Goal: Task Accomplishment & Management: Manage account settings

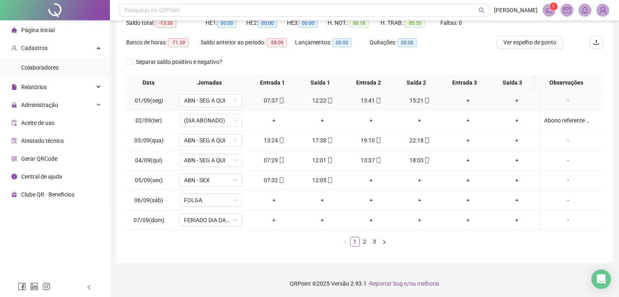
scroll to position [97, 0]
click at [59, 89] on div "Relatórios" at bounding box center [55, 87] width 106 height 16
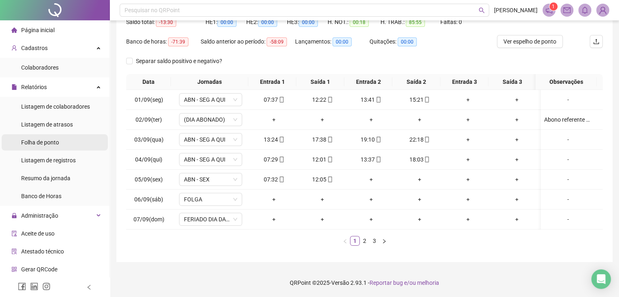
click at [54, 138] on div "Folha de ponto" at bounding box center [40, 142] width 38 height 16
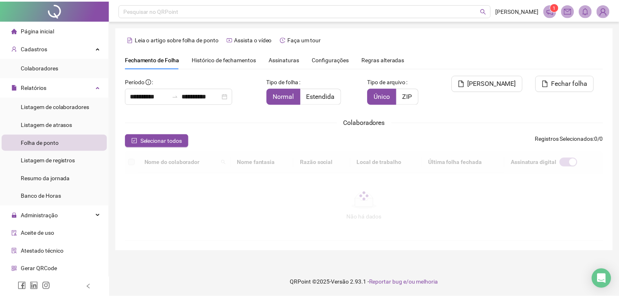
scroll to position [18, 0]
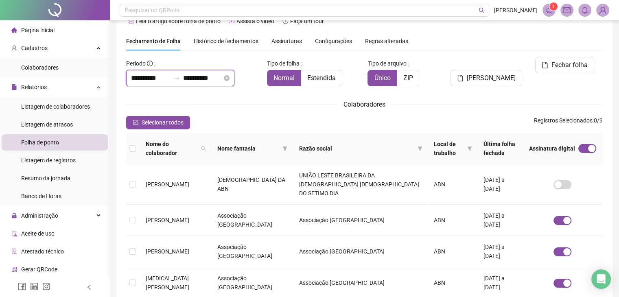
click at [132, 78] on input "**********" at bounding box center [150, 78] width 39 height 10
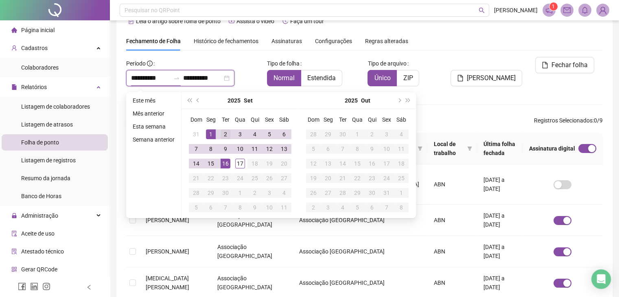
type input "**********"
click at [197, 99] on span "prev-year" at bounding box center [199, 100] width 4 height 4
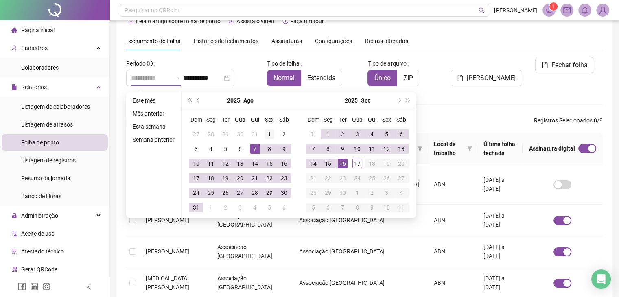
type input "**********"
click at [265, 137] on div "1" at bounding box center [270, 134] width 10 height 10
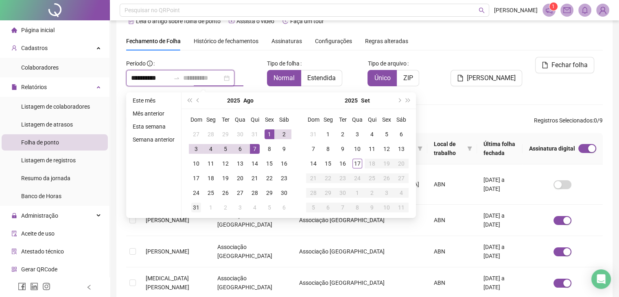
type input "**********"
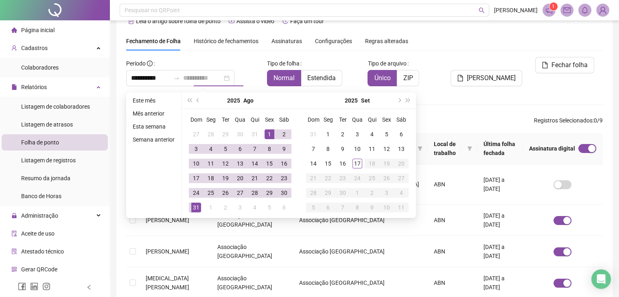
click at [200, 209] on div "31" at bounding box center [196, 208] width 10 height 10
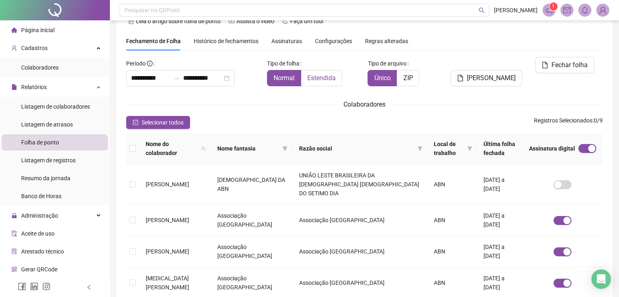
click at [318, 78] on span "Estendida" at bounding box center [321, 78] width 28 height 8
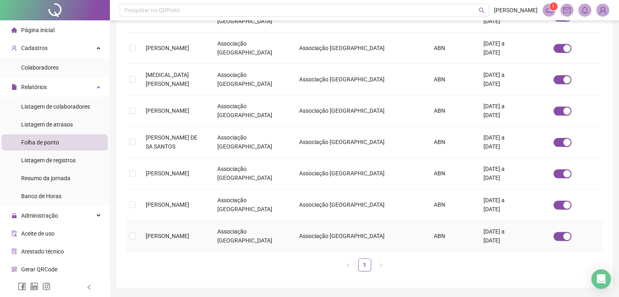
click at [136, 225] on td at bounding box center [132, 236] width 13 height 31
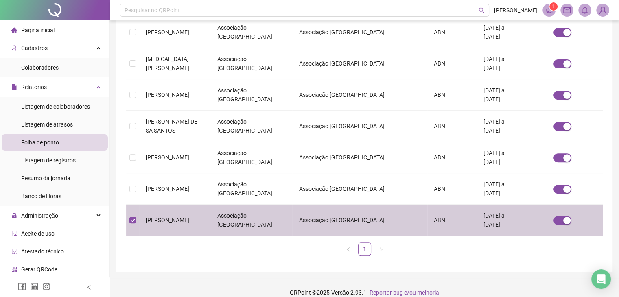
scroll to position [0, 0]
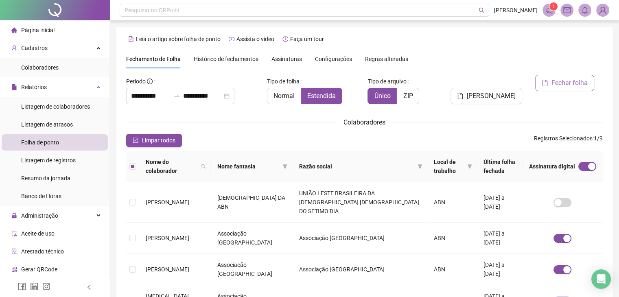
click at [566, 83] on span "Fechar folha" at bounding box center [569, 83] width 36 height 10
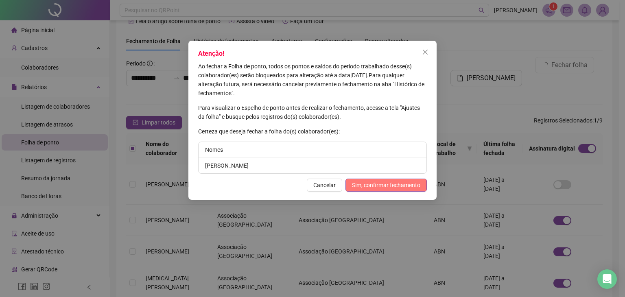
click at [387, 183] on span "Sim, confirmar fechamento" at bounding box center [386, 185] width 68 height 9
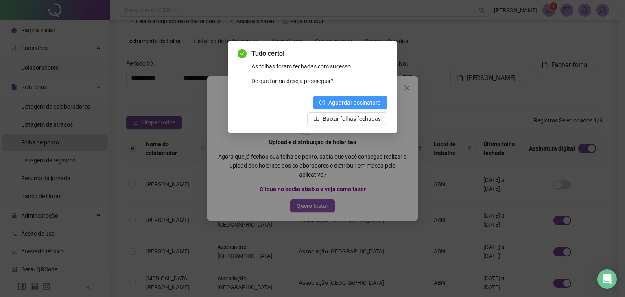
click at [363, 103] on span "Aguardar assinatura" at bounding box center [354, 102] width 53 height 9
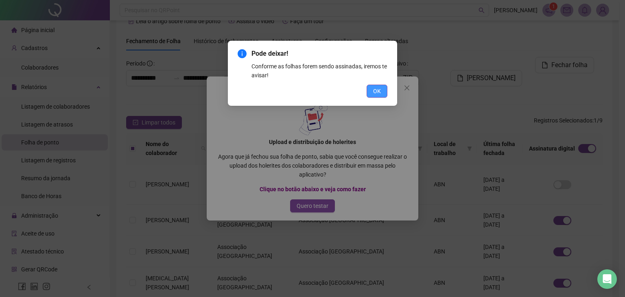
click at [376, 92] on span "OK" at bounding box center [377, 91] width 8 height 9
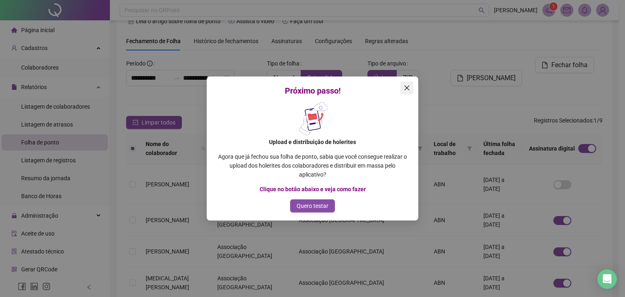
click at [409, 90] on icon "close" at bounding box center [407, 88] width 7 height 7
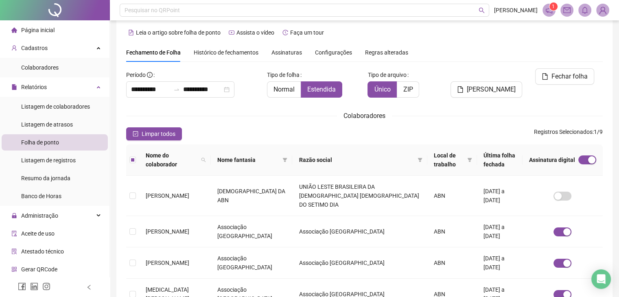
scroll to position [0, 0]
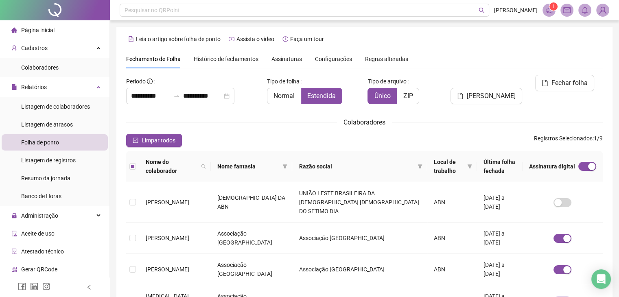
click at [48, 33] on span "Página inicial" at bounding box center [37, 30] width 33 height 7
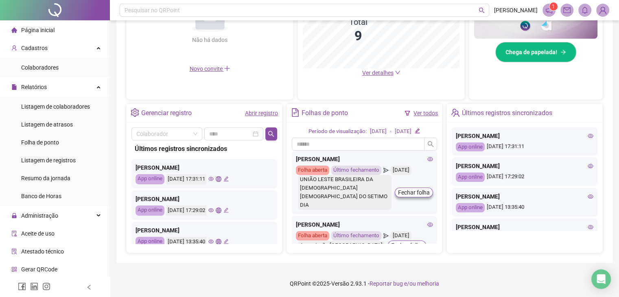
click at [420, 131] on icon "edit" at bounding box center [417, 130] width 5 height 5
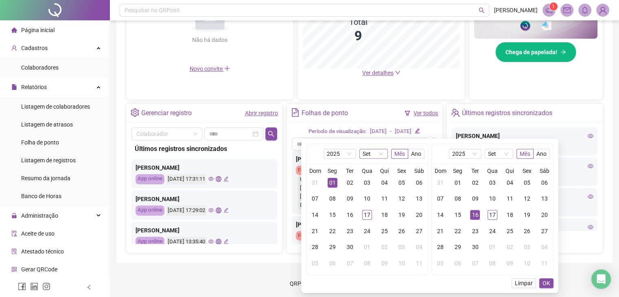
click at [380, 153] on span "Set" at bounding box center [374, 153] width 22 height 9
click at [371, 249] on div "Ago" at bounding box center [373, 246] width 15 height 9
click at [400, 178] on div "01" at bounding box center [402, 183] width 10 height 10
click at [440, 183] on div "31" at bounding box center [440, 183] width 10 height 10
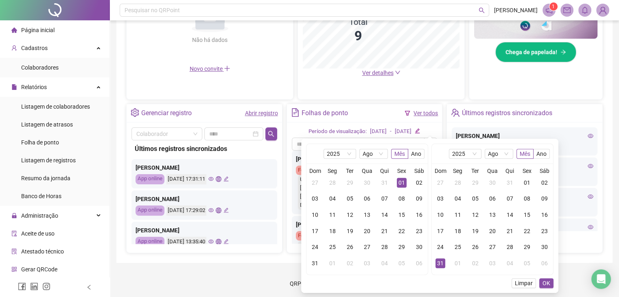
click at [439, 264] on div "31" at bounding box center [440, 263] width 10 height 10
click at [547, 284] on span "OK" at bounding box center [547, 283] width 8 height 9
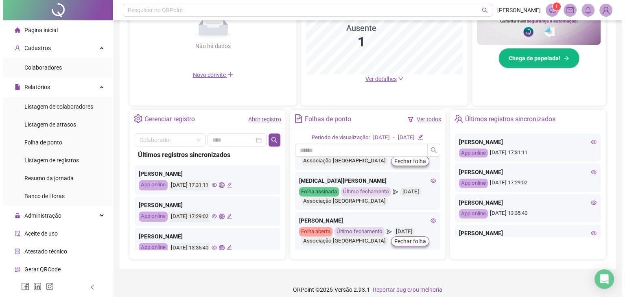
scroll to position [0, 0]
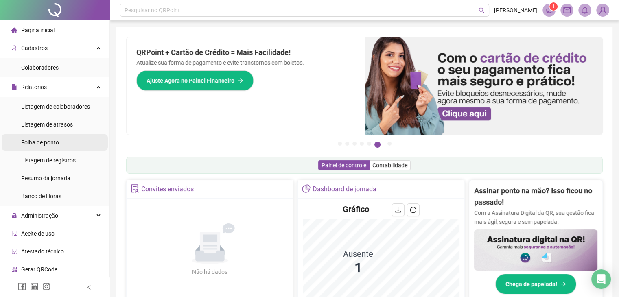
click at [52, 145] on span "Folha de ponto" at bounding box center [40, 142] width 38 height 7
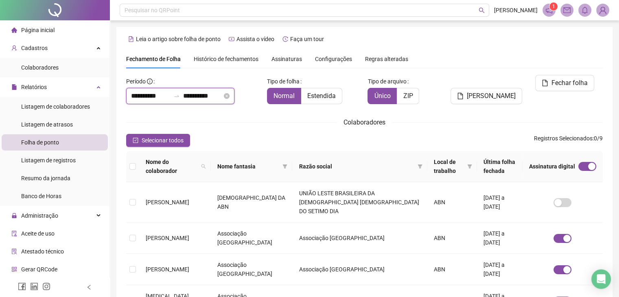
click at [155, 96] on input "**********" at bounding box center [150, 96] width 39 height 10
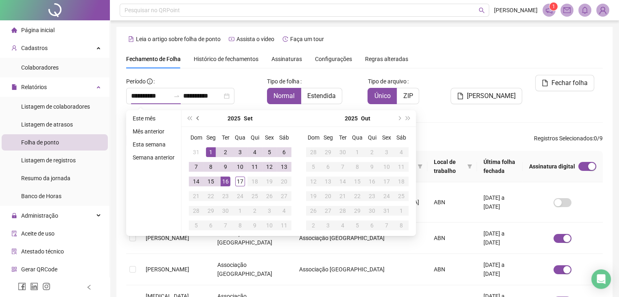
click at [198, 119] on span "prev-year" at bounding box center [199, 118] width 4 height 4
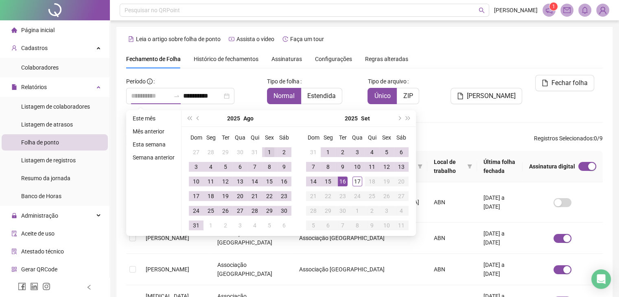
type input "**********"
click at [267, 151] on div "1" at bounding box center [270, 152] width 10 height 10
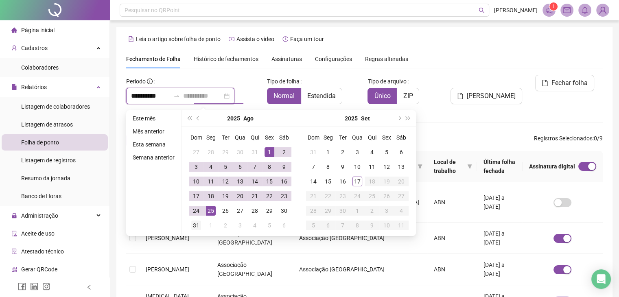
type input "**********"
click at [195, 225] on div "31" at bounding box center [196, 226] width 10 height 10
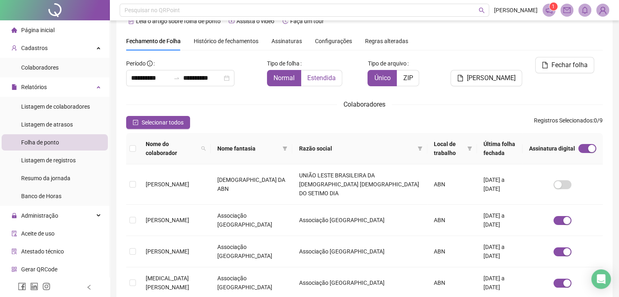
click at [321, 79] on span "Estendida" at bounding box center [321, 78] width 28 height 8
click at [562, 62] on span "Fechar folha" at bounding box center [569, 65] width 36 height 10
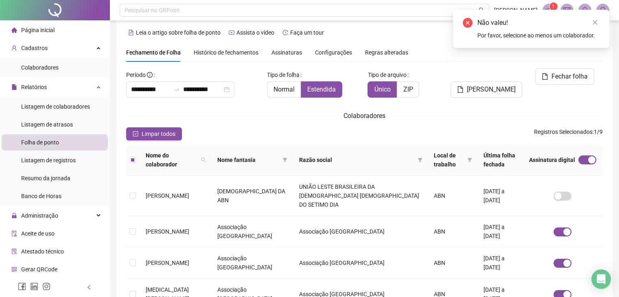
scroll to position [0, 0]
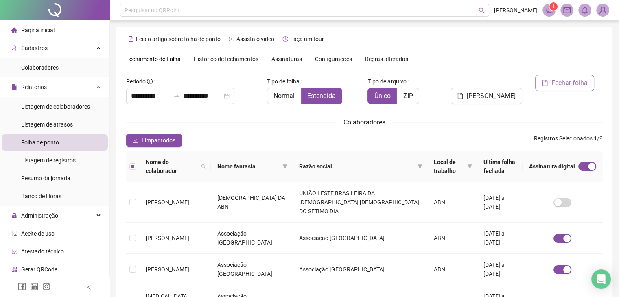
click at [564, 88] on span "Fechar folha" at bounding box center [569, 83] width 36 height 10
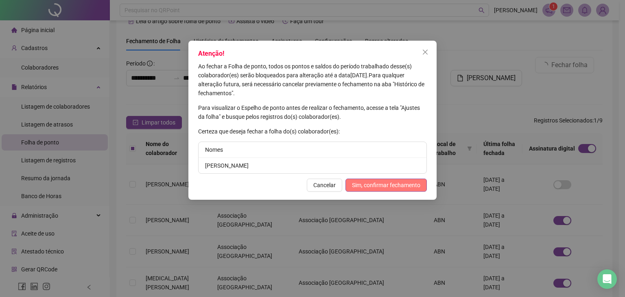
click at [394, 184] on span "Sim, confirmar fechamento" at bounding box center [386, 185] width 68 height 9
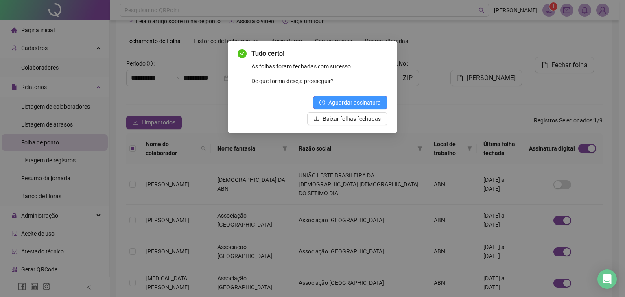
click at [358, 101] on span "Aguardar assinatura" at bounding box center [354, 102] width 53 height 9
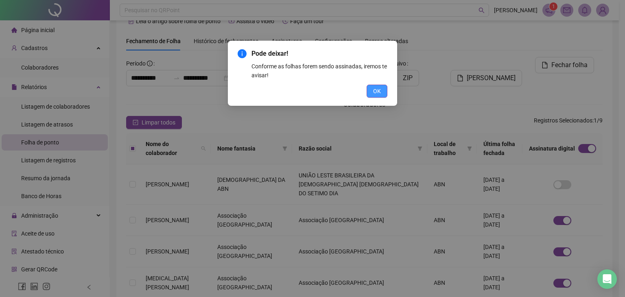
click at [379, 88] on span "OK" at bounding box center [377, 91] width 8 height 9
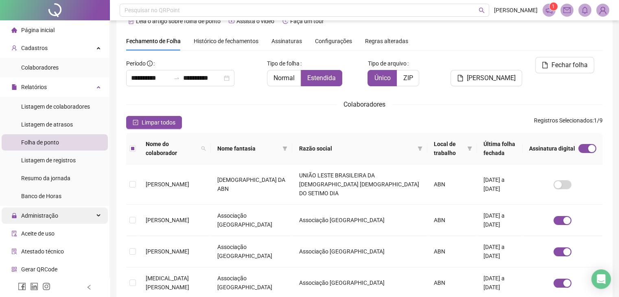
click at [45, 217] on span "Administração" at bounding box center [39, 215] width 37 height 7
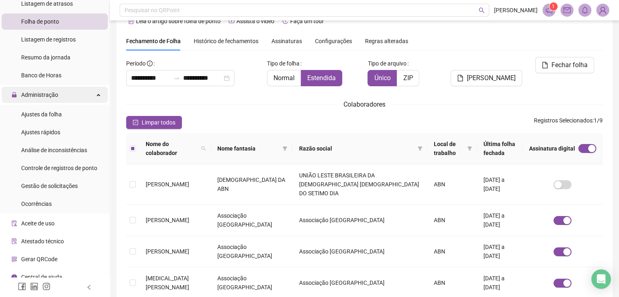
scroll to position [122, 0]
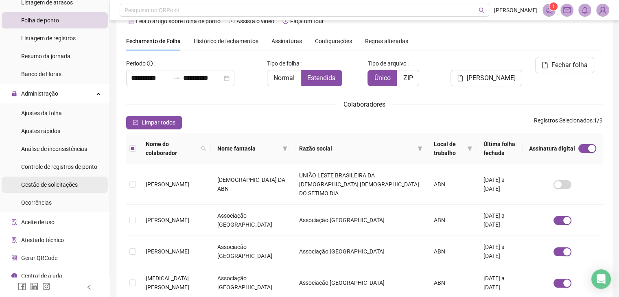
click at [60, 190] on div "Gestão de solicitações" at bounding box center [49, 185] width 57 height 16
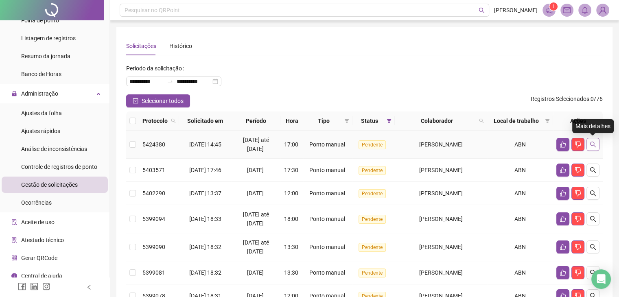
click at [596, 144] on button "button" at bounding box center [592, 144] width 13 height 13
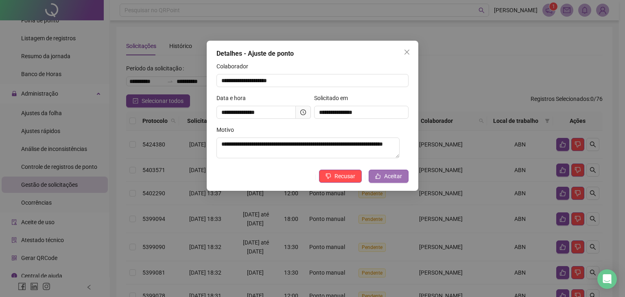
click at [397, 178] on span "Aceitar" at bounding box center [393, 176] width 18 height 9
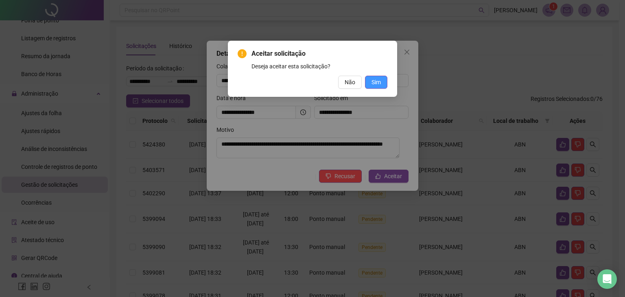
click at [383, 84] on button "Sim" at bounding box center [376, 82] width 22 height 13
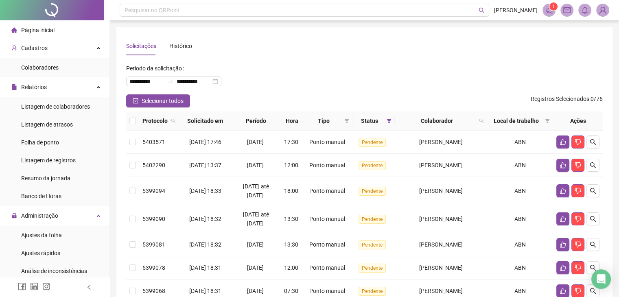
drag, startPoint x: 50, startPoint y: 31, endPoint x: 110, endPoint y: 60, distance: 67.0
click at [50, 31] on span "Página inicial" at bounding box center [37, 30] width 33 height 7
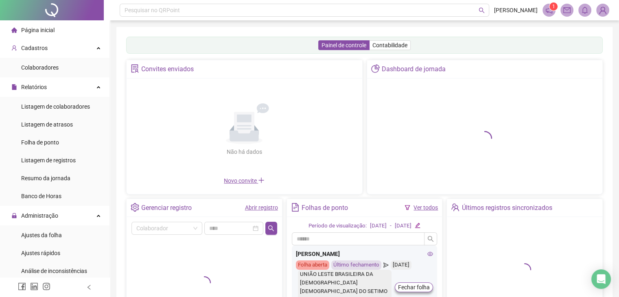
click at [426, 205] on link "Ver todos" at bounding box center [426, 207] width 24 height 7
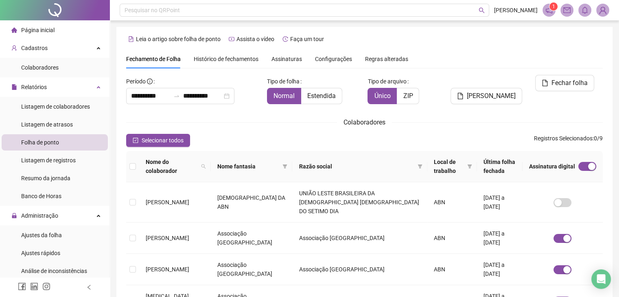
click at [278, 59] on span "Assinaturas" at bounding box center [286, 59] width 31 height 6
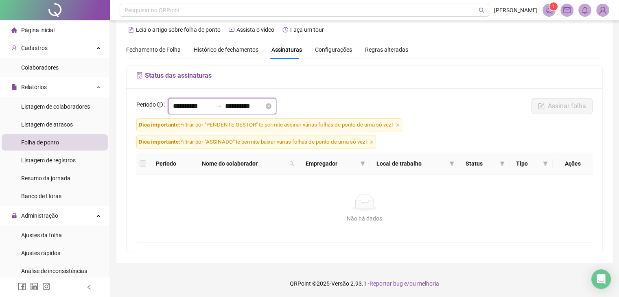
click at [179, 105] on input "**********" at bounding box center [192, 106] width 39 height 10
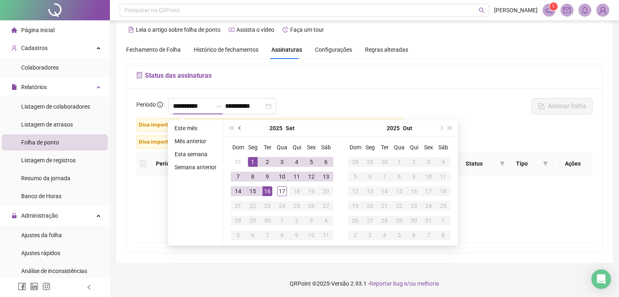
click at [241, 127] on span "prev-year" at bounding box center [240, 128] width 4 height 4
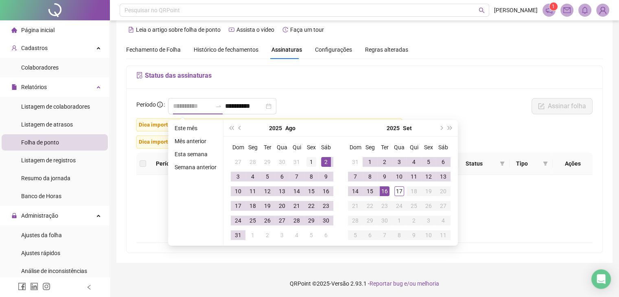
type input "**********"
click at [309, 160] on div "1" at bounding box center [311, 162] width 10 height 10
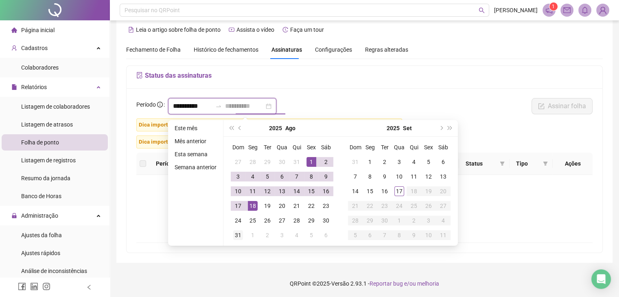
type input "**********"
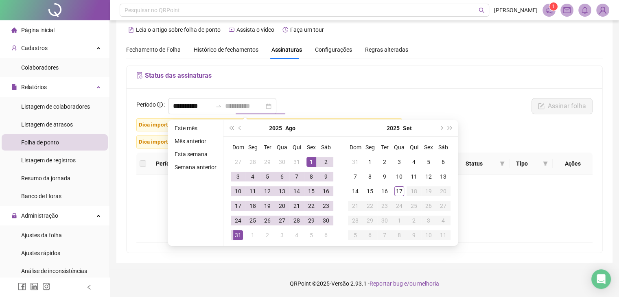
click at [233, 239] on div "31" at bounding box center [238, 235] width 10 height 10
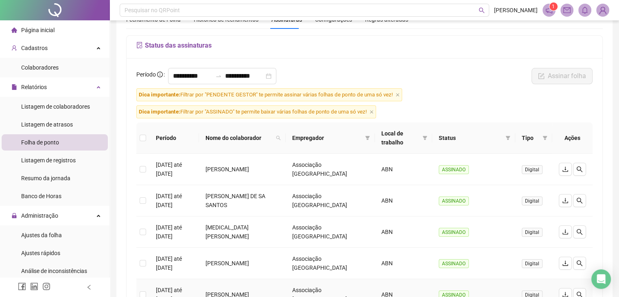
scroll to position [0, 0]
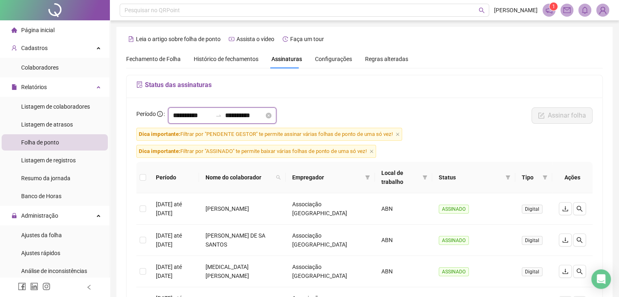
click at [181, 119] on input "**********" at bounding box center [192, 116] width 39 height 10
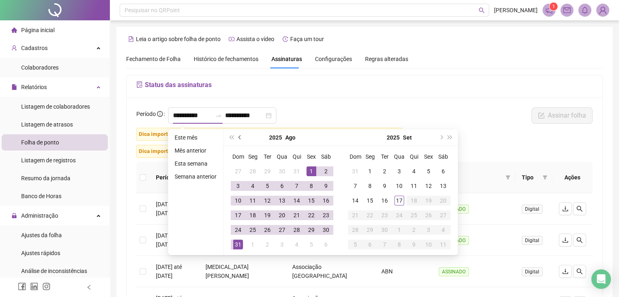
click at [240, 136] on span "prev-year" at bounding box center [240, 138] width 4 height 4
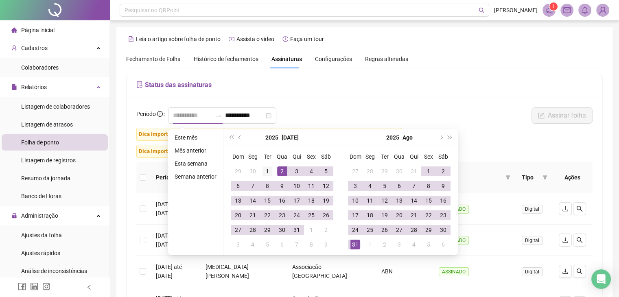
type input "**********"
click at [265, 169] on div "1" at bounding box center [268, 171] width 10 height 10
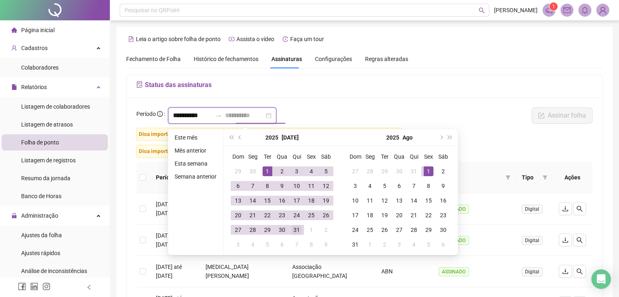
type input "**********"
click at [298, 230] on div "31" at bounding box center [297, 230] width 10 height 10
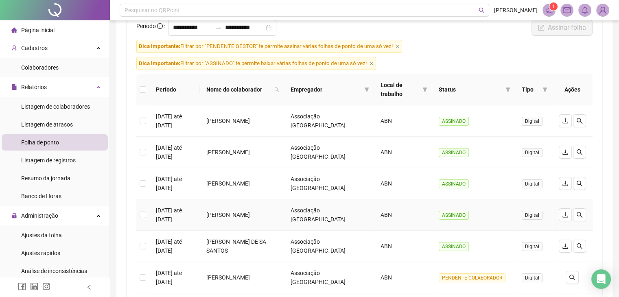
scroll to position [33, 0]
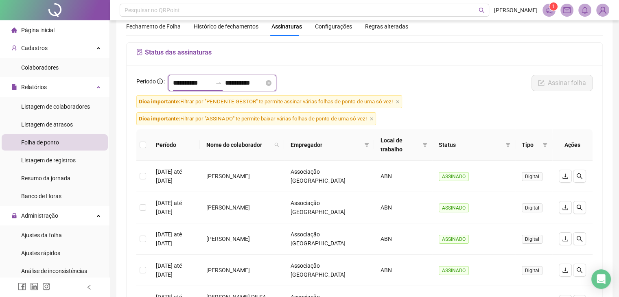
click at [187, 82] on input "**********" at bounding box center [192, 83] width 39 height 10
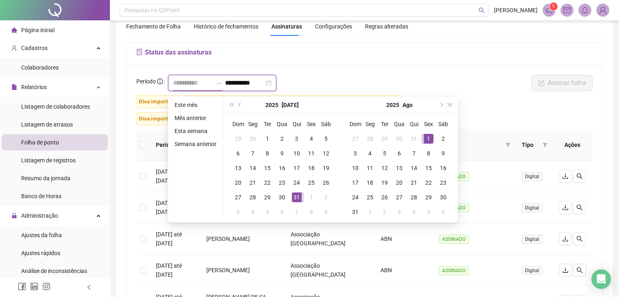
type input "**********"
click at [432, 139] on div "1" at bounding box center [429, 139] width 10 height 10
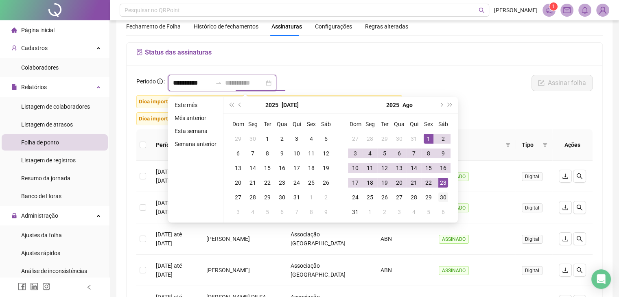
type input "**********"
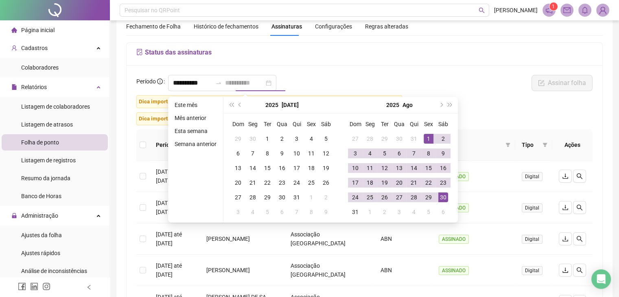
click at [446, 199] on div "30" at bounding box center [443, 198] width 10 height 10
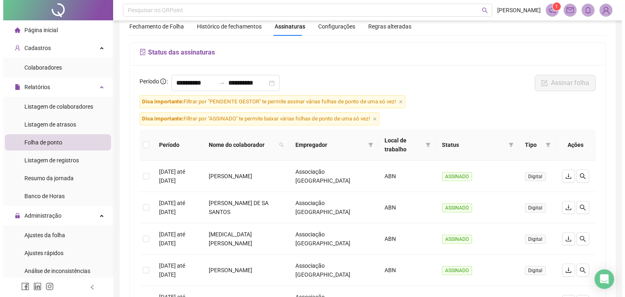
scroll to position [195, 0]
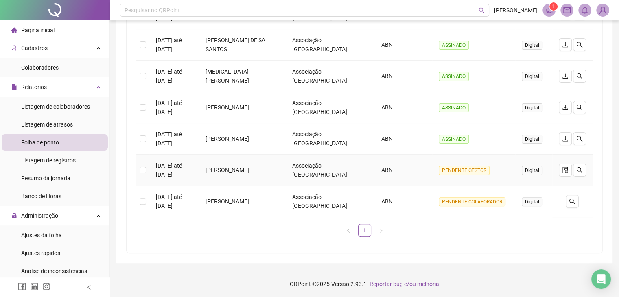
click at [533, 170] on span "Digital" at bounding box center [532, 170] width 21 height 9
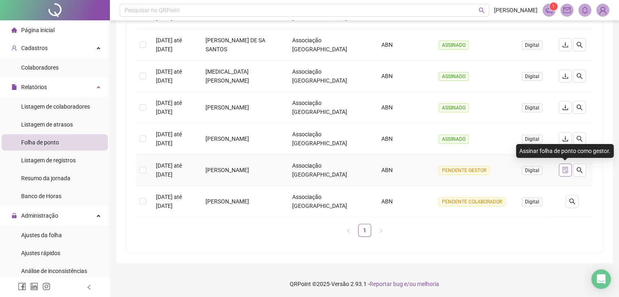
click at [567, 169] on icon "file-done" at bounding box center [564, 170] width 5 height 7
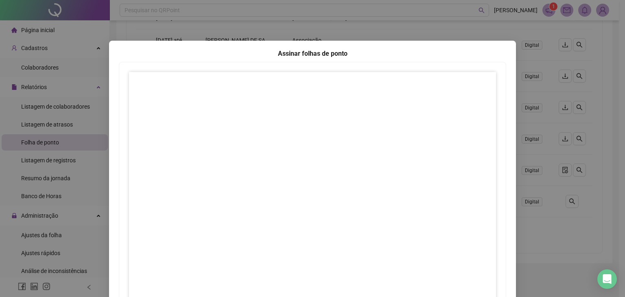
scroll to position [81, 0]
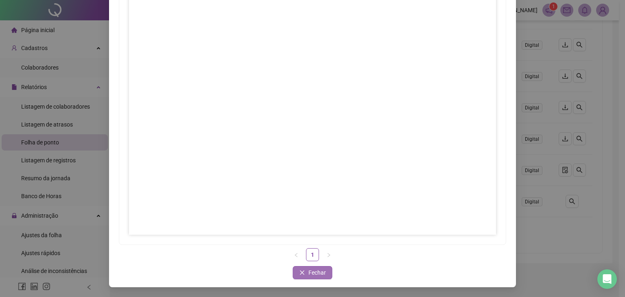
click at [308, 272] on span "Fechar" at bounding box center [317, 272] width 18 height 9
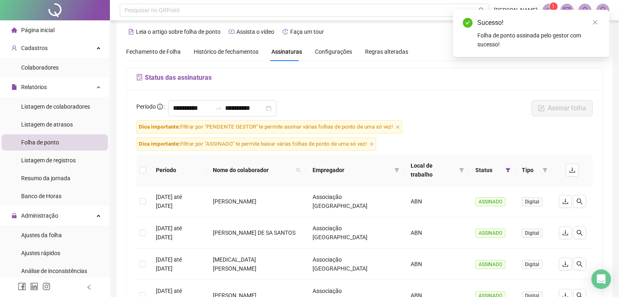
scroll to position [0, 0]
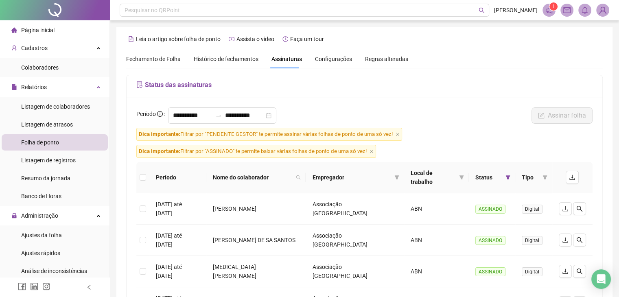
click at [229, 58] on span "Histórico de fechamentos" at bounding box center [226, 59] width 65 height 7
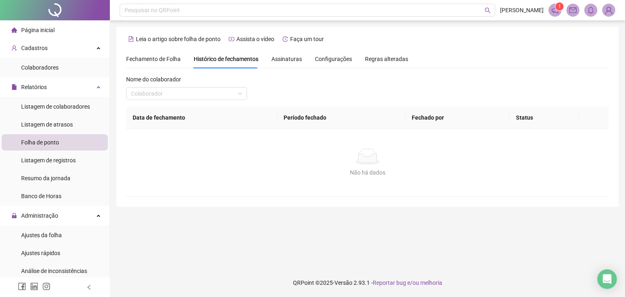
click at [161, 59] on span "Fechamento de Folha" at bounding box center [153, 59] width 55 height 7
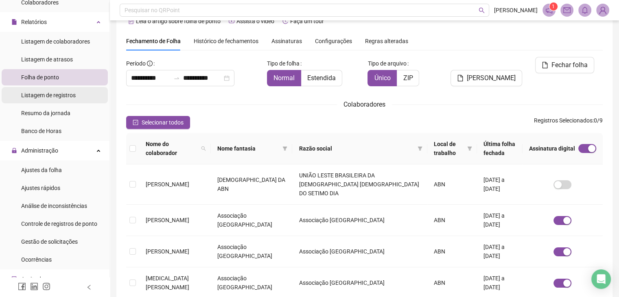
scroll to position [81, 0]
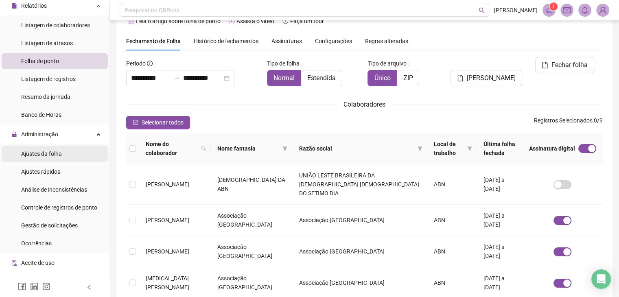
click at [58, 155] on span "Ajustes da folha" at bounding box center [41, 154] width 41 height 7
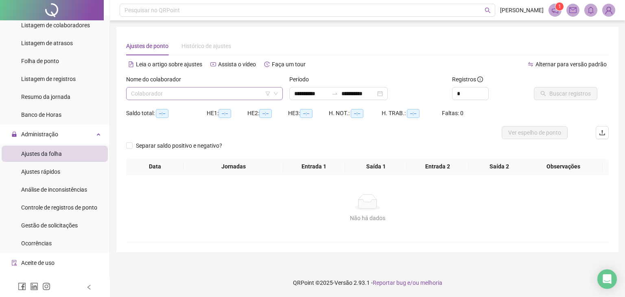
click at [199, 92] on input "search" at bounding box center [201, 94] width 140 height 12
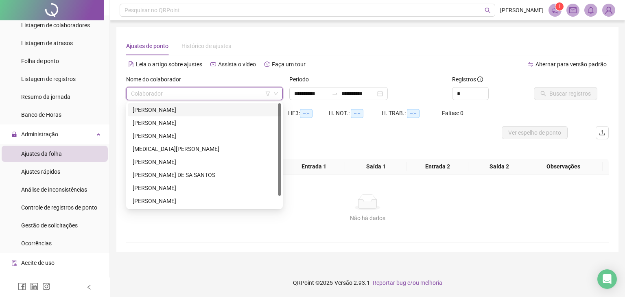
click at [185, 109] on div "[PERSON_NAME]" at bounding box center [205, 109] width 144 height 9
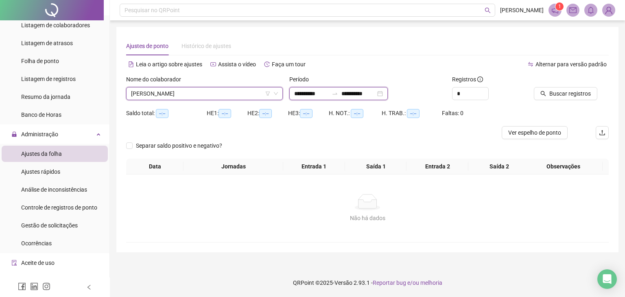
click at [294, 96] on input "**********" at bounding box center [311, 93] width 34 height 9
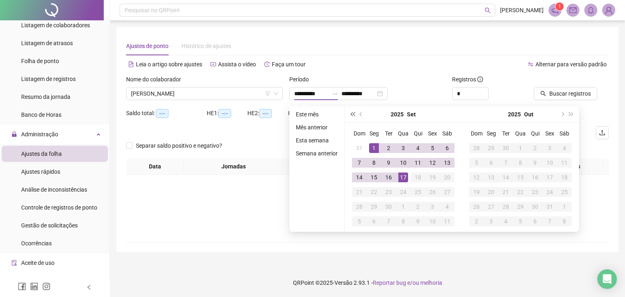
click at [354, 114] on span "super-prev-year" at bounding box center [352, 114] width 4 height 4
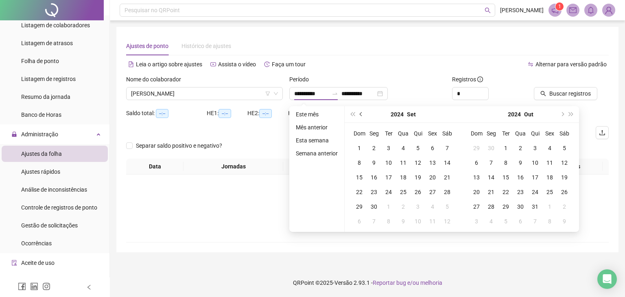
click at [360, 115] on span "prev-year" at bounding box center [362, 114] width 4 height 4
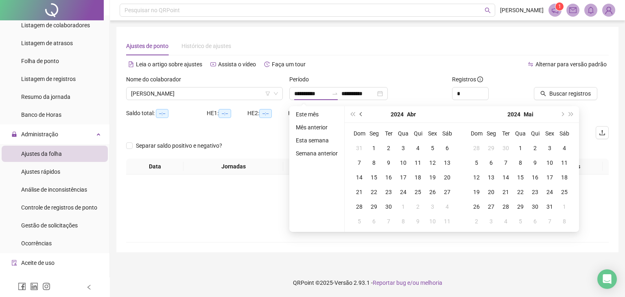
click at [360, 115] on span "prev-year" at bounding box center [362, 114] width 4 height 4
type input "**********"
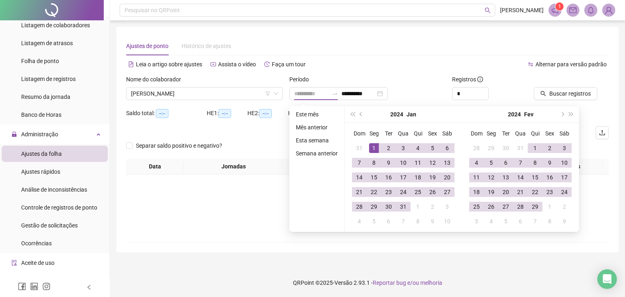
click at [374, 150] on div "1" at bounding box center [374, 148] width 10 height 10
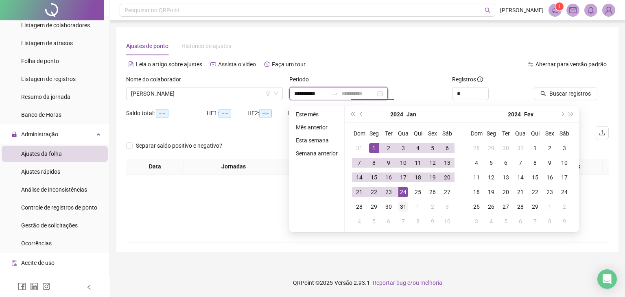
type input "**********"
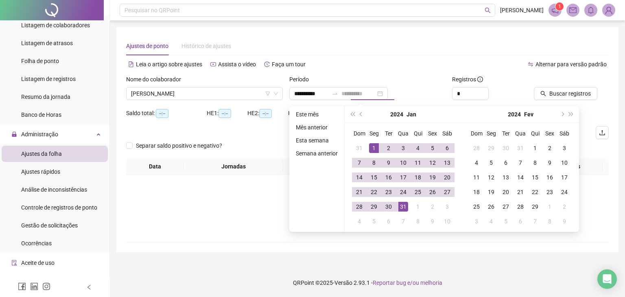
click at [405, 207] on div "31" at bounding box center [403, 207] width 10 height 10
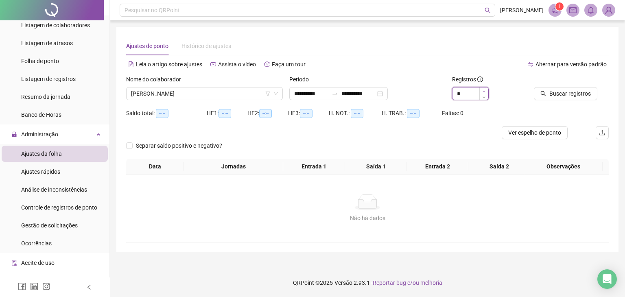
type input "*"
click at [484, 92] on icon "up" at bounding box center [484, 91] width 2 height 2
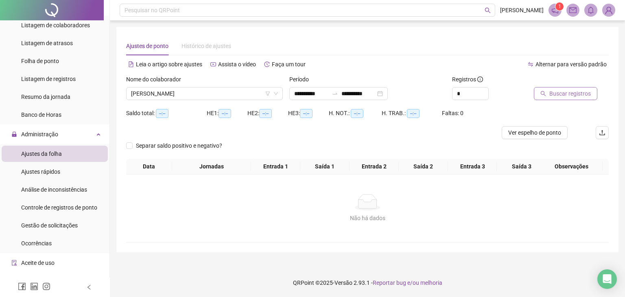
click at [583, 91] on span "Buscar registros" at bounding box center [570, 93] width 42 height 9
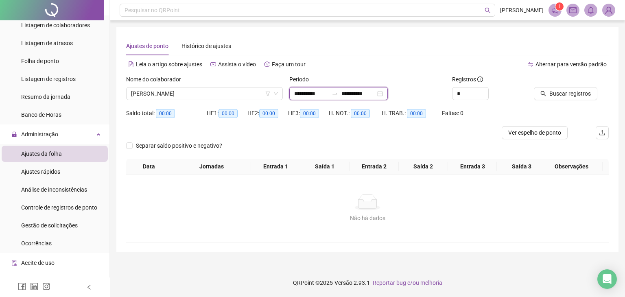
click at [304, 93] on input "**********" at bounding box center [311, 93] width 34 height 9
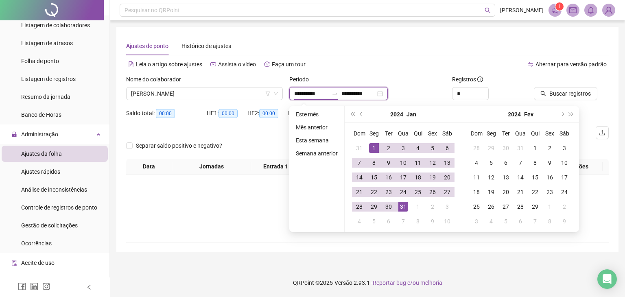
type input "**********"
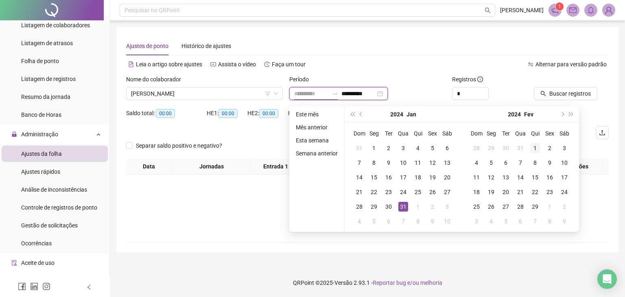
type input "**********"
click at [531, 147] on div "1" at bounding box center [535, 148] width 10 height 10
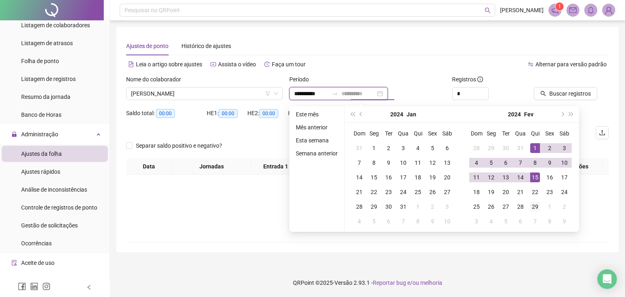
type input "**********"
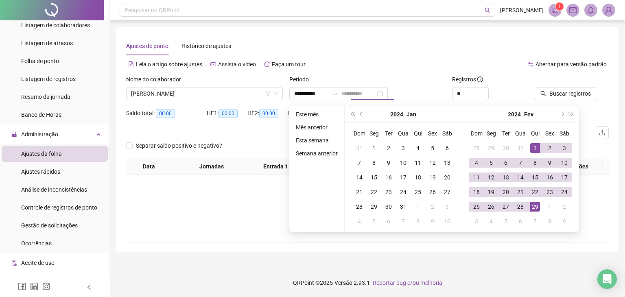
click at [536, 207] on div "29" at bounding box center [535, 207] width 10 height 10
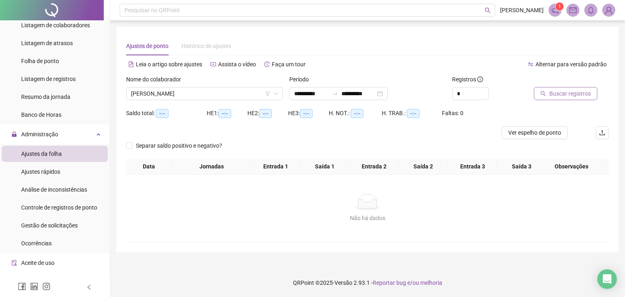
click at [584, 96] on span "Buscar registros" at bounding box center [570, 93] width 42 height 9
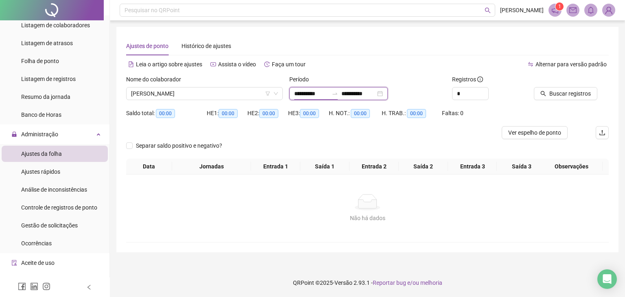
click at [324, 95] on input "**********" at bounding box center [311, 93] width 34 height 9
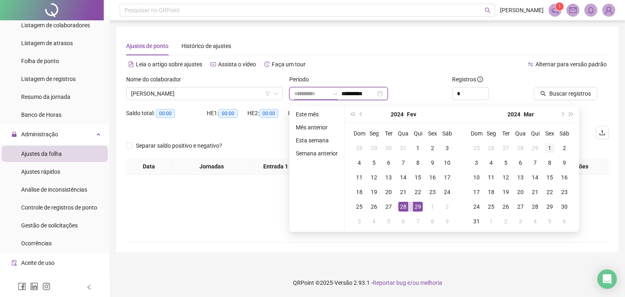
type input "**********"
click at [549, 150] on div "1" at bounding box center [550, 148] width 10 height 10
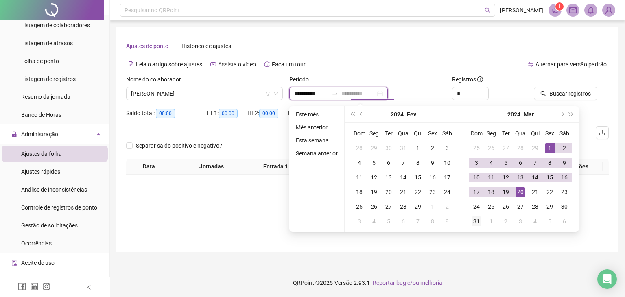
type input "**********"
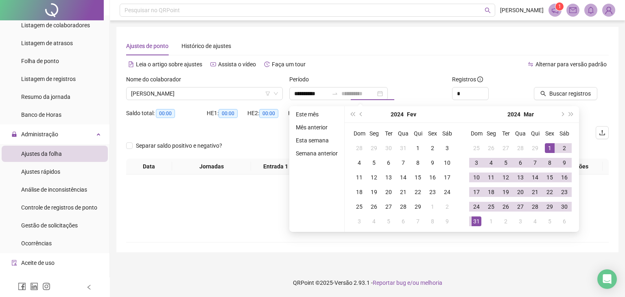
click at [475, 222] on div "31" at bounding box center [477, 222] width 10 height 10
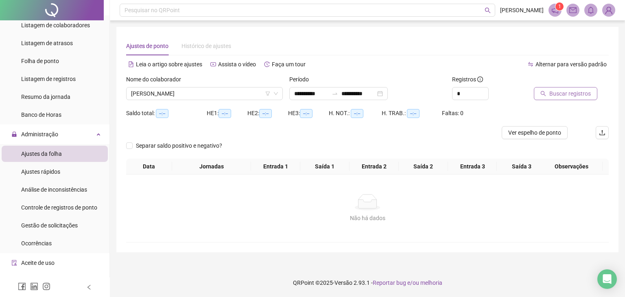
click at [588, 96] on span "Buscar registros" at bounding box center [570, 93] width 42 height 9
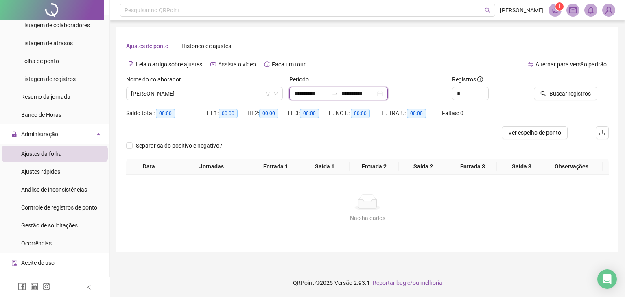
click at [314, 94] on input "**********" at bounding box center [311, 93] width 34 height 9
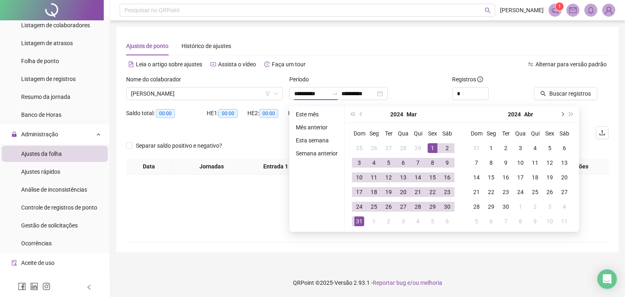
click at [562, 112] on button "next-year" at bounding box center [562, 114] width 9 height 16
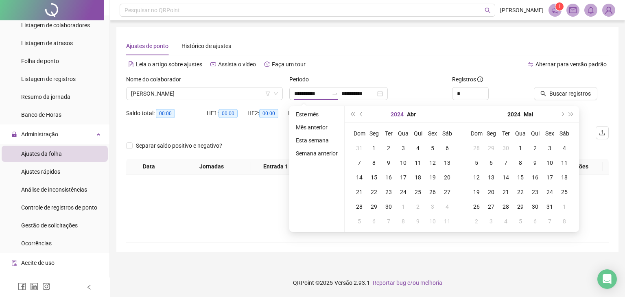
click at [402, 116] on button "2024" at bounding box center [397, 114] width 13 height 16
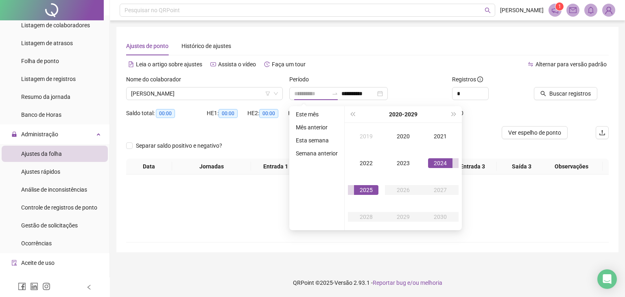
click at [366, 191] on div "2025" at bounding box center [366, 190] width 24 height 10
click at [370, 136] on div "Jan" at bounding box center [366, 136] width 24 height 10
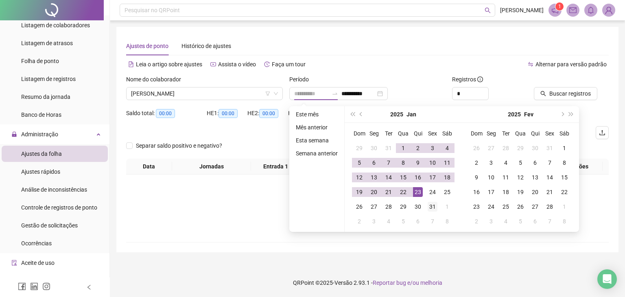
type input "**********"
click at [428, 205] on div "31" at bounding box center [433, 207] width 10 height 10
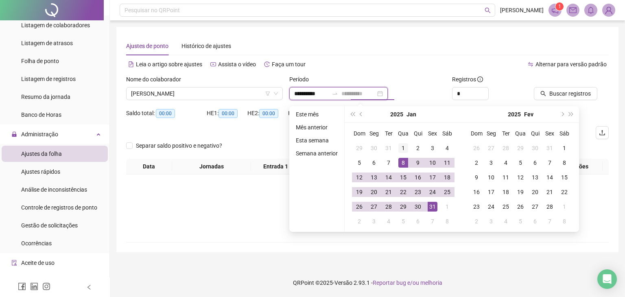
type input "**********"
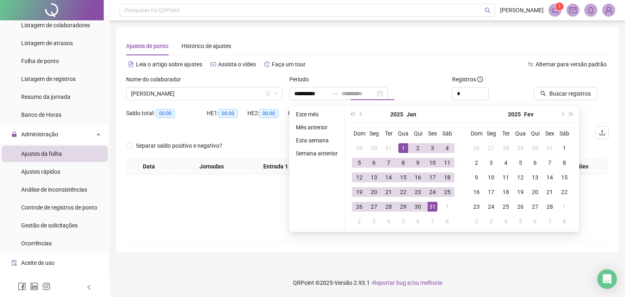
click at [404, 151] on div "1" at bounding box center [403, 148] width 10 height 10
type input "**********"
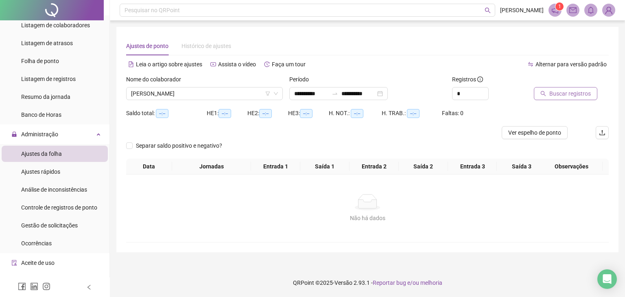
click at [582, 93] on span "Buscar registros" at bounding box center [570, 93] width 42 height 9
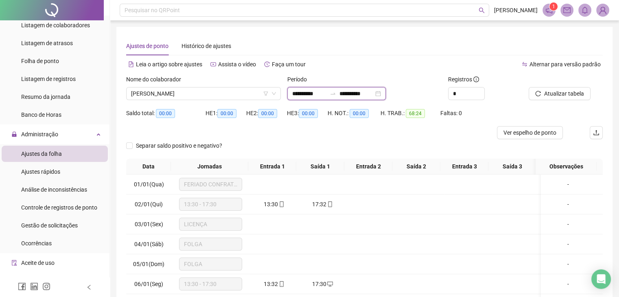
click at [374, 90] on input "**********" at bounding box center [356, 93] width 34 height 9
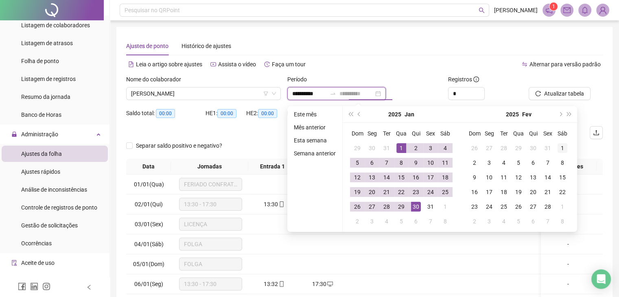
type input "**********"
click at [564, 147] on div "1" at bounding box center [563, 148] width 10 height 10
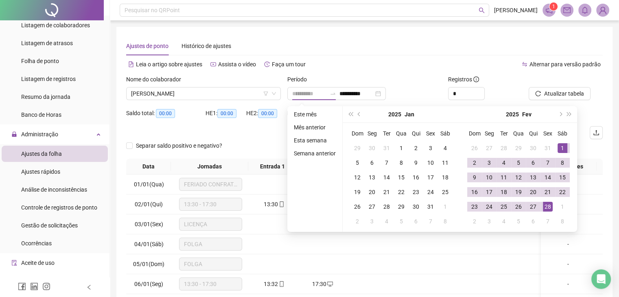
click at [547, 210] on div "28" at bounding box center [548, 207] width 10 height 10
type input "**********"
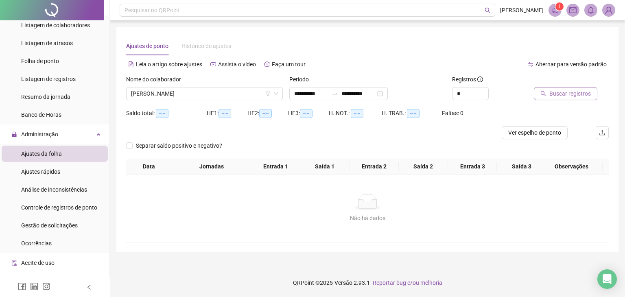
click at [578, 95] on span "Buscar registros" at bounding box center [570, 93] width 42 height 9
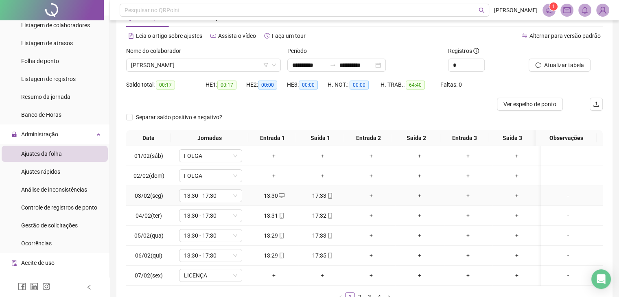
scroll to position [90, 0]
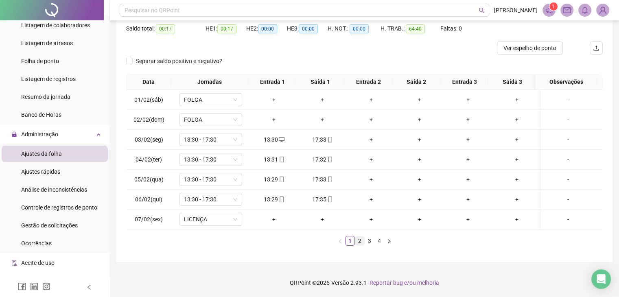
click at [361, 242] on link "2" at bounding box center [359, 240] width 9 height 9
click at [371, 242] on link "3" at bounding box center [369, 240] width 9 height 9
click at [379, 241] on link "4" at bounding box center [379, 240] width 9 height 9
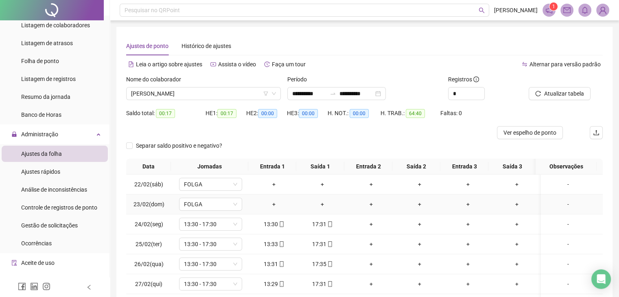
scroll to position [0, 0]
click at [311, 97] on input "**********" at bounding box center [309, 93] width 34 height 9
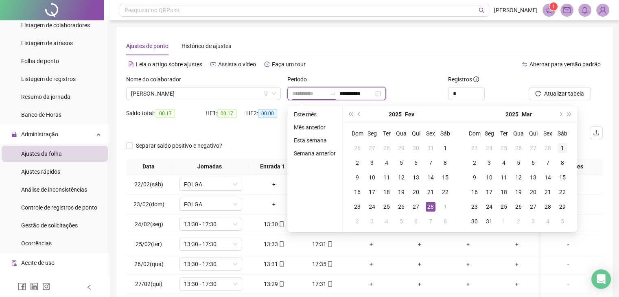
type input "**********"
click at [566, 144] on div "1" at bounding box center [563, 148] width 10 height 10
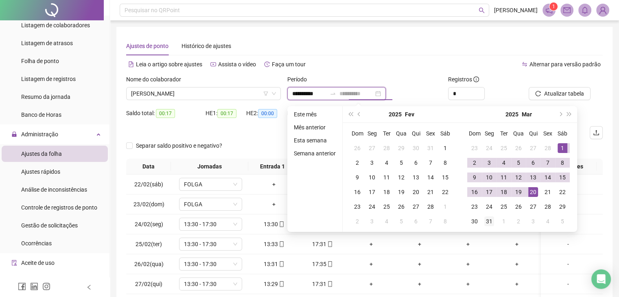
type input "**********"
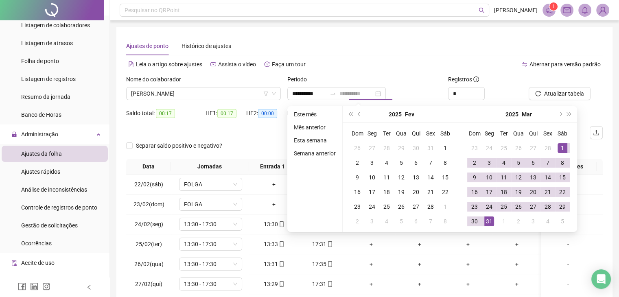
click at [493, 222] on div "31" at bounding box center [489, 222] width 10 height 10
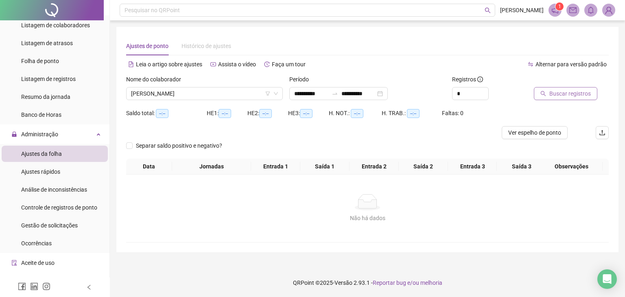
click at [572, 93] on span "Buscar registros" at bounding box center [570, 93] width 42 height 9
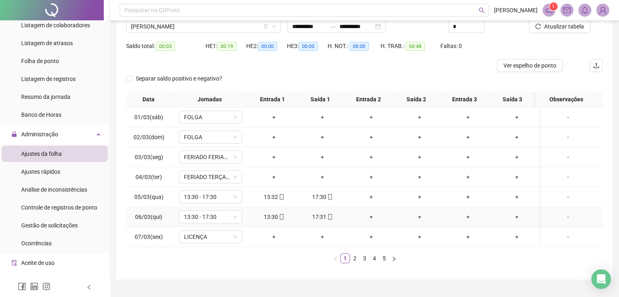
scroll to position [81, 0]
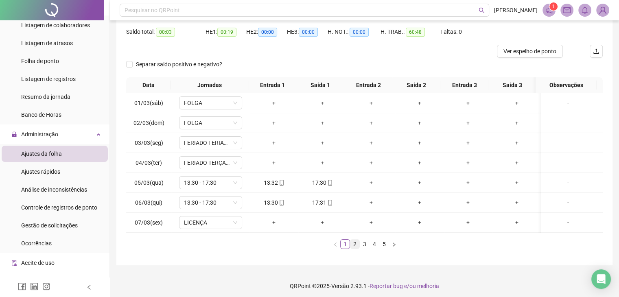
click at [356, 249] on link "2" at bounding box center [354, 244] width 9 height 9
click at [366, 248] on link "3" at bounding box center [364, 244] width 9 height 9
click at [371, 248] on link "4" at bounding box center [374, 244] width 9 height 9
click at [386, 248] on link "5" at bounding box center [384, 244] width 9 height 9
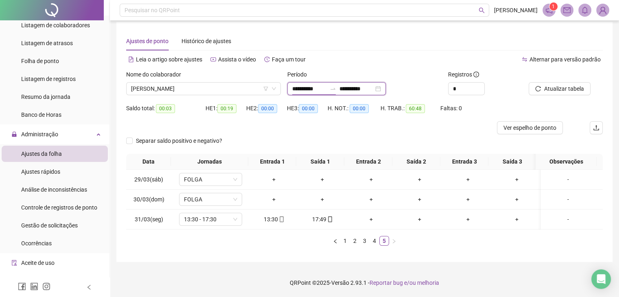
click at [317, 84] on input "**********" at bounding box center [309, 88] width 34 height 9
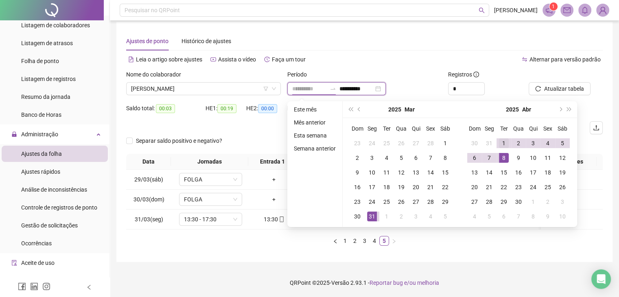
type input "**********"
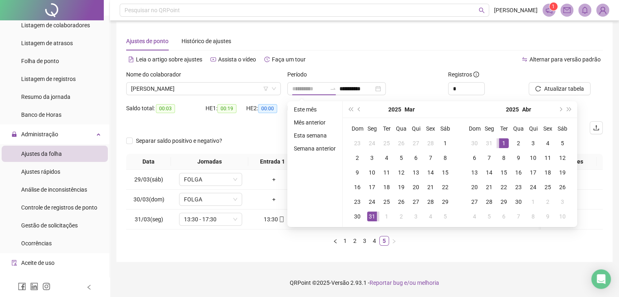
click at [505, 139] on div "1" at bounding box center [504, 143] width 10 height 10
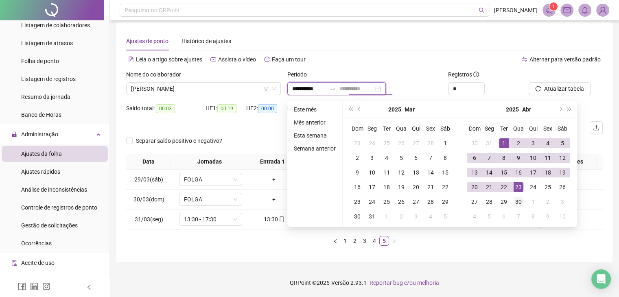
type input "**********"
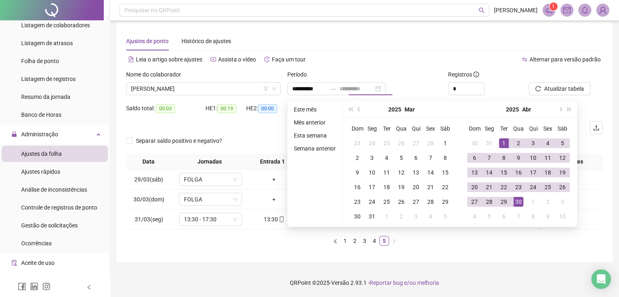
click at [521, 197] on div "30" at bounding box center [519, 202] width 10 height 10
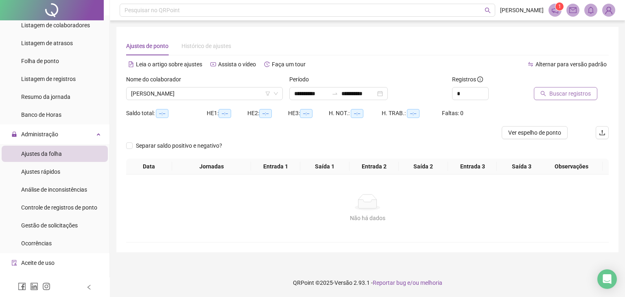
click at [580, 93] on span "Buscar registros" at bounding box center [570, 93] width 42 height 9
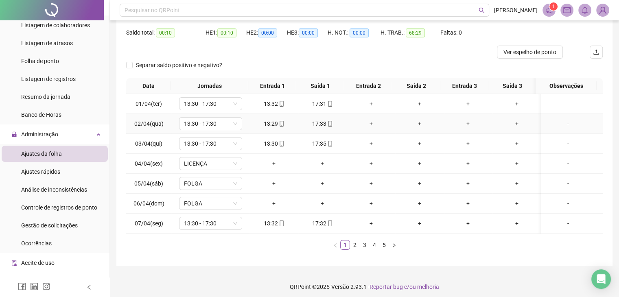
scroll to position [81, 0]
click at [351, 249] on link "2" at bounding box center [354, 244] width 9 height 9
click at [361, 248] on link "3" at bounding box center [364, 244] width 9 height 9
click at [371, 249] on link "4" at bounding box center [374, 244] width 9 height 9
click at [381, 249] on link "5" at bounding box center [384, 244] width 9 height 9
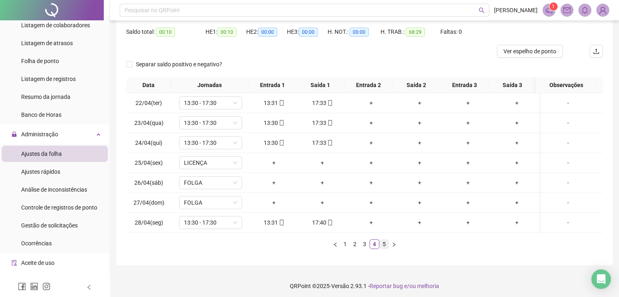
scroll to position [0, 0]
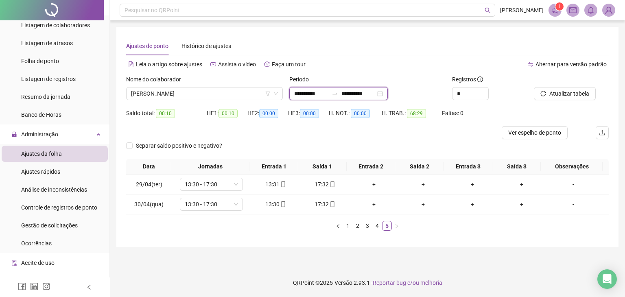
click at [306, 94] on input "**********" at bounding box center [311, 93] width 34 height 9
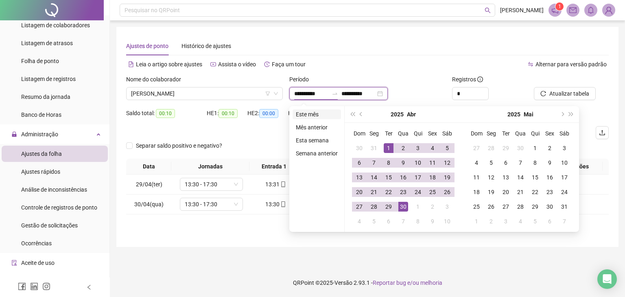
type input "**********"
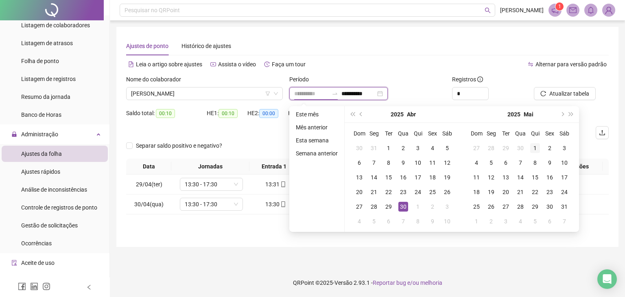
type input "**********"
click at [535, 146] on div "1" at bounding box center [535, 148] width 10 height 10
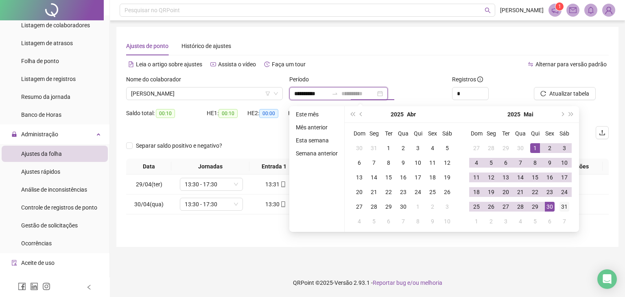
type input "**********"
click at [560, 208] on div "31" at bounding box center [565, 207] width 10 height 10
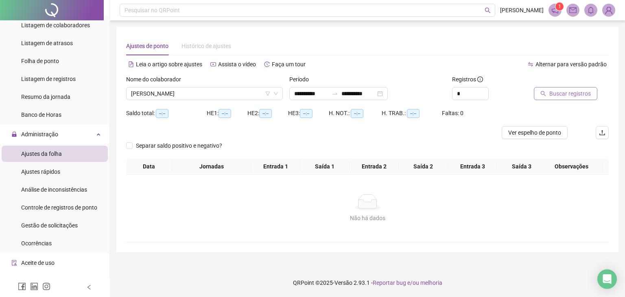
click at [583, 93] on span "Buscar registros" at bounding box center [570, 93] width 42 height 9
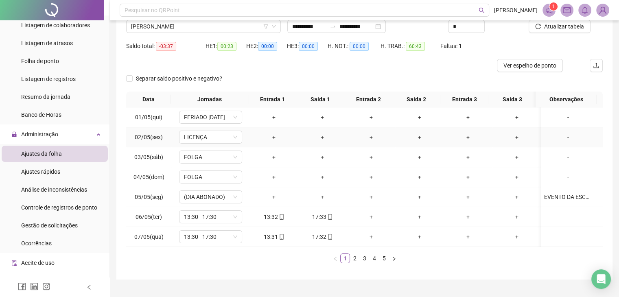
scroll to position [81, 0]
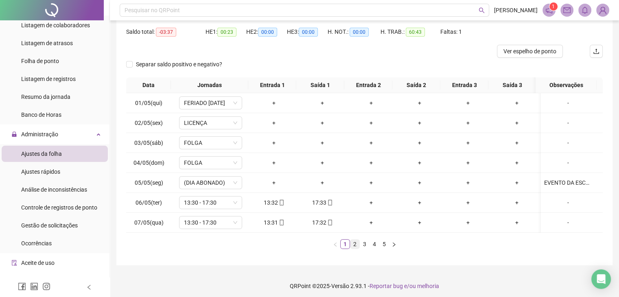
click at [352, 249] on link "2" at bounding box center [354, 244] width 9 height 9
click at [365, 249] on link "3" at bounding box center [364, 244] width 9 height 9
click at [374, 249] on link "4" at bounding box center [374, 244] width 9 height 9
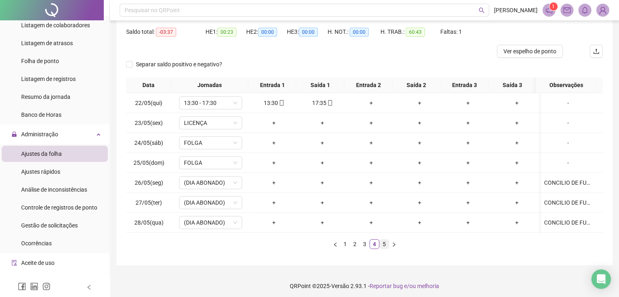
click at [381, 249] on link "5" at bounding box center [384, 244] width 9 height 9
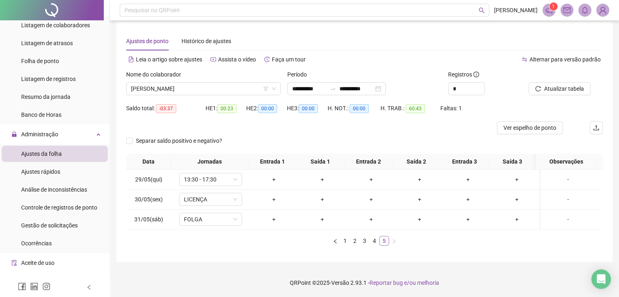
scroll to position [11, 0]
click at [318, 84] on input "**********" at bounding box center [309, 88] width 34 height 9
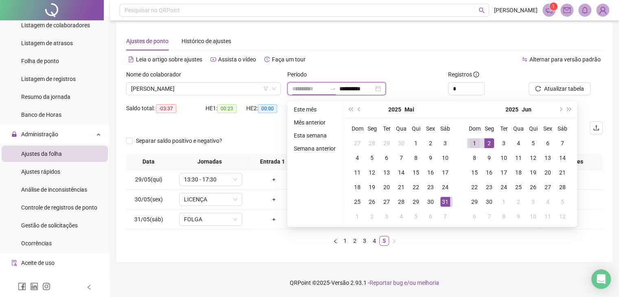
type input "**********"
click at [473, 138] on div "1" at bounding box center [475, 143] width 10 height 10
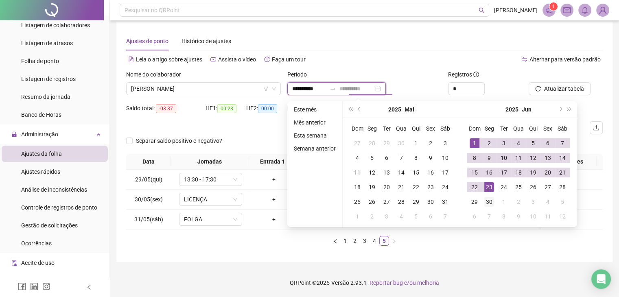
type input "**********"
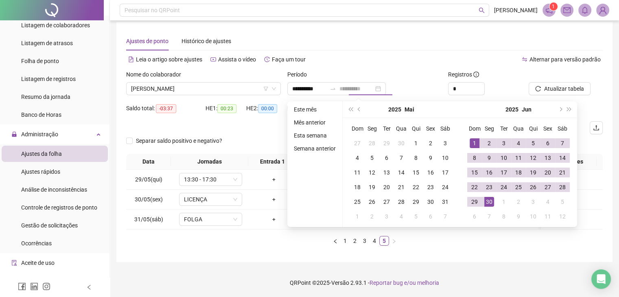
click at [487, 197] on div "30" at bounding box center [489, 202] width 10 height 10
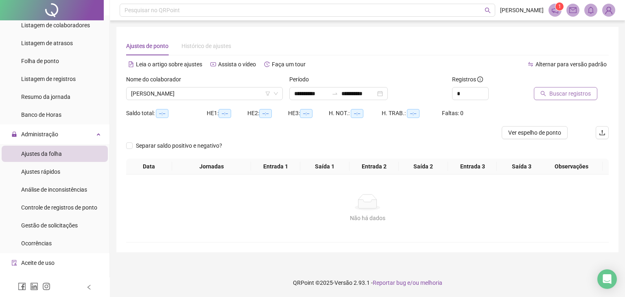
click at [569, 87] on div at bounding box center [561, 81] width 55 height 12
click at [568, 94] on span "Buscar registros" at bounding box center [570, 93] width 42 height 9
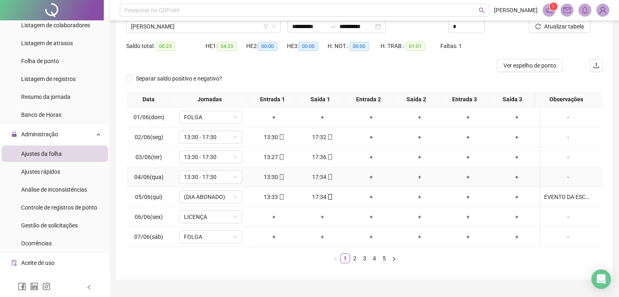
scroll to position [81, 0]
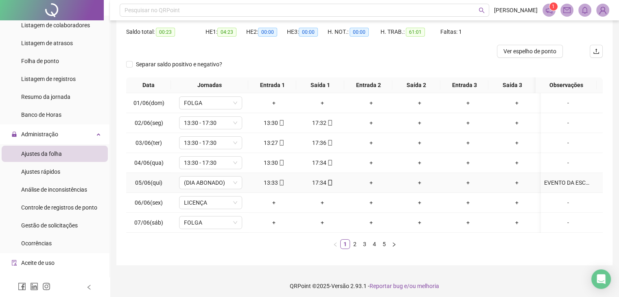
click at [280, 183] on icon "mobile" at bounding box center [282, 183] width 6 height 6
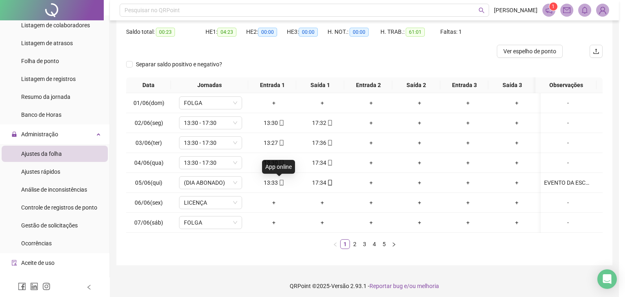
type input "**********"
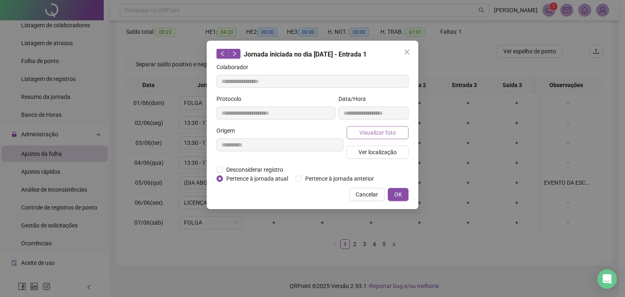
click at [398, 130] on button "Visualizar foto" at bounding box center [378, 132] width 62 height 13
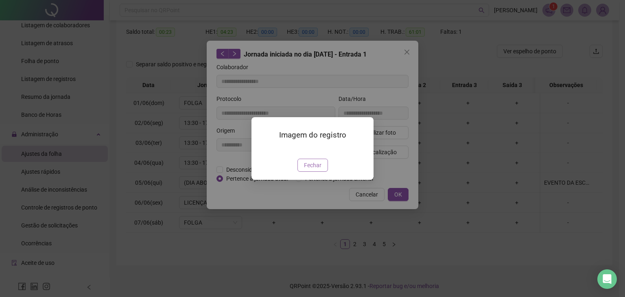
click at [322, 172] on button "Fechar" at bounding box center [313, 165] width 31 height 13
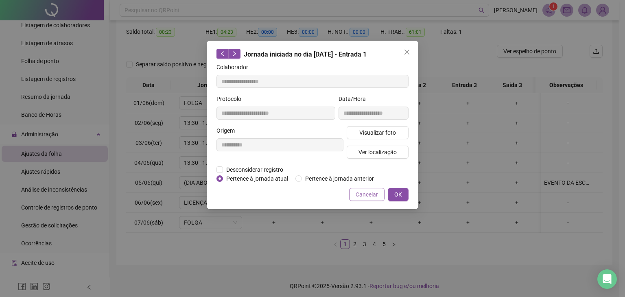
click at [373, 192] on span "Cancelar" at bounding box center [367, 194] width 22 height 9
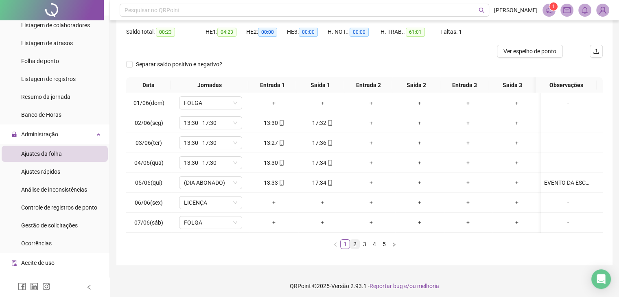
click at [351, 243] on link "2" at bounding box center [354, 244] width 9 height 9
click at [364, 248] on link "3" at bounding box center [364, 244] width 9 height 9
click at [374, 249] on link "4" at bounding box center [374, 244] width 9 height 9
click at [385, 249] on link "5" at bounding box center [384, 244] width 9 height 9
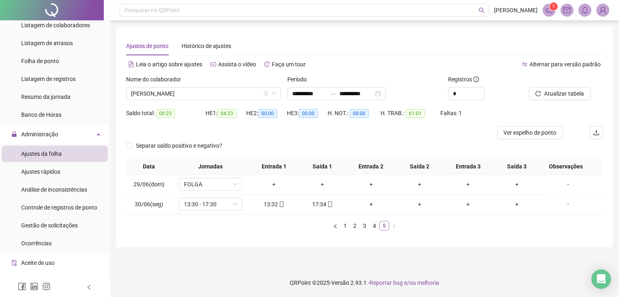
scroll to position [0, 0]
click at [464, 93] on input "*" at bounding box center [471, 94] width 36 height 12
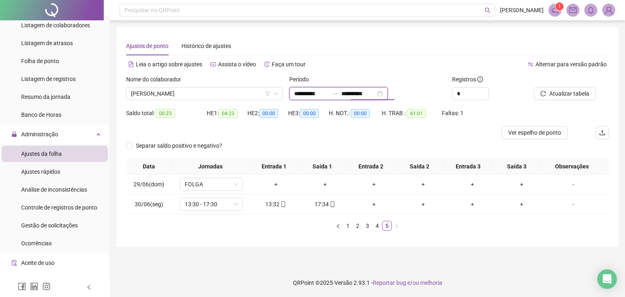
click at [328, 94] on input "**********" at bounding box center [311, 93] width 34 height 9
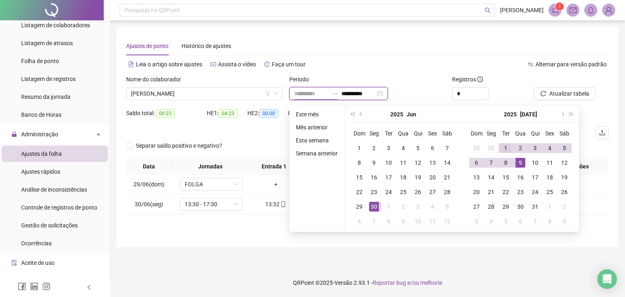
type input "**********"
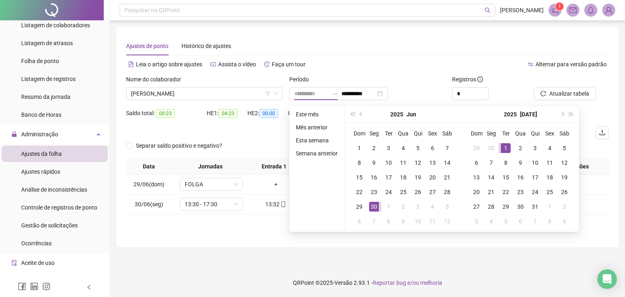
click at [506, 149] on div "1" at bounding box center [506, 148] width 10 height 10
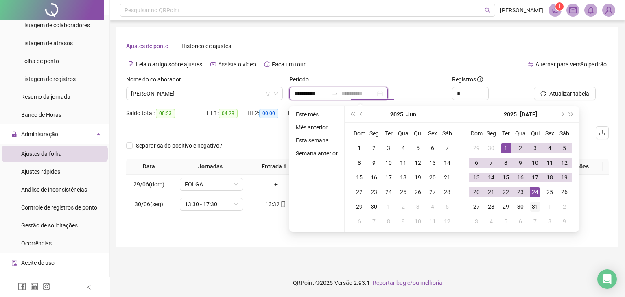
type input "**********"
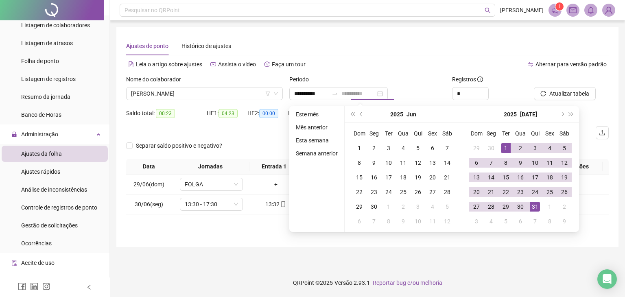
click at [533, 206] on div "31" at bounding box center [535, 207] width 10 height 10
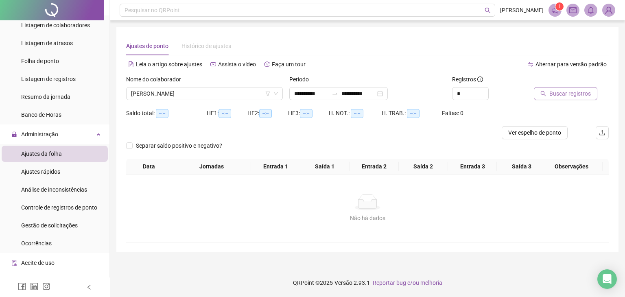
click at [560, 93] on span "Buscar registros" at bounding box center [570, 93] width 42 height 9
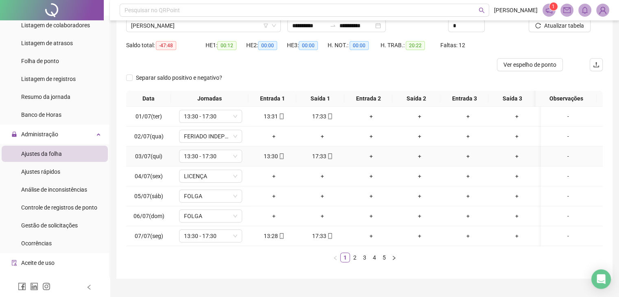
scroll to position [81, 0]
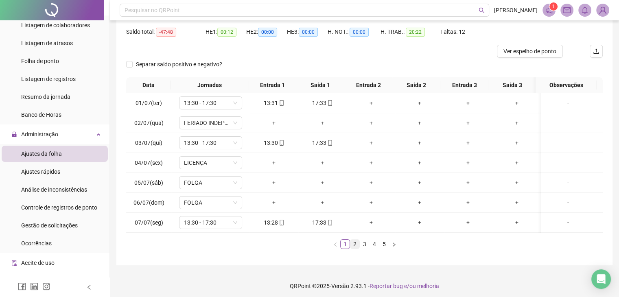
click at [352, 247] on link "2" at bounding box center [354, 244] width 9 height 9
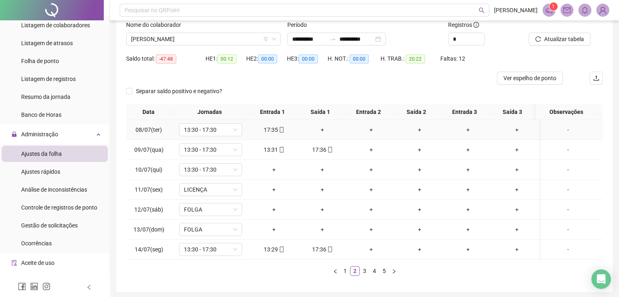
scroll to position [41, 0]
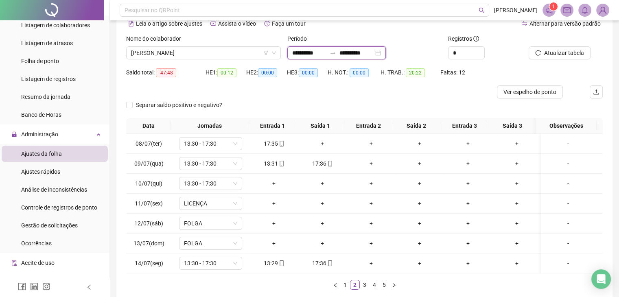
click at [311, 51] on input "**********" at bounding box center [309, 52] width 34 height 9
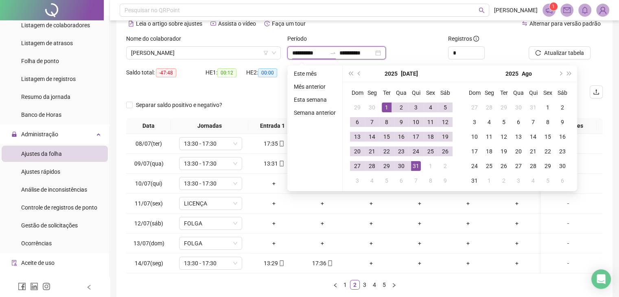
type input "**********"
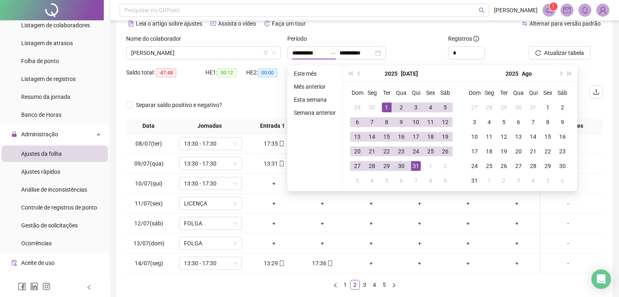
click at [434, 39] on div "Período" at bounding box center [364, 40] width 155 height 12
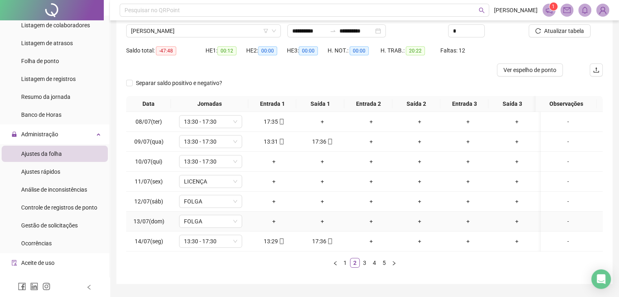
scroll to position [81, 0]
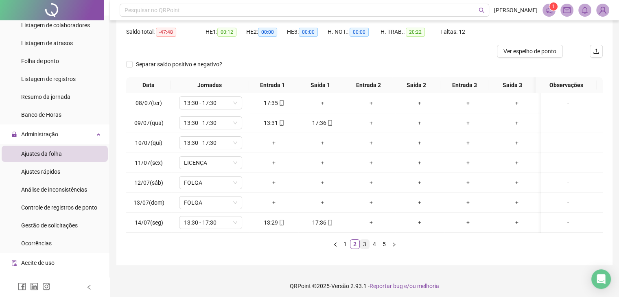
click at [365, 249] on link "3" at bounding box center [364, 244] width 9 height 9
click at [371, 249] on link "4" at bounding box center [374, 244] width 9 height 9
click at [364, 249] on link "3" at bounding box center [364, 244] width 9 height 9
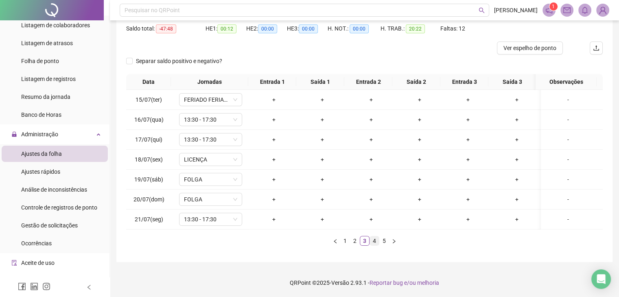
click at [376, 242] on link "4" at bounding box center [374, 240] width 9 height 9
click at [383, 241] on link "5" at bounding box center [384, 240] width 9 height 9
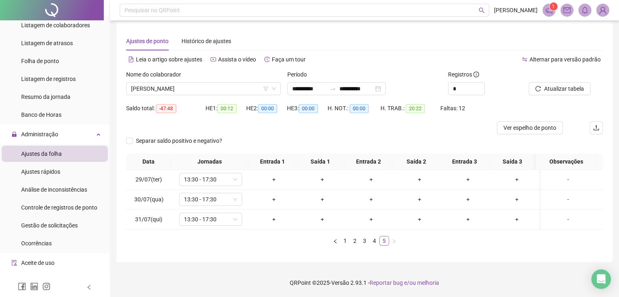
scroll to position [11, 0]
click at [343, 241] on link "1" at bounding box center [345, 240] width 9 height 9
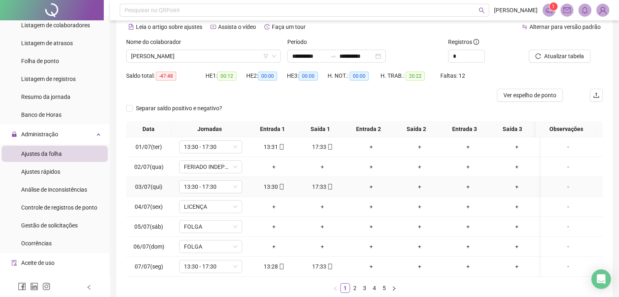
scroll to position [52, 0]
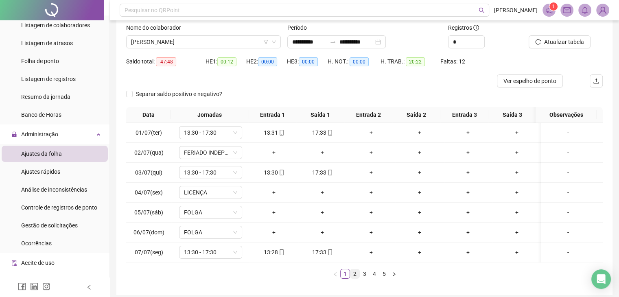
click at [357, 278] on link "2" at bounding box center [354, 273] width 9 height 9
click at [364, 277] on link "3" at bounding box center [364, 273] width 9 height 9
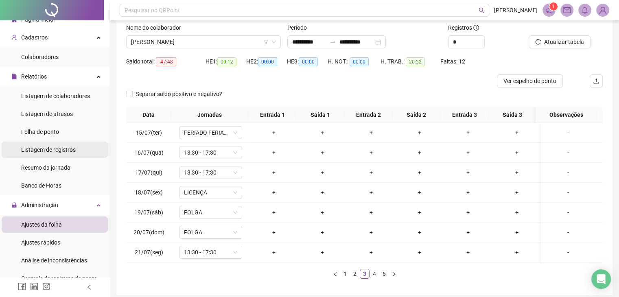
scroll to position [0, 0]
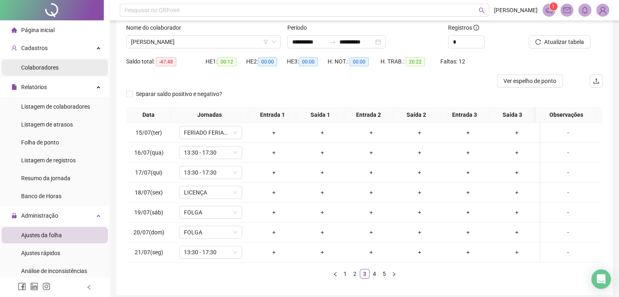
click at [50, 75] on div "Colaboradores" at bounding box center [39, 67] width 37 height 16
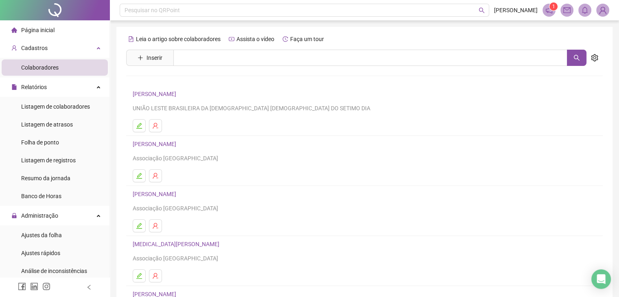
click at [175, 94] on link "[PERSON_NAME]" at bounding box center [156, 94] width 46 height 7
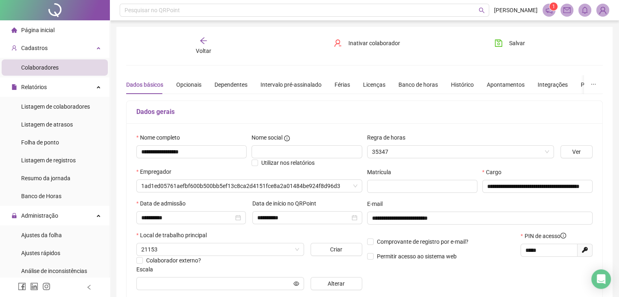
type input "**********"
click at [378, 82] on div "Licenças" at bounding box center [374, 84] width 22 height 9
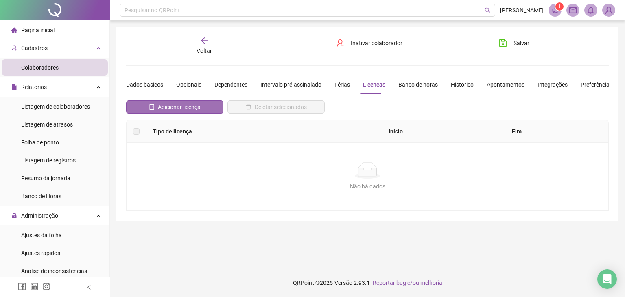
click at [177, 107] on span "Adicionar licença" at bounding box center [179, 107] width 43 height 9
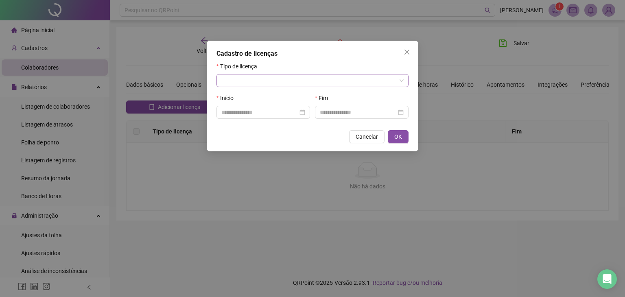
click at [251, 80] on input "search" at bounding box center [308, 80] width 175 height 12
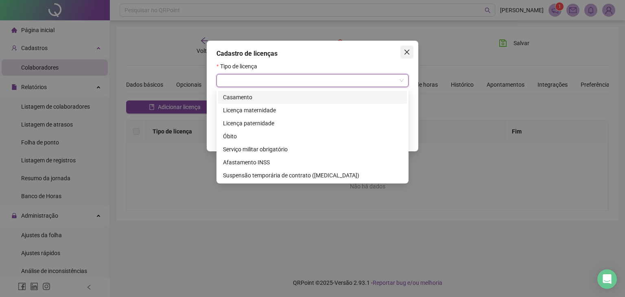
click at [406, 52] on icon "close" at bounding box center [407, 52] width 7 height 7
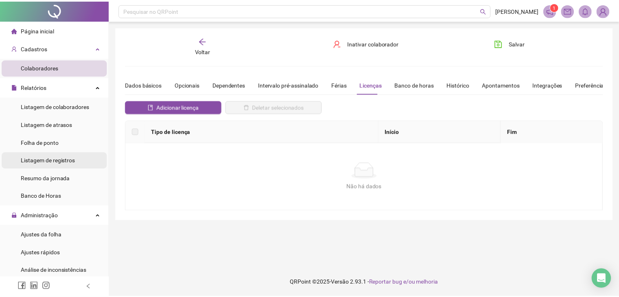
scroll to position [41, 0]
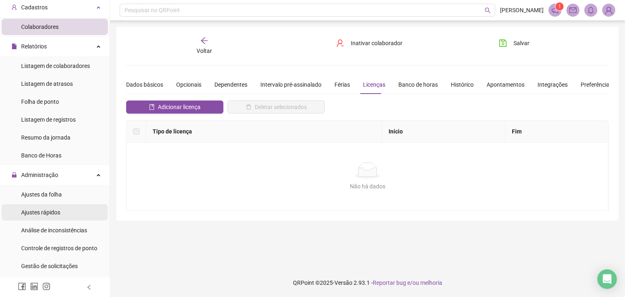
click at [61, 214] on li "Ajustes rápidos" at bounding box center [55, 212] width 106 height 16
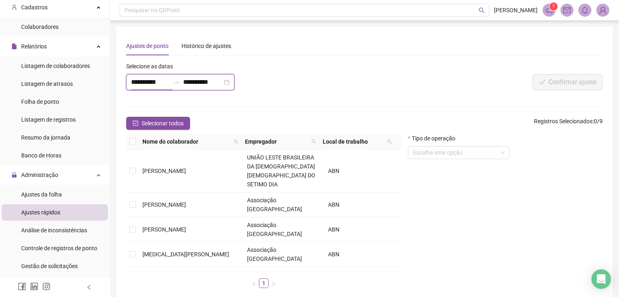
click at [132, 82] on input "**********" at bounding box center [150, 82] width 39 height 10
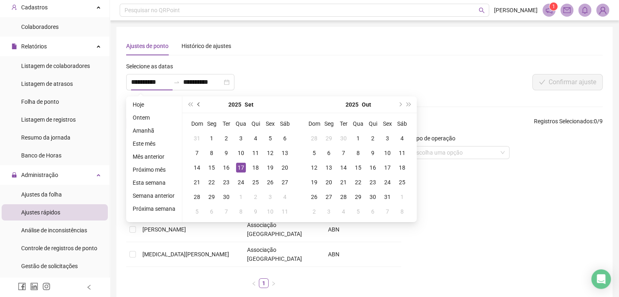
click at [199, 102] on button "prev-year" at bounding box center [199, 104] width 9 height 16
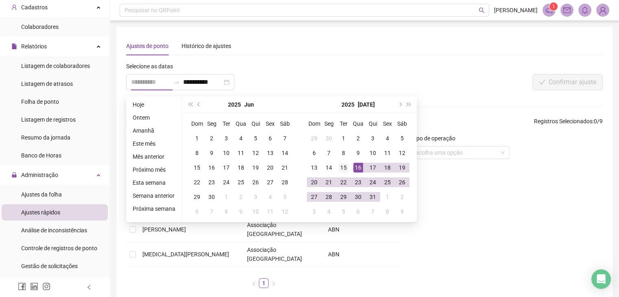
type input "**********"
click at [340, 168] on div "15" at bounding box center [344, 168] width 10 height 10
click at [399, 105] on span "next-year" at bounding box center [400, 105] width 4 height 4
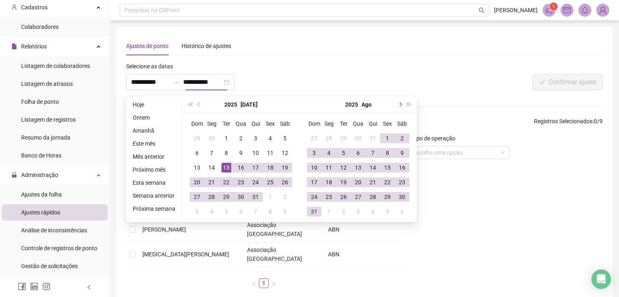
click at [396, 101] on button "next-year" at bounding box center [399, 104] width 9 height 16
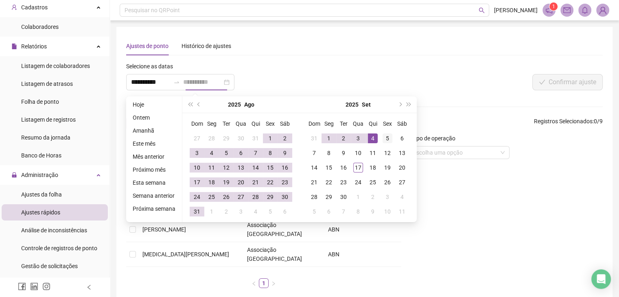
type input "**********"
click at [383, 138] on div "5" at bounding box center [388, 138] width 10 height 10
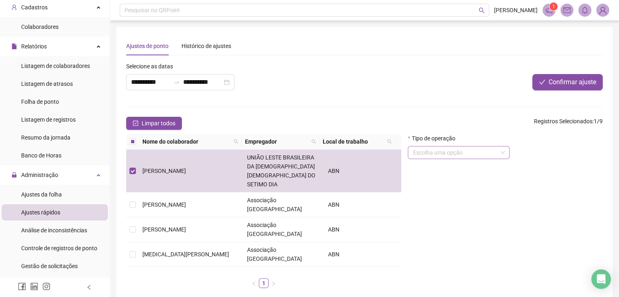
click at [444, 155] on input "search" at bounding box center [455, 153] width 85 height 12
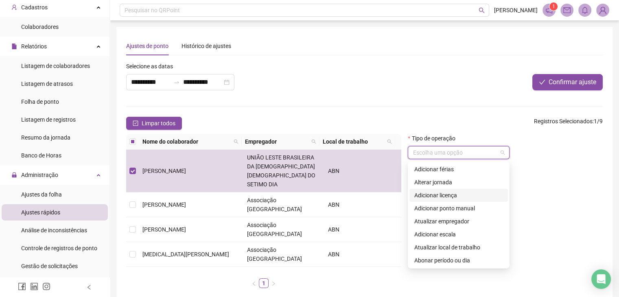
click at [466, 196] on div "Adicionar licença" at bounding box center [458, 195] width 89 height 9
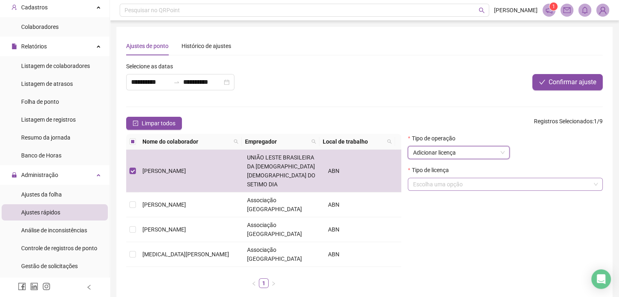
click at [465, 187] on input "search" at bounding box center [502, 184] width 178 height 12
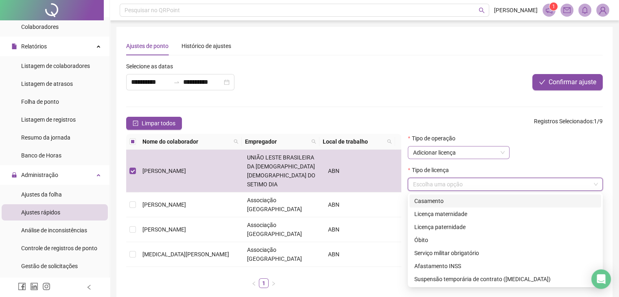
click at [484, 153] on span "Adicionar licença" at bounding box center [459, 153] width 92 height 12
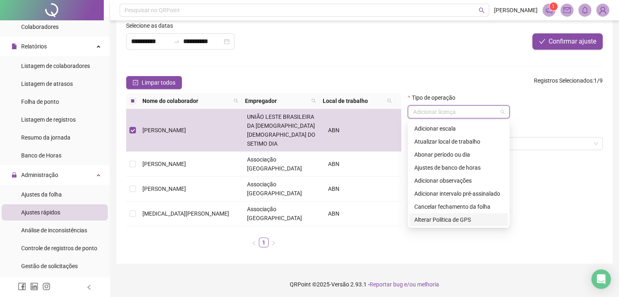
scroll to position [24, 0]
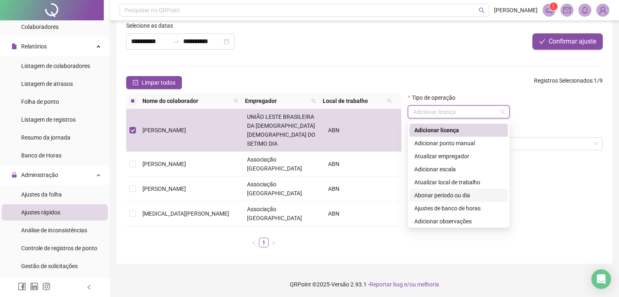
click at [467, 193] on div "Abonar período ou dia" at bounding box center [458, 195] width 89 height 9
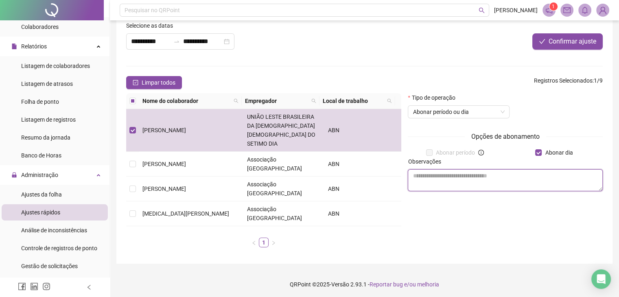
click at [456, 182] on textarea at bounding box center [505, 180] width 195 height 22
click at [451, 176] on textarea at bounding box center [505, 180] width 195 height 22
type textarea "*"
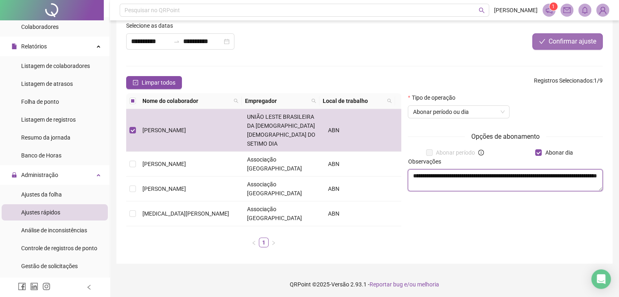
type textarea "**********"
click at [567, 42] on span "Confirmar ajuste" at bounding box center [573, 42] width 48 height 10
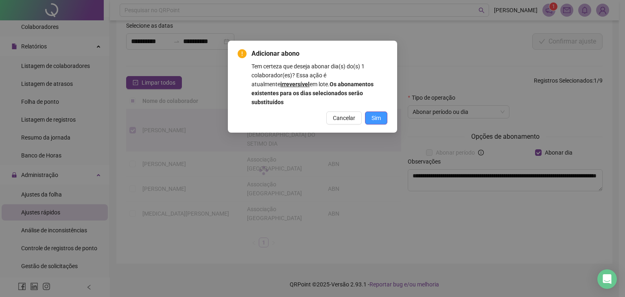
click at [381, 112] on button "Sim" at bounding box center [376, 118] width 22 height 13
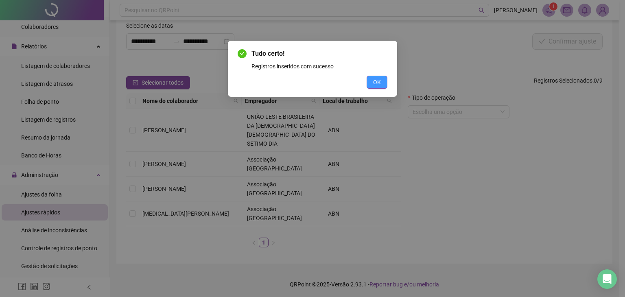
click at [379, 82] on span "OK" at bounding box center [377, 82] width 8 height 9
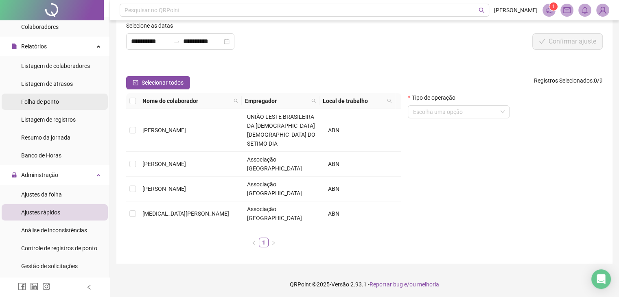
click at [47, 103] on span "Folha de ponto" at bounding box center [40, 101] width 38 height 7
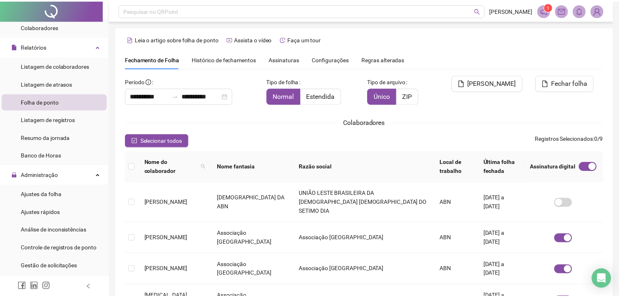
scroll to position [18, 0]
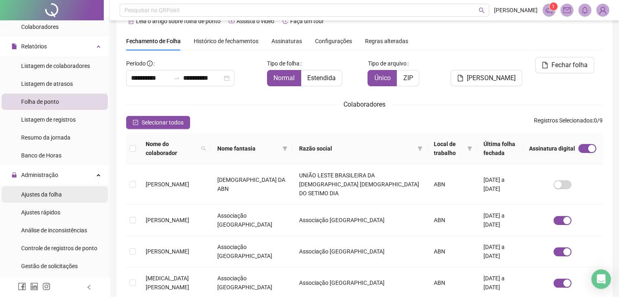
click at [63, 200] on li "Ajustes da folha" at bounding box center [55, 194] width 106 height 16
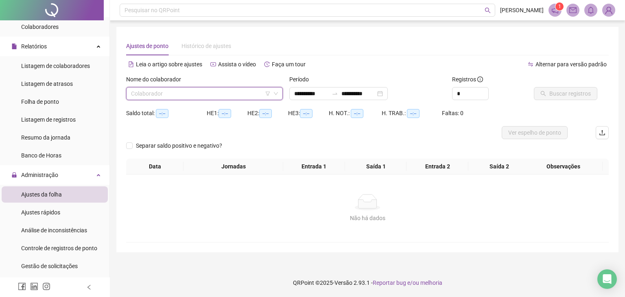
click at [185, 90] on input "search" at bounding box center [201, 94] width 140 height 12
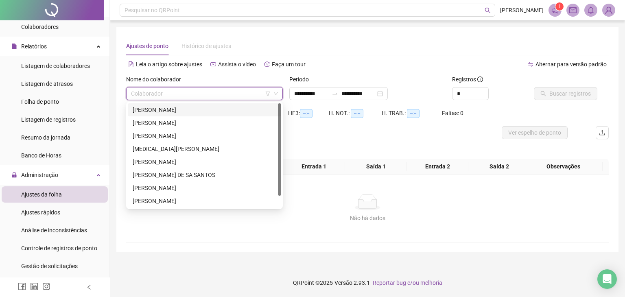
click at [186, 111] on div "[PERSON_NAME]" at bounding box center [205, 109] width 144 height 9
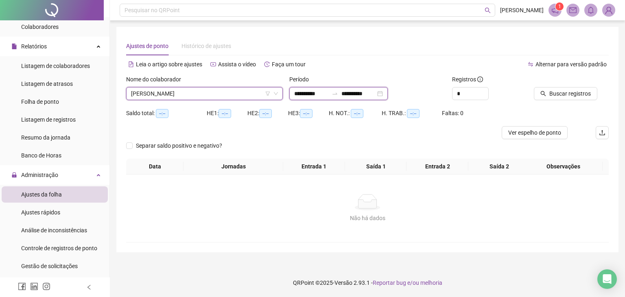
click at [296, 93] on input "**********" at bounding box center [311, 93] width 34 height 9
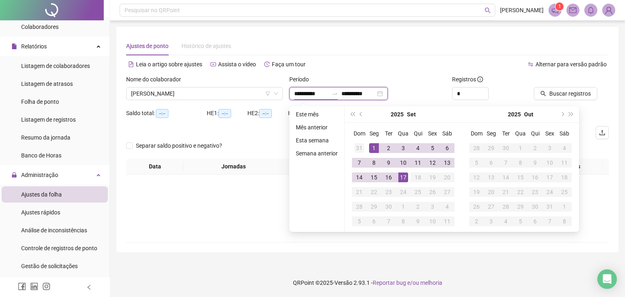
type input "**********"
click at [362, 113] on span "prev-year" at bounding box center [362, 114] width 4 height 4
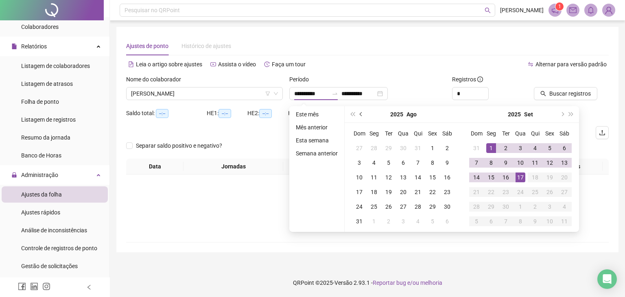
click at [362, 113] on span "prev-year" at bounding box center [362, 114] width 4 height 4
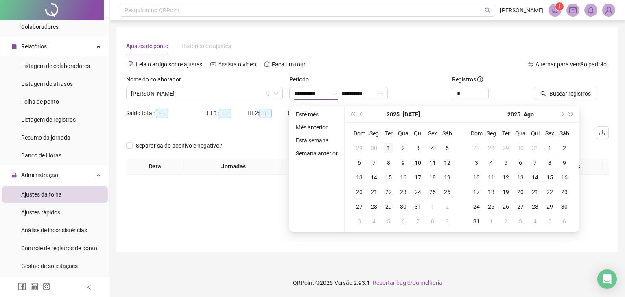
type input "**********"
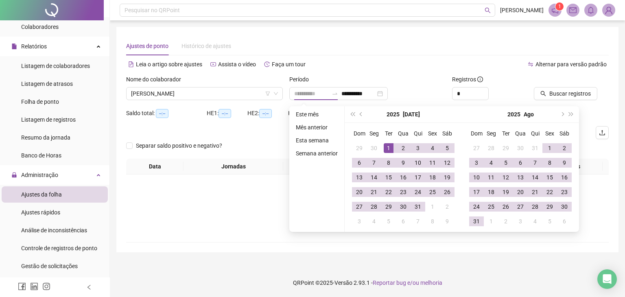
click at [390, 148] on div "1" at bounding box center [389, 148] width 10 height 10
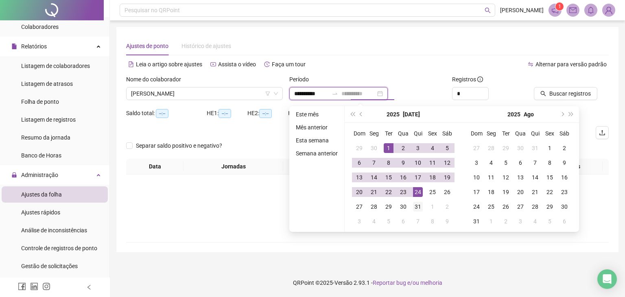
type input "**********"
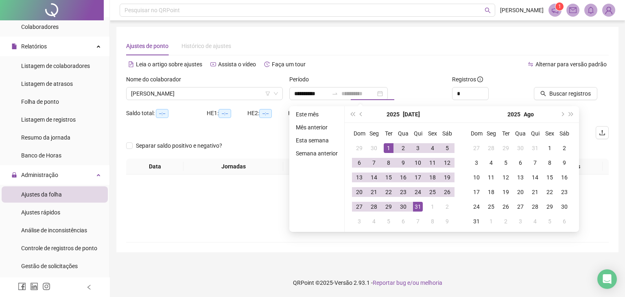
click at [418, 208] on div "31" at bounding box center [418, 207] width 10 height 10
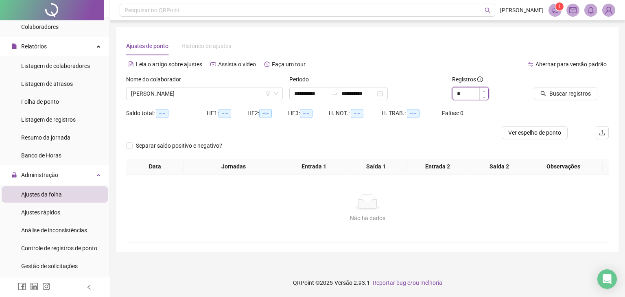
type input "*"
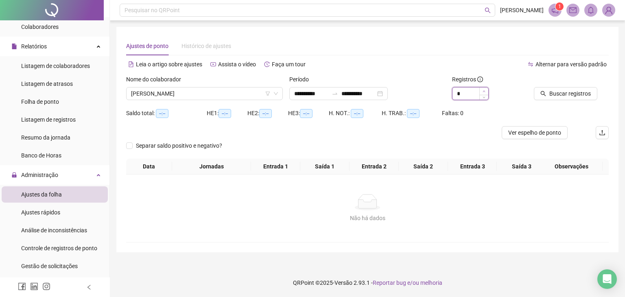
click at [482, 90] on span "Increase Value" at bounding box center [483, 91] width 9 height 7
click at [560, 90] on span "Buscar registros" at bounding box center [570, 93] width 42 height 9
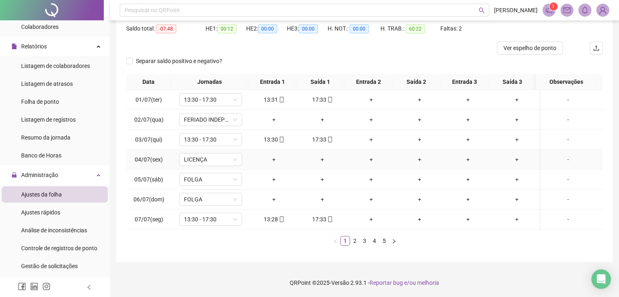
scroll to position [90, 0]
click at [348, 238] on link "1" at bounding box center [345, 240] width 9 height 9
click at [352, 239] on link "2" at bounding box center [354, 240] width 9 height 9
click at [361, 241] on link "3" at bounding box center [364, 240] width 9 height 9
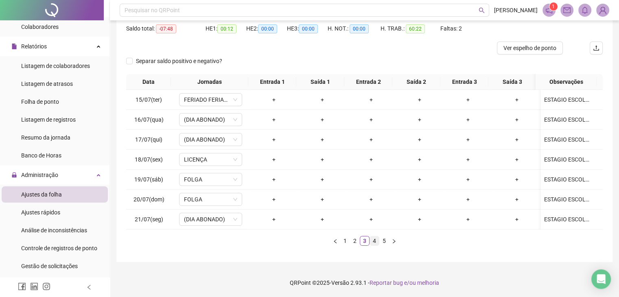
click at [376, 242] on link "4" at bounding box center [374, 240] width 9 height 9
click at [381, 239] on link "5" at bounding box center [384, 240] width 9 height 9
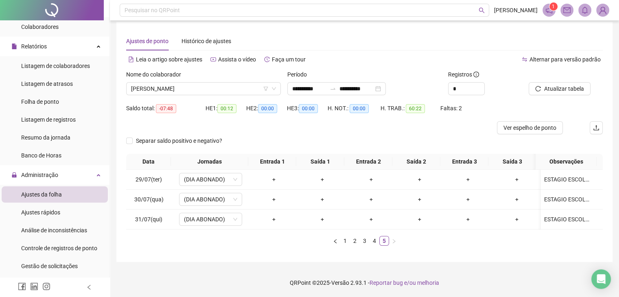
scroll to position [0, 0]
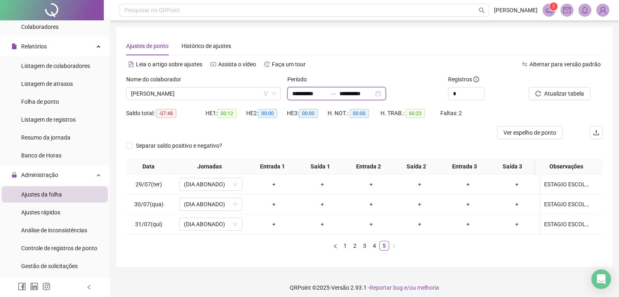
click at [311, 94] on input "**********" at bounding box center [309, 93] width 34 height 9
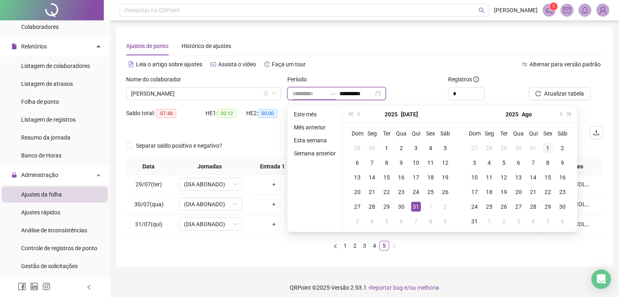
type input "**********"
click at [545, 147] on div "1" at bounding box center [548, 148] width 10 height 10
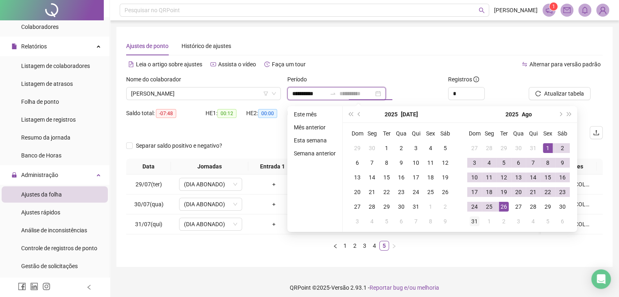
type input "**********"
click at [471, 222] on div "31" at bounding box center [475, 222] width 10 height 10
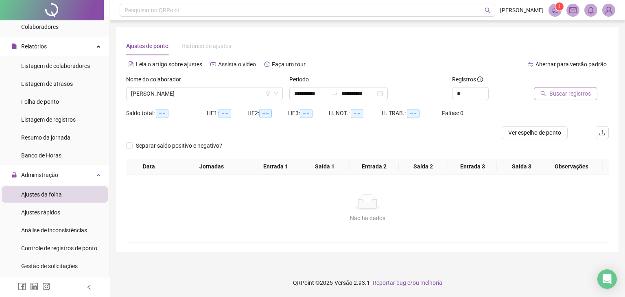
click at [570, 95] on span "Buscar registros" at bounding box center [570, 93] width 42 height 9
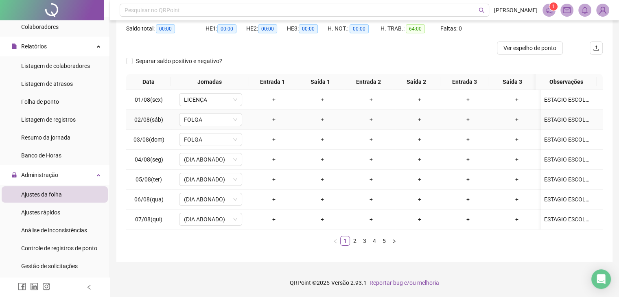
scroll to position [90, 0]
click at [391, 241] on button "button" at bounding box center [394, 241] width 10 height 10
click at [385, 240] on link "5" at bounding box center [384, 240] width 9 height 9
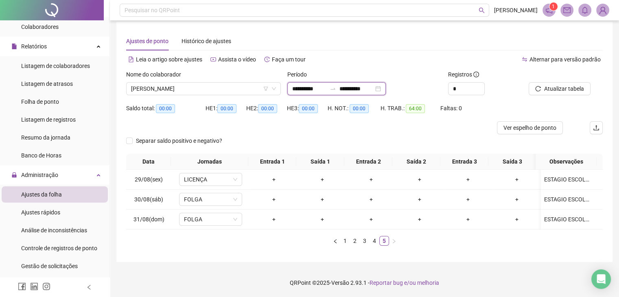
click at [304, 84] on input "**********" at bounding box center [309, 88] width 34 height 9
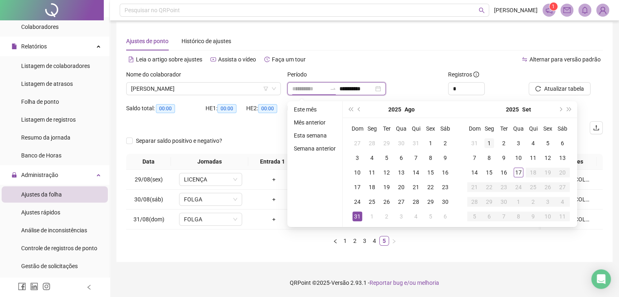
type input "**********"
click at [487, 138] on div "1" at bounding box center [489, 143] width 10 height 10
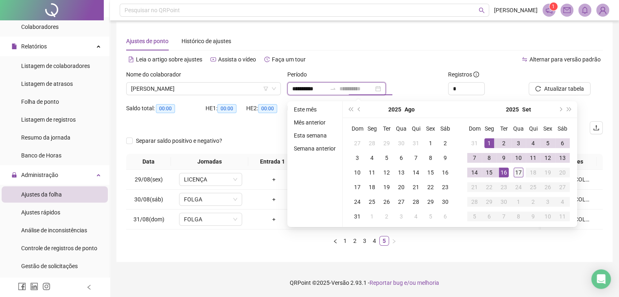
type input "**********"
click at [514, 168] on div "17" at bounding box center [519, 173] width 10 height 10
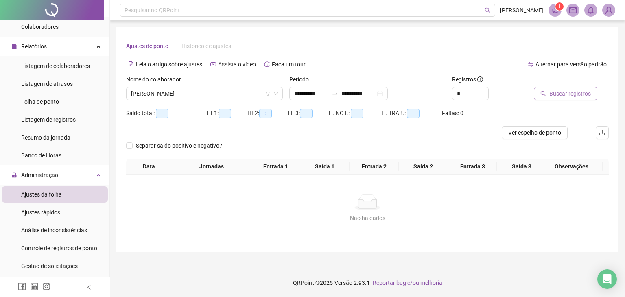
click at [564, 93] on span "Buscar registros" at bounding box center [570, 93] width 42 height 9
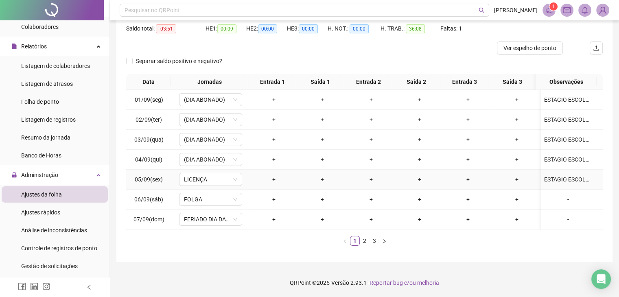
scroll to position [90, 0]
click at [363, 243] on link "2" at bounding box center [364, 240] width 9 height 9
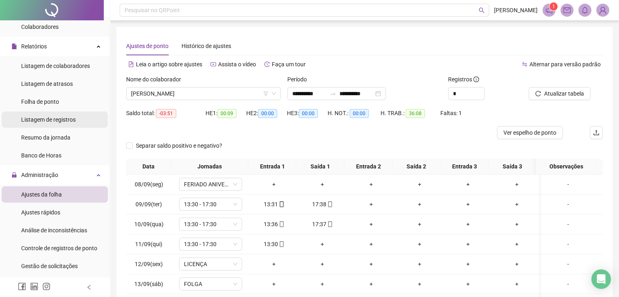
scroll to position [0, 0]
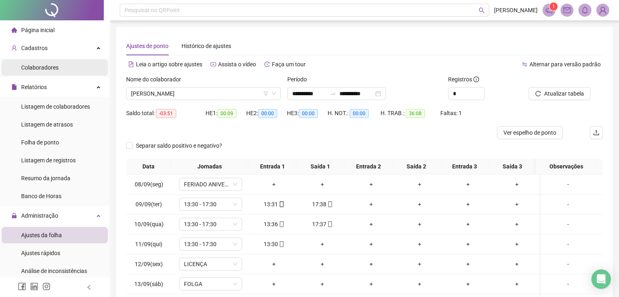
drag, startPoint x: 47, startPoint y: 33, endPoint x: 96, endPoint y: 74, distance: 63.6
click at [47, 33] on span "Página inicial" at bounding box center [37, 30] width 33 height 7
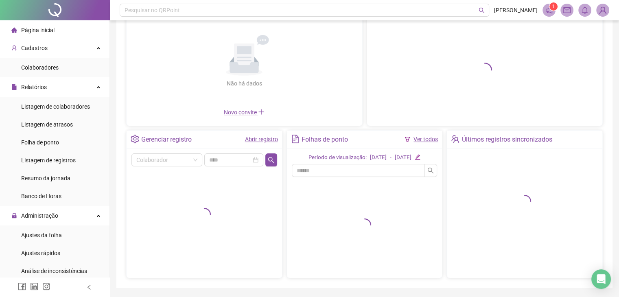
scroll to position [81, 0]
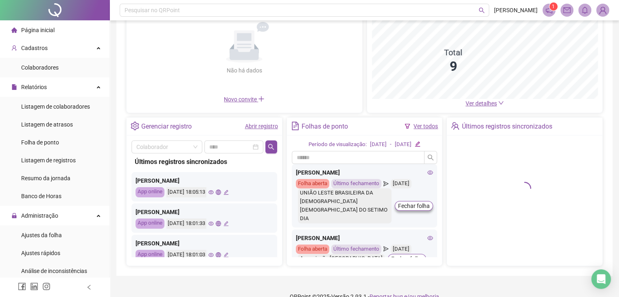
click at [423, 124] on link "Ver todos" at bounding box center [426, 126] width 24 height 7
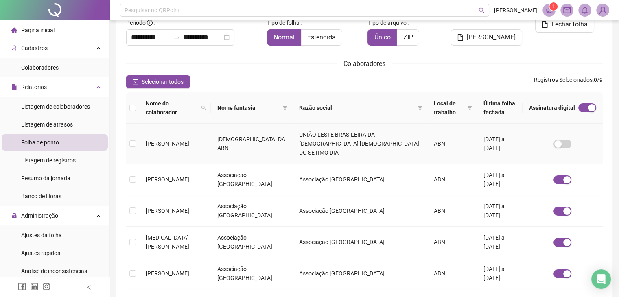
scroll to position [18, 0]
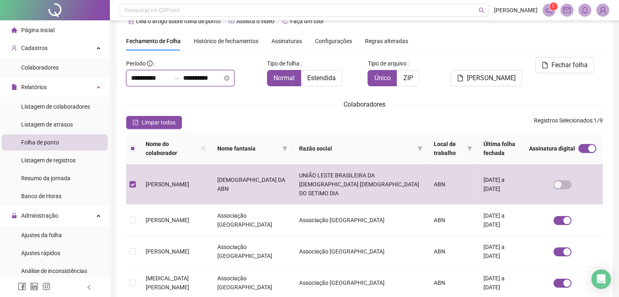
click at [131, 80] on input "**********" at bounding box center [150, 78] width 39 height 10
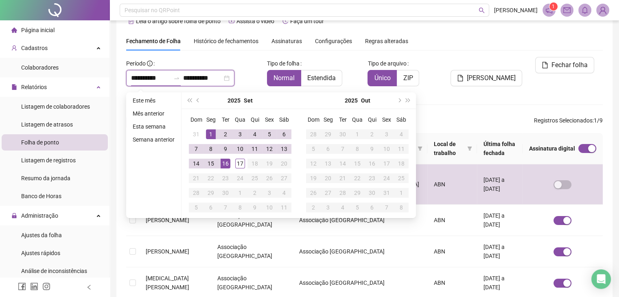
type input "**********"
click at [195, 100] on button "prev-year" at bounding box center [198, 100] width 9 height 16
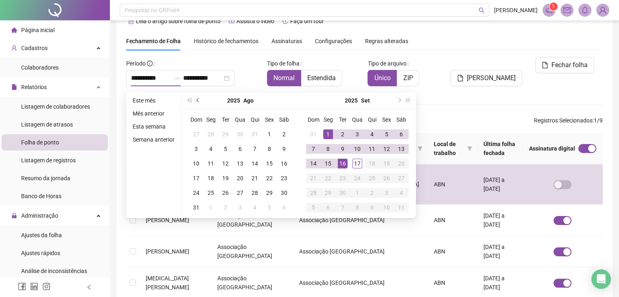
click at [197, 100] on span "prev-year" at bounding box center [199, 100] width 4 height 4
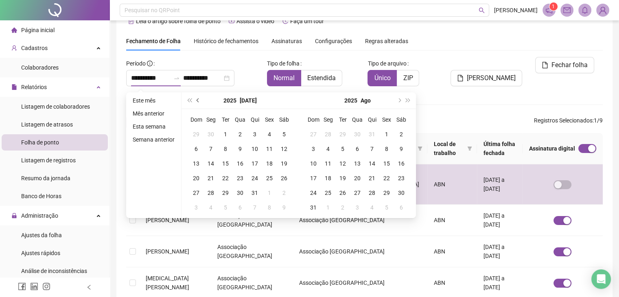
click at [197, 100] on span "prev-year" at bounding box center [199, 100] width 4 height 4
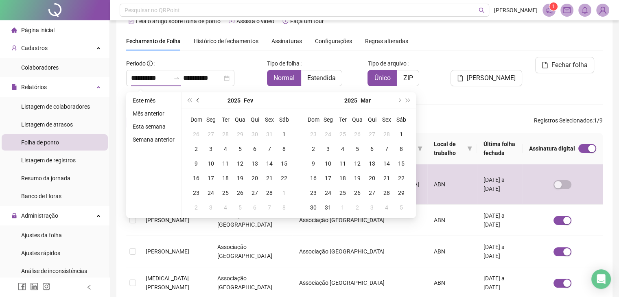
click at [197, 100] on span "prev-year" at bounding box center [199, 100] width 4 height 4
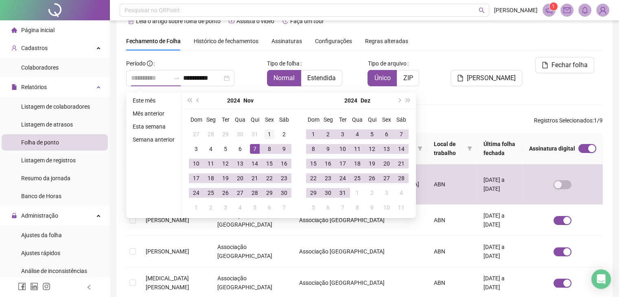
type input "**********"
click at [270, 132] on div "1" at bounding box center [270, 134] width 10 height 10
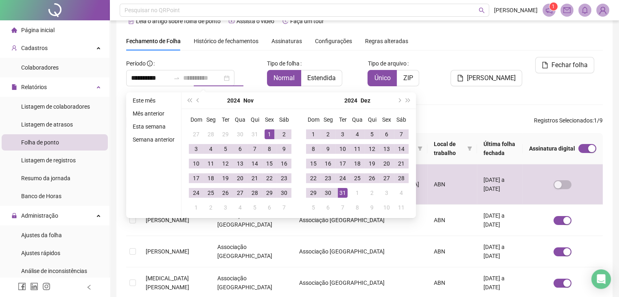
click at [340, 193] on div "31" at bounding box center [343, 193] width 10 height 10
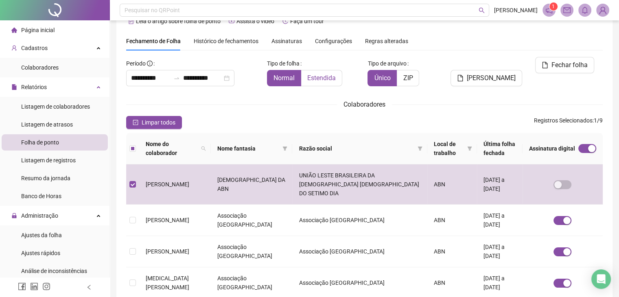
click at [328, 79] on span "Estendida" at bounding box center [321, 78] width 28 height 8
click at [564, 62] on span "Fechar folha" at bounding box center [569, 65] width 36 height 10
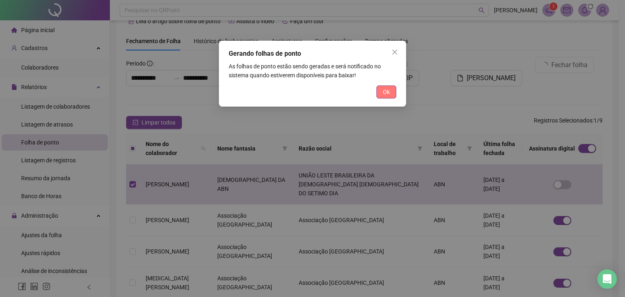
click at [386, 87] on button "Ok" at bounding box center [386, 91] width 20 height 13
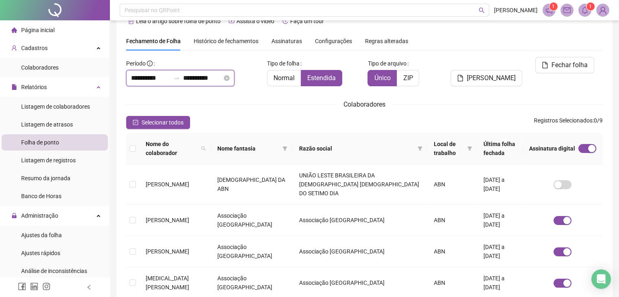
click at [199, 77] on input "**********" at bounding box center [202, 78] width 39 height 10
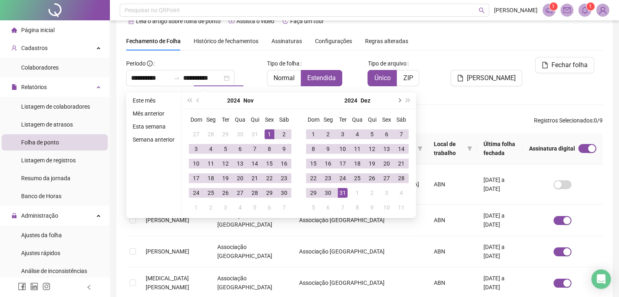
click at [394, 101] on button "next-year" at bounding box center [398, 100] width 9 height 16
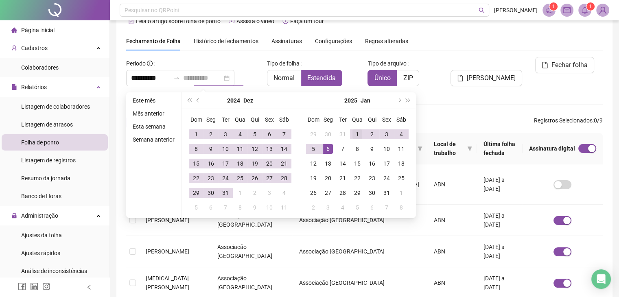
type input "**********"
click at [355, 136] on div "1" at bounding box center [357, 134] width 10 height 10
click at [399, 98] on button "next-year" at bounding box center [398, 100] width 9 height 16
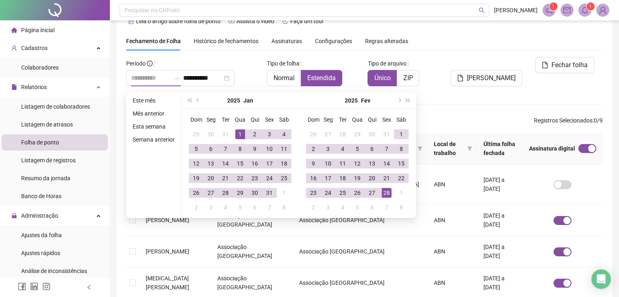
click at [386, 193] on div "28" at bounding box center [387, 193] width 10 height 10
type input "**********"
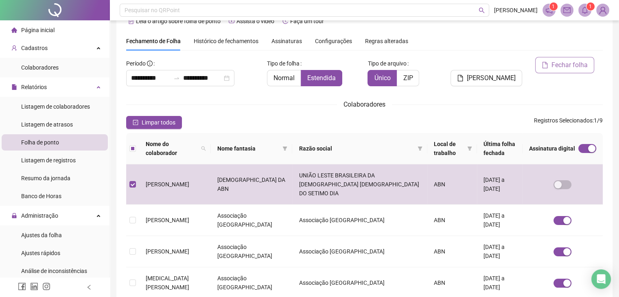
click at [560, 68] on span "Fechar folha" at bounding box center [569, 65] width 36 height 10
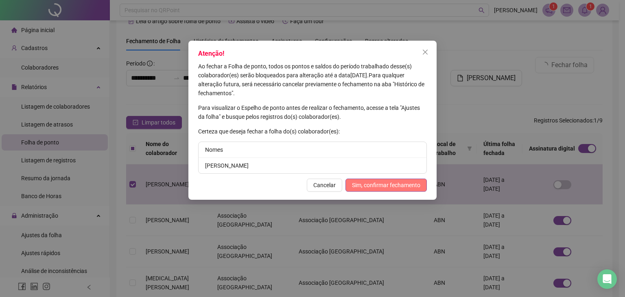
click at [396, 181] on span "Sim, confirmar fechamento" at bounding box center [386, 185] width 68 height 9
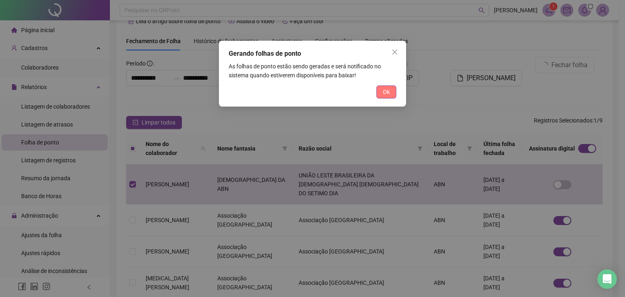
click at [386, 91] on span "Ok" at bounding box center [386, 92] width 7 height 9
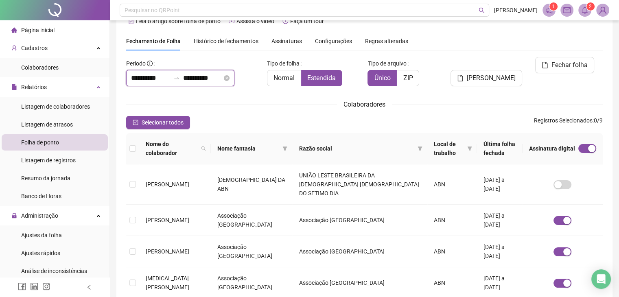
click at [154, 75] on input "**********" at bounding box center [150, 78] width 39 height 10
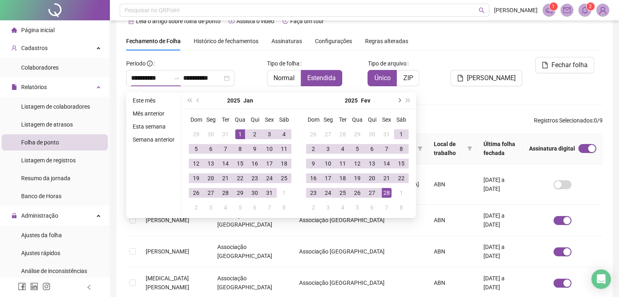
click at [400, 100] on span "next-year" at bounding box center [399, 100] width 4 height 4
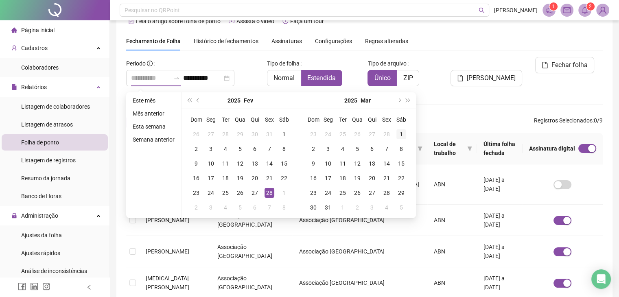
type input "**********"
click at [400, 133] on div "1" at bounding box center [401, 134] width 10 height 10
click at [397, 98] on span "next-year" at bounding box center [399, 100] width 4 height 4
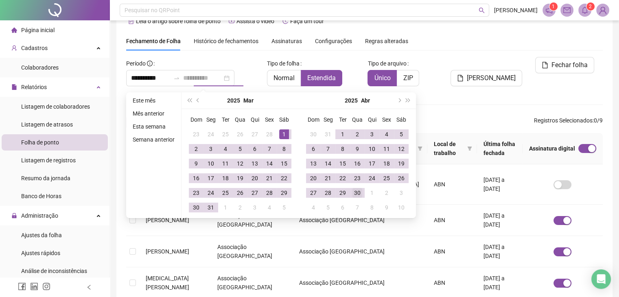
type input "**********"
click at [357, 193] on div "30" at bounding box center [357, 193] width 10 height 10
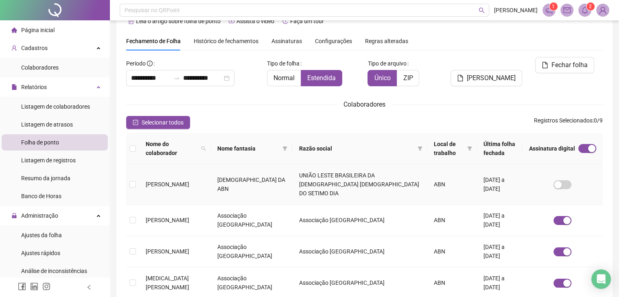
click at [129, 180] on td at bounding box center [132, 184] width 13 height 40
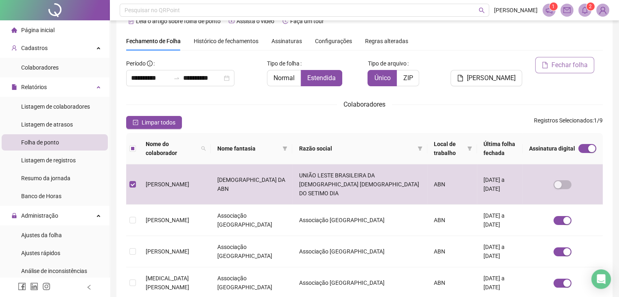
click at [569, 61] on span "Fechar folha" at bounding box center [569, 65] width 36 height 10
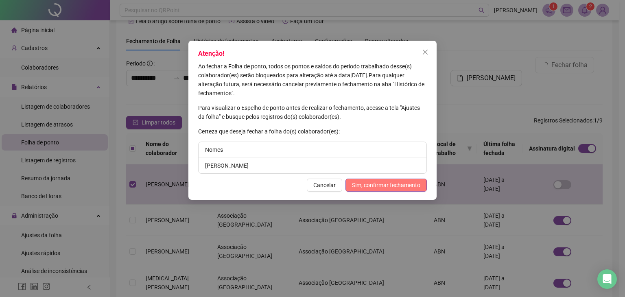
click at [372, 184] on span "Sim, confirmar fechamento" at bounding box center [386, 185] width 68 height 9
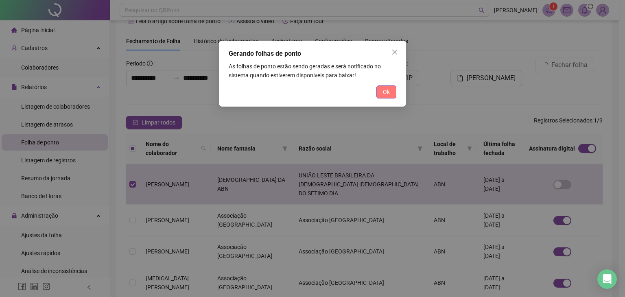
click at [387, 93] on span "Ok" at bounding box center [386, 92] width 7 height 9
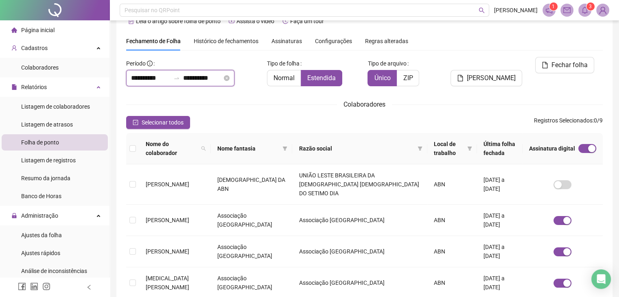
click at [156, 80] on input "**********" at bounding box center [150, 78] width 39 height 10
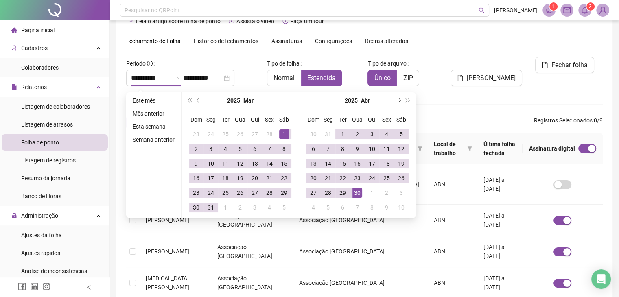
click at [395, 101] on button "next-year" at bounding box center [398, 100] width 9 height 16
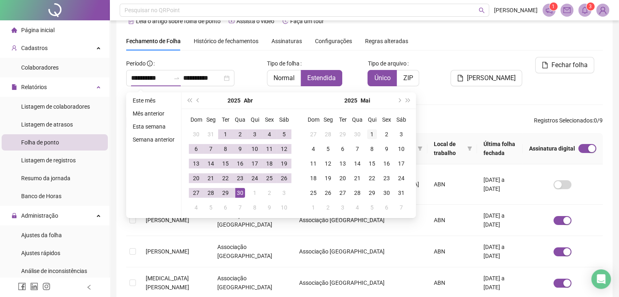
type input "**********"
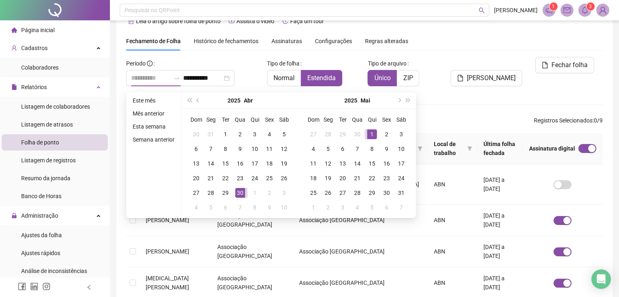
click at [374, 134] on div "1" at bounding box center [372, 134] width 10 height 10
click at [397, 99] on span "next-year" at bounding box center [399, 100] width 4 height 4
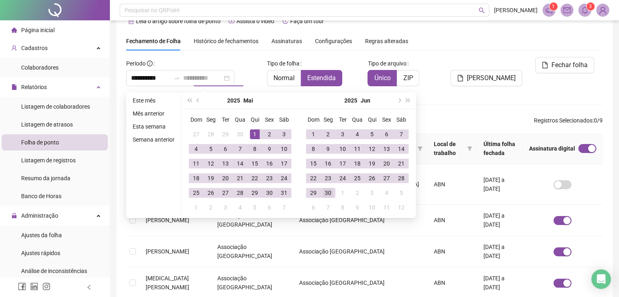
type input "**********"
click at [327, 195] on div "30" at bounding box center [328, 193] width 10 height 10
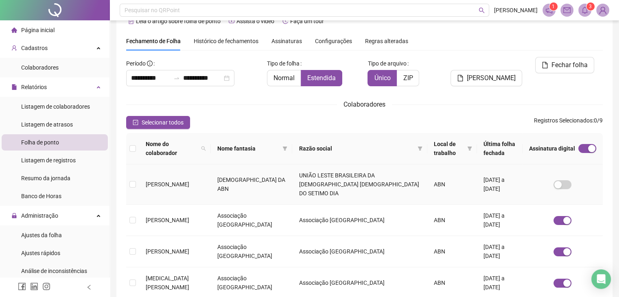
click at [137, 183] on td at bounding box center [132, 184] width 13 height 40
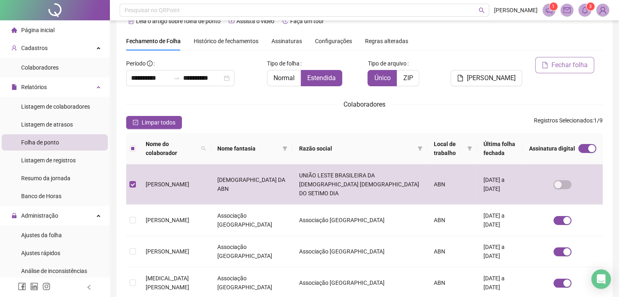
click at [564, 66] on span "Fechar folha" at bounding box center [569, 65] width 36 height 10
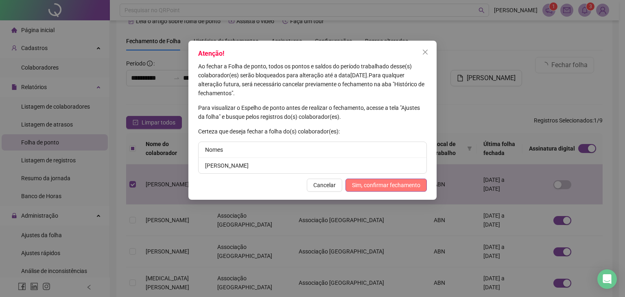
click at [374, 185] on span "Sim, confirmar fechamento" at bounding box center [386, 185] width 68 height 9
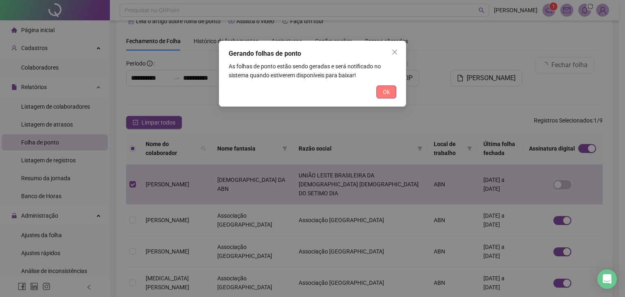
click at [385, 92] on span "Ok" at bounding box center [386, 92] width 7 height 9
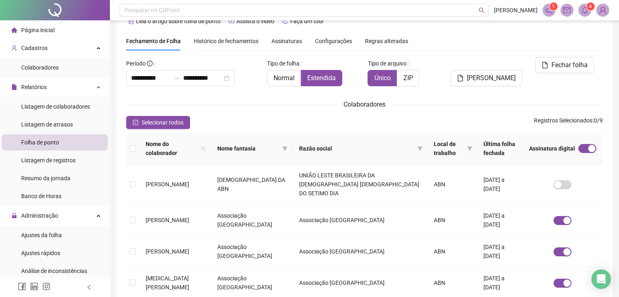
click at [47, 31] on span "Página inicial" at bounding box center [37, 30] width 33 height 7
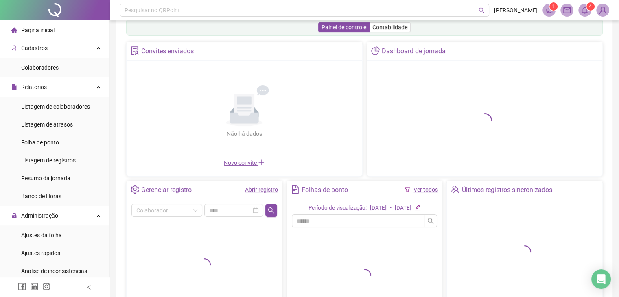
click at [424, 190] on link "Ver todos" at bounding box center [426, 189] width 24 height 7
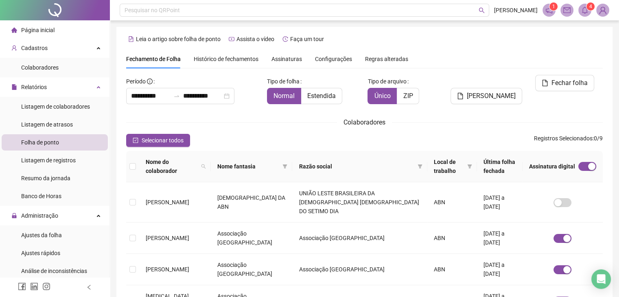
click at [292, 60] on span "Assinaturas" at bounding box center [286, 59] width 31 height 6
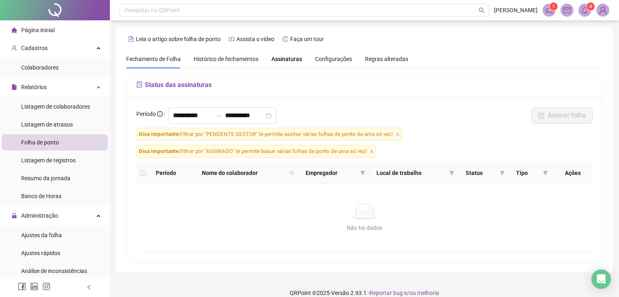
scroll to position [9, 0]
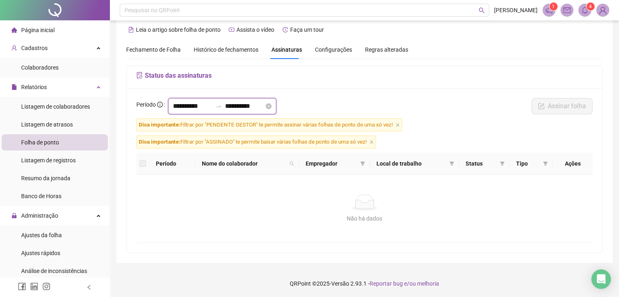
click at [179, 106] on input "**********" at bounding box center [192, 106] width 39 height 10
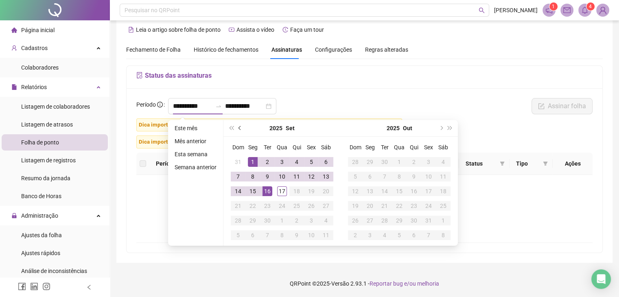
click at [242, 127] on button "prev-year" at bounding box center [240, 128] width 9 height 16
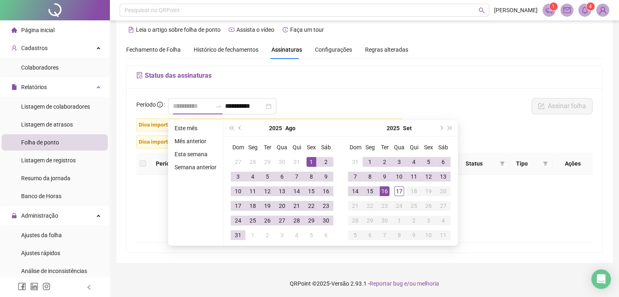
type input "**********"
click at [311, 158] on div "1" at bounding box center [311, 162] width 10 height 10
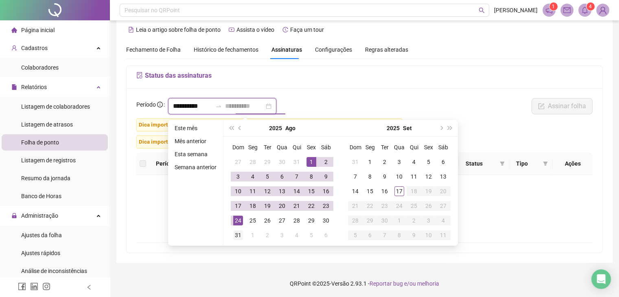
type input "**********"
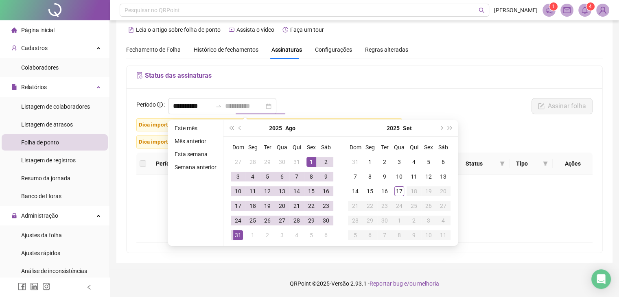
click at [241, 238] on div "31" at bounding box center [238, 235] width 10 height 10
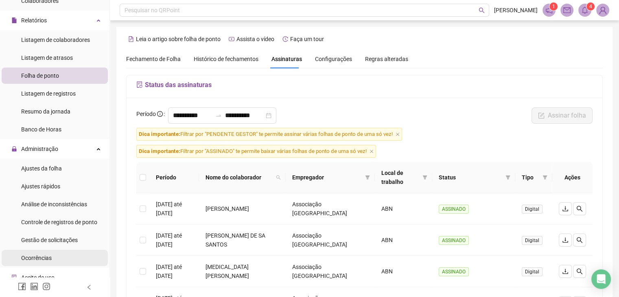
scroll to position [81, 0]
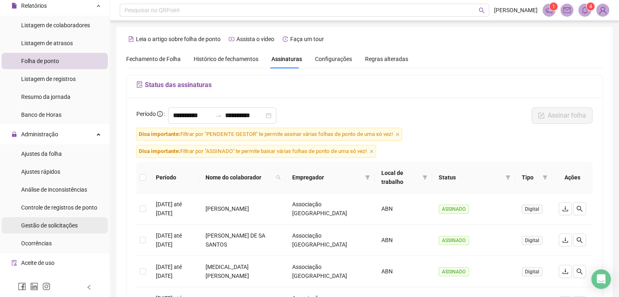
click at [47, 222] on span "Gestão de solicitações" at bounding box center [49, 225] width 57 height 7
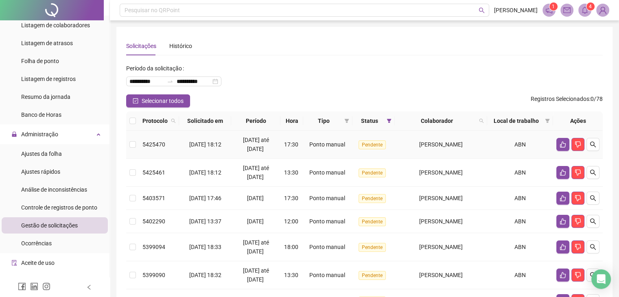
scroll to position [41, 0]
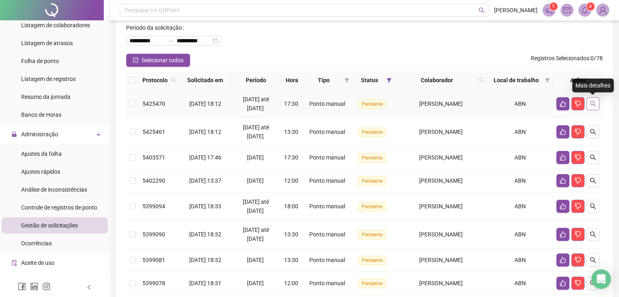
click at [595, 103] on icon "search" at bounding box center [593, 104] width 7 height 7
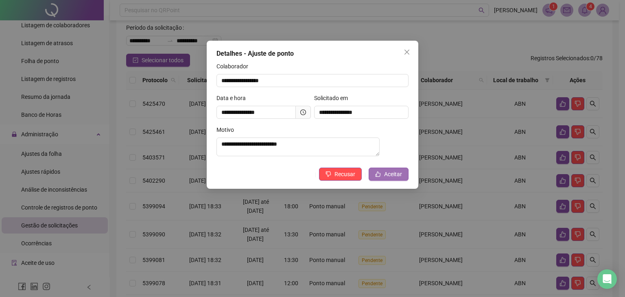
click at [391, 176] on span "Aceitar" at bounding box center [393, 174] width 18 height 9
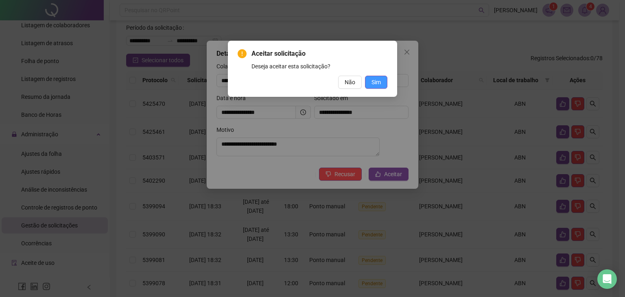
click at [372, 84] on span "Sim" at bounding box center [376, 82] width 9 height 9
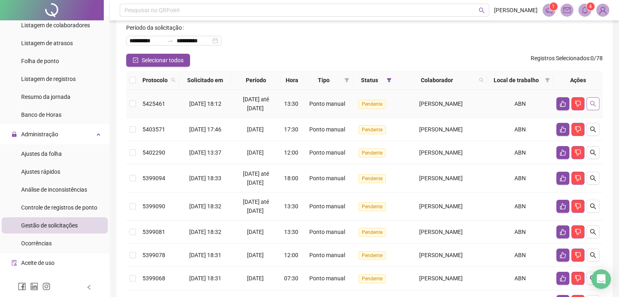
click at [594, 101] on icon "search" at bounding box center [593, 104] width 7 height 7
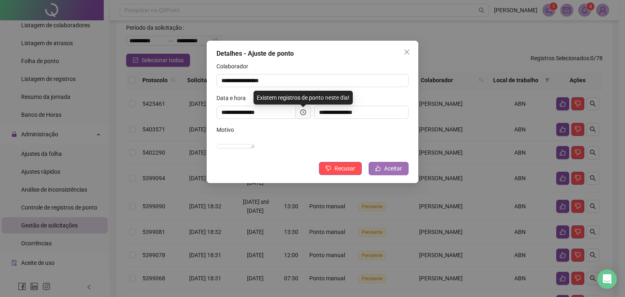
click at [387, 173] on span "Aceitar" at bounding box center [393, 168] width 18 height 9
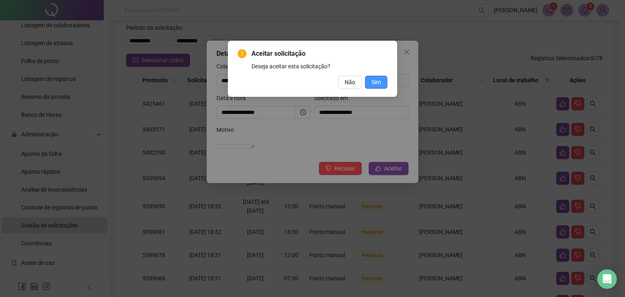
click at [374, 83] on span "Sim" at bounding box center [376, 82] width 9 height 9
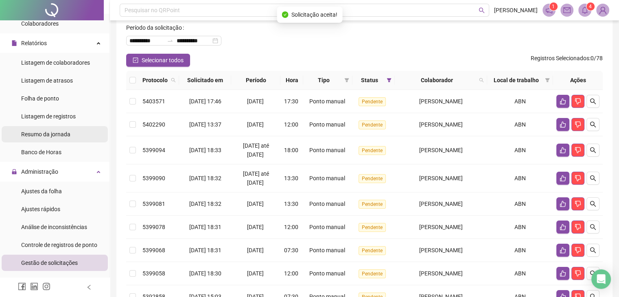
scroll to position [0, 0]
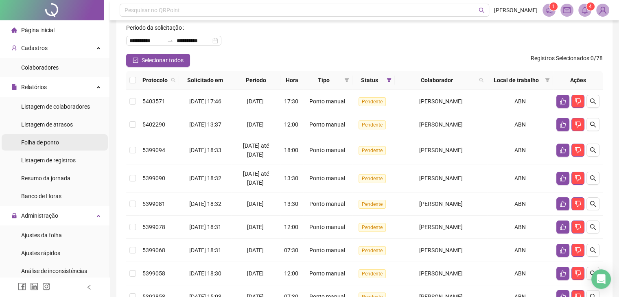
click at [50, 142] on span "Folha de ponto" at bounding box center [40, 142] width 38 height 7
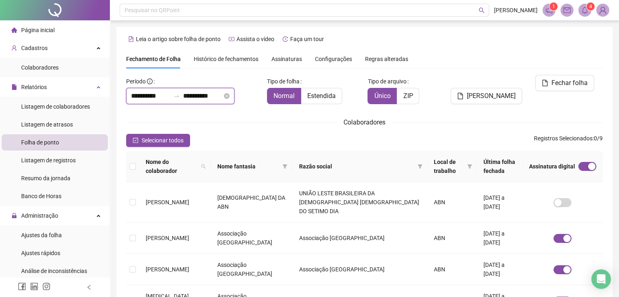
click at [155, 100] on input "**********" at bounding box center [150, 96] width 39 height 10
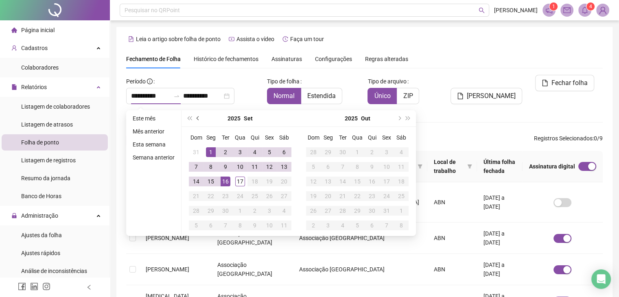
click at [199, 116] on button "prev-year" at bounding box center [198, 118] width 9 height 16
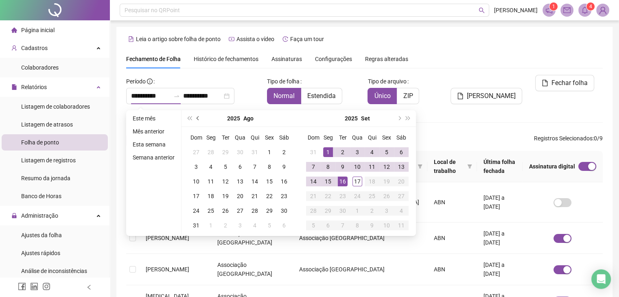
click at [199, 116] on button "prev-year" at bounding box center [198, 118] width 9 height 16
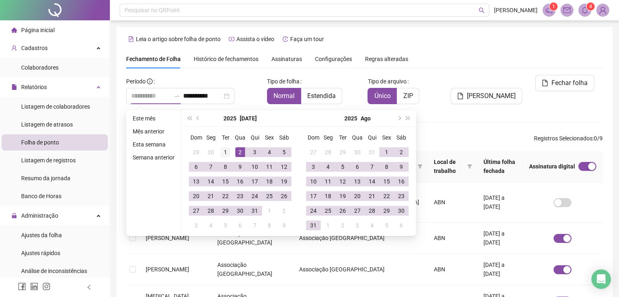
type input "**********"
click at [224, 152] on div "1" at bounding box center [226, 152] width 10 height 10
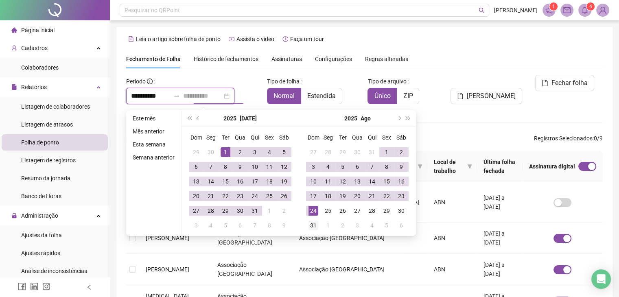
type input "**********"
click at [312, 225] on div "31" at bounding box center [313, 226] width 10 height 10
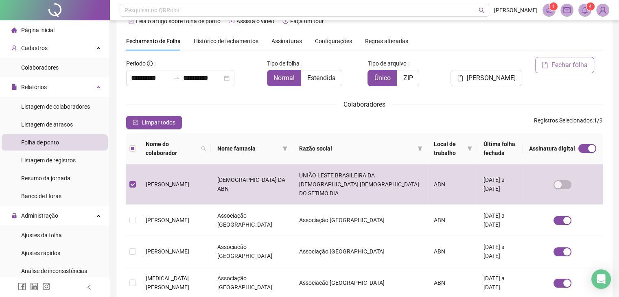
click at [571, 64] on span "Fechar folha" at bounding box center [569, 65] width 36 height 10
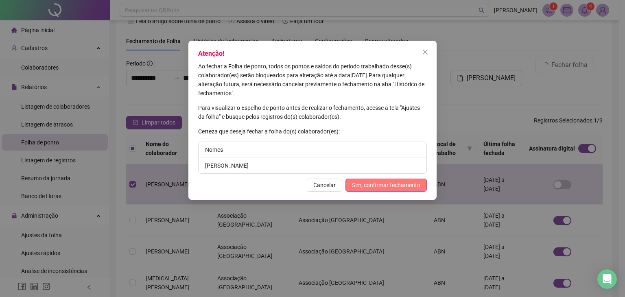
click at [392, 186] on span "Sim, confirmar fechamento" at bounding box center [386, 185] width 68 height 9
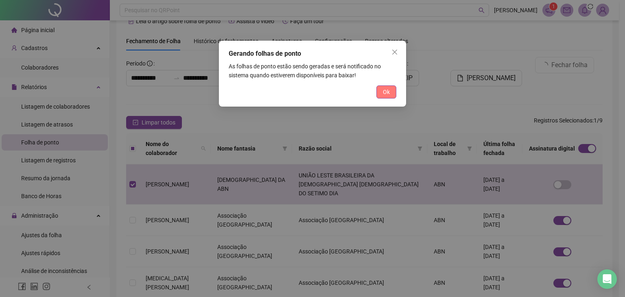
click at [389, 89] on span "Ok" at bounding box center [386, 92] width 7 height 9
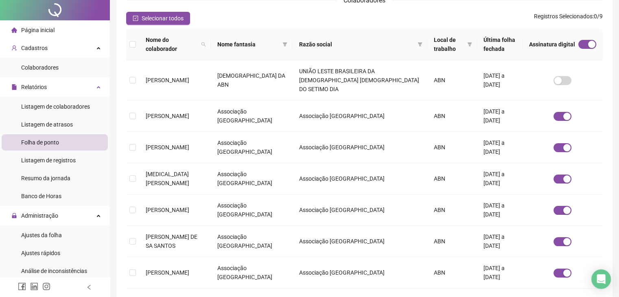
scroll to position [237, 0]
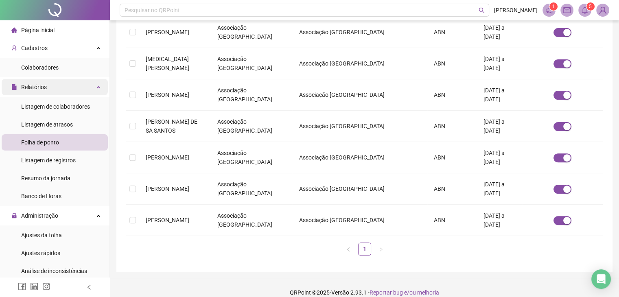
click at [41, 79] on span "Relatórios" at bounding box center [28, 87] width 35 height 16
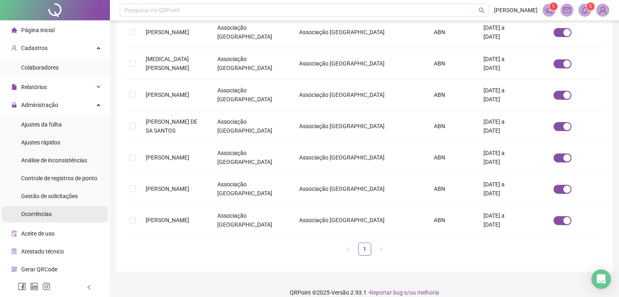
click at [62, 206] on li "Ocorrências" at bounding box center [55, 214] width 106 height 16
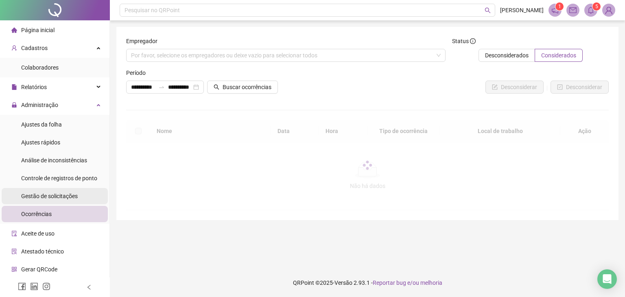
click at [61, 198] on span "Gestão de solicitações" at bounding box center [49, 196] width 57 height 7
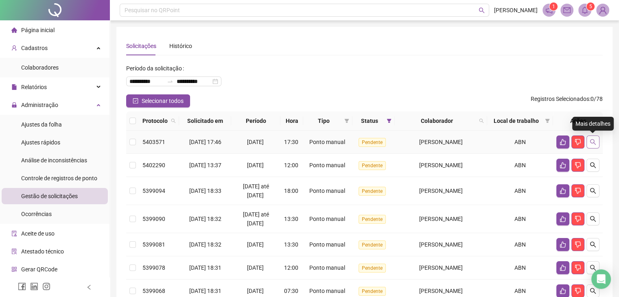
click at [591, 146] on button "button" at bounding box center [592, 142] width 13 height 13
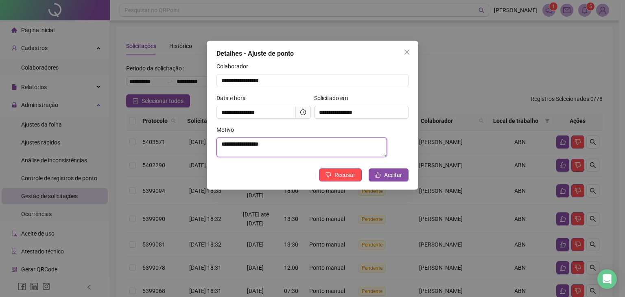
click at [287, 145] on textarea "**********" at bounding box center [302, 148] width 171 height 20
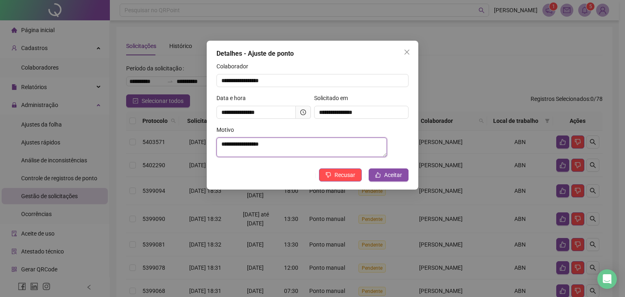
click at [287, 145] on textarea "**********" at bounding box center [302, 148] width 171 height 20
click at [374, 103] on div "Solicitado em" at bounding box center [361, 100] width 94 height 12
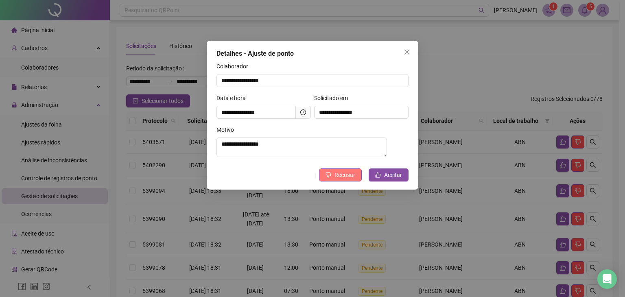
click at [347, 177] on span "Recusar" at bounding box center [345, 175] width 21 height 9
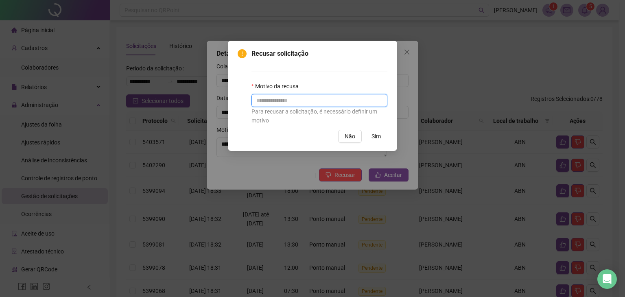
click at [297, 104] on input "text" at bounding box center [320, 100] width 136 height 13
type input "**********"
click at [375, 136] on span "Sim" at bounding box center [376, 136] width 9 height 9
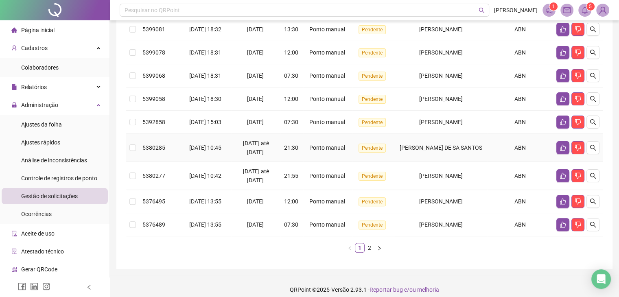
scroll to position [198, 0]
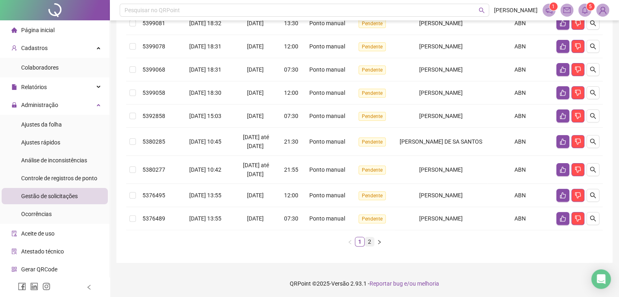
click at [368, 245] on link "2" at bounding box center [369, 241] width 9 height 9
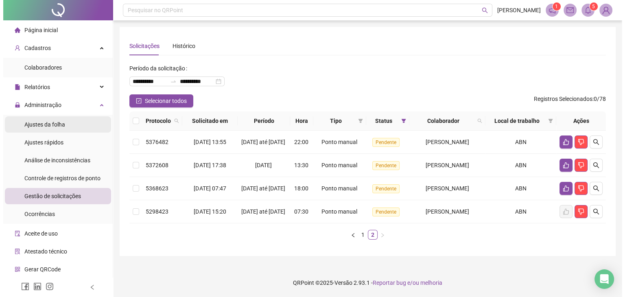
scroll to position [0, 0]
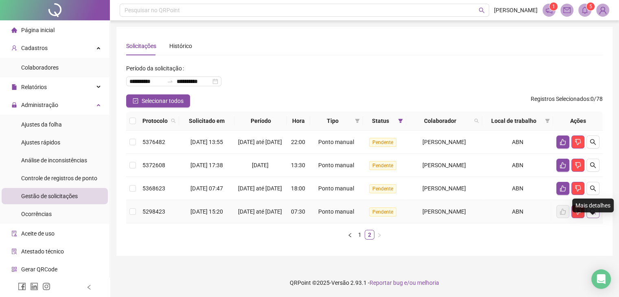
click at [591, 215] on icon "search" at bounding box center [593, 211] width 7 height 7
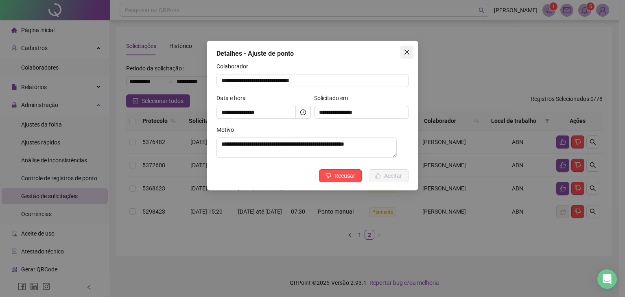
click at [407, 52] on icon "close" at bounding box center [407, 52] width 5 height 5
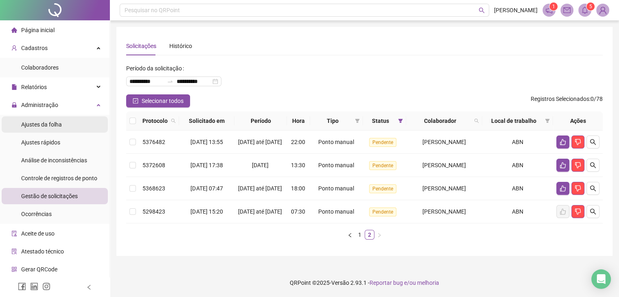
click at [50, 123] on span "Ajustes da folha" at bounding box center [41, 124] width 41 height 7
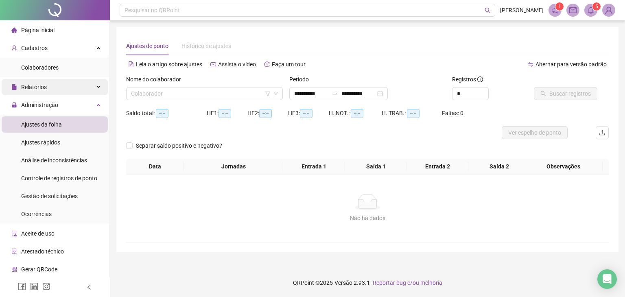
click at [57, 88] on div "Relatórios" at bounding box center [55, 87] width 106 height 16
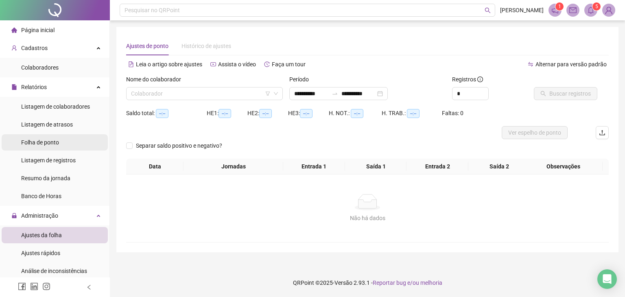
click at [48, 149] on div "Folha de ponto" at bounding box center [40, 142] width 38 height 16
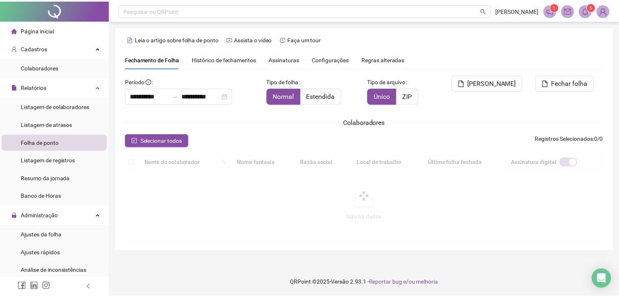
scroll to position [18, 0]
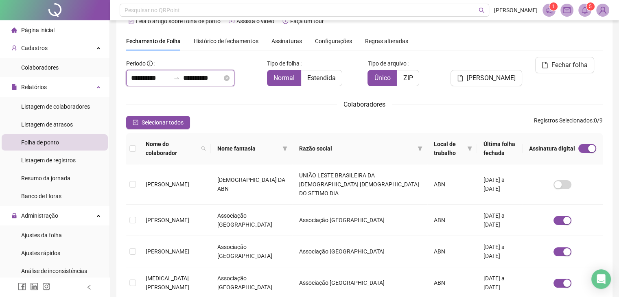
click at [141, 79] on input "**********" at bounding box center [150, 78] width 39 height 10
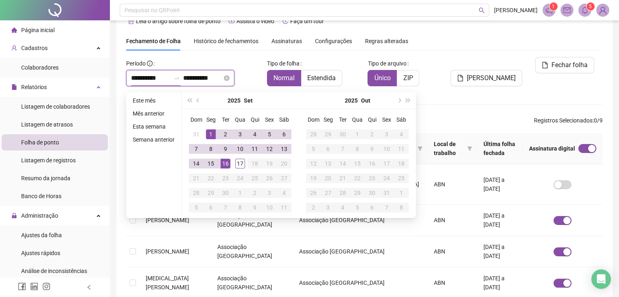
click at [141, 79] on input "**********" at bounding box center [150, 78] width 39 height 10
click at [350, 55] on div "**********" at bounding box center [364, 257] width 477 height 450
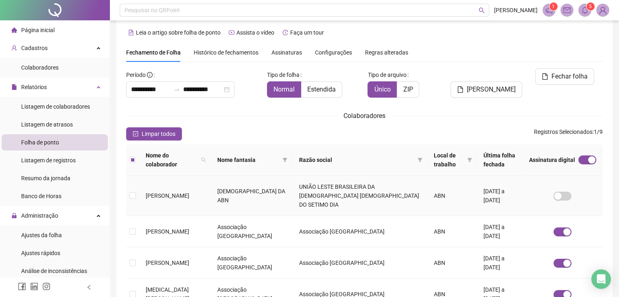
scroll to position [0, 0]
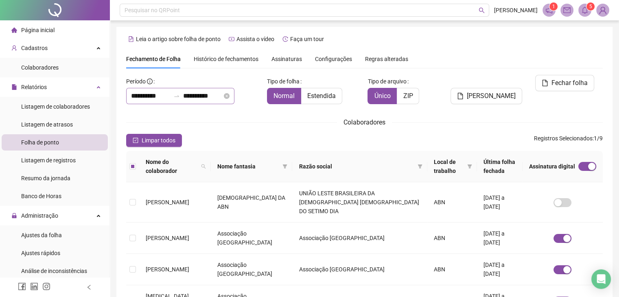
click at [151, 102] on div "**********" at bounding box center [180, 96] width 108 height 16
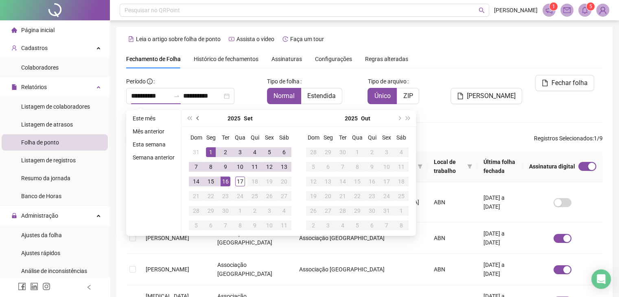
click at [197, 118] on span "prev-year" at bounding box center [199, 118] width 4 height 4
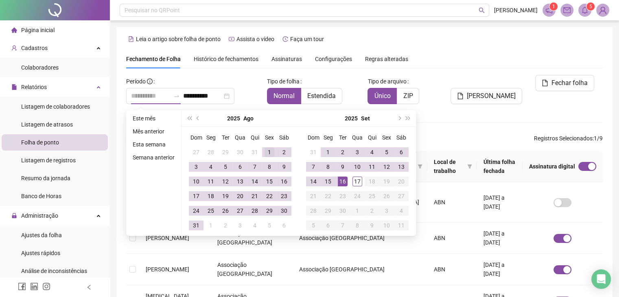
type input "**********"
click at [265, 152] on div "1" at bounding box center [270, 152] width 10 height 10
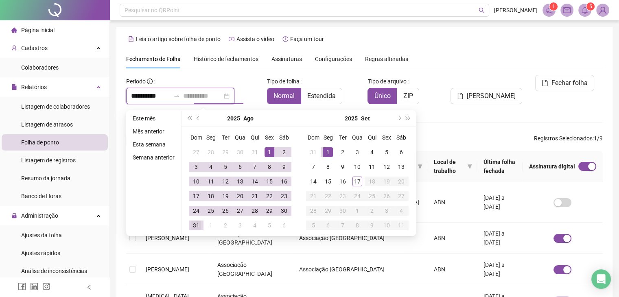
type input "**********"
click at [197, 225] on div "31" at bounding box center [196, 226] width 10 height 10
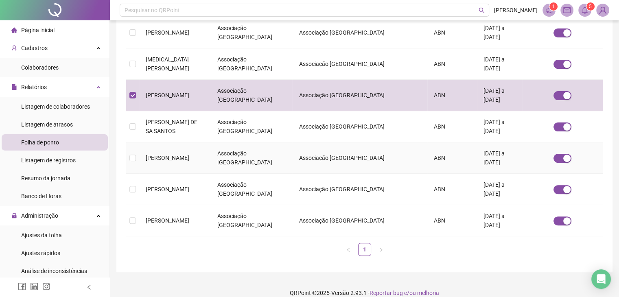
scroll to position [237, 0]
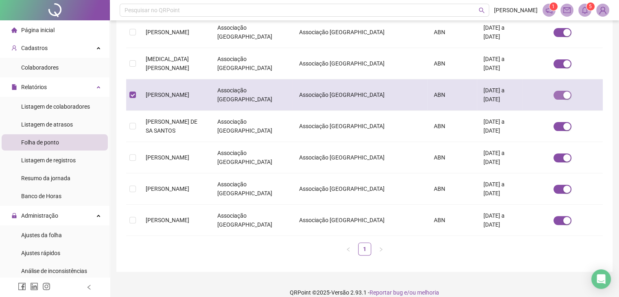
click at [565, 92] on div "button" at bounding box center [566, 95] width 7 height 7
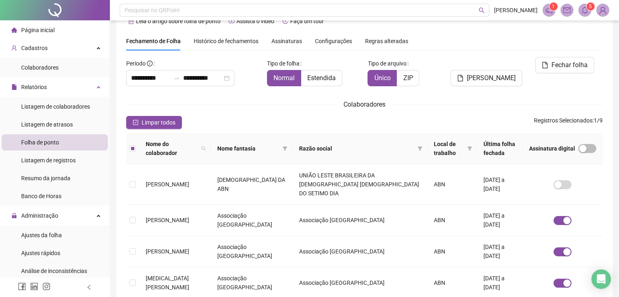
scroll to position [181, 0]
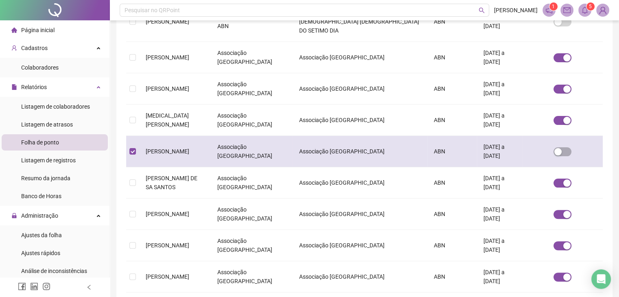
click at [486, 140] on td "[DATE] a [DATE]" at bounding box center [500, 151] width 46 height 31
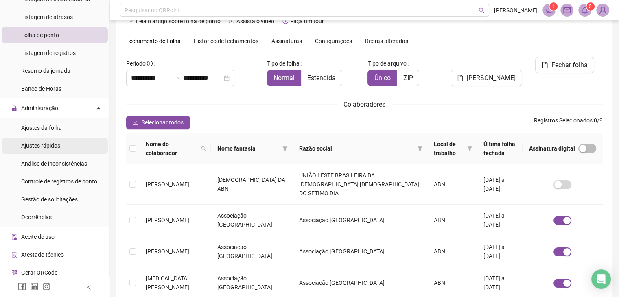
scroll to position [122, 0]
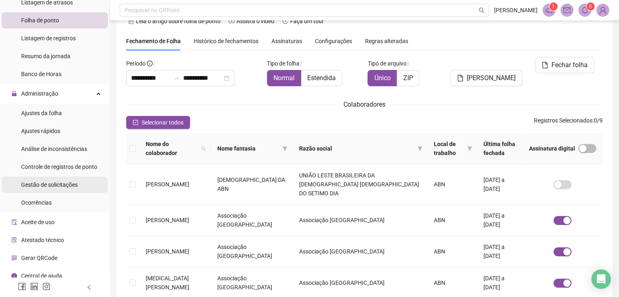
click at [64, 184] on span "Gestão de solicitações" at bounding box center [49, 185] width 57 height 7
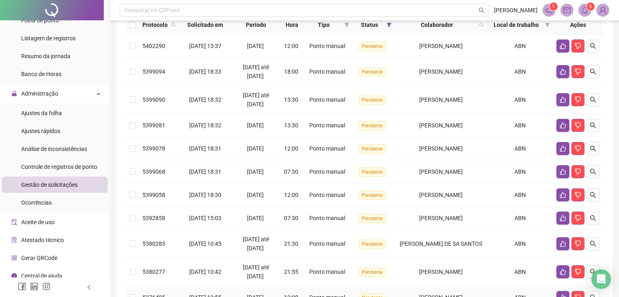
scroll to position [198, 0]
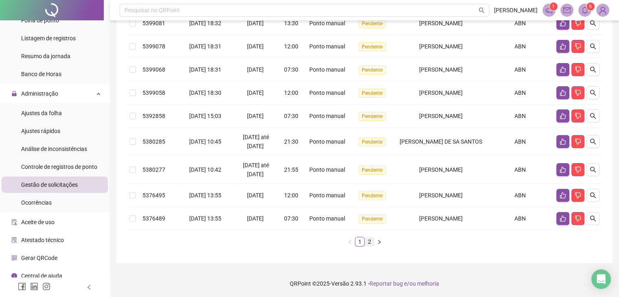
click at [366, 241] on link "2" at bounding box center [369, 241] width 9 height 9
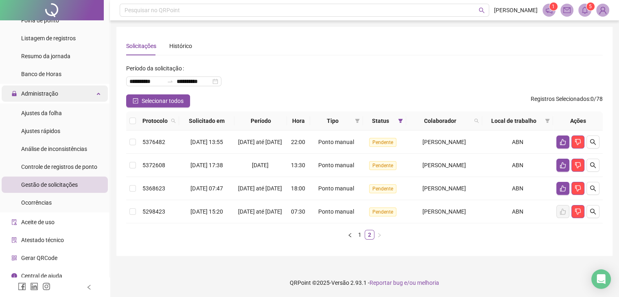
scroll to position [0, 0]
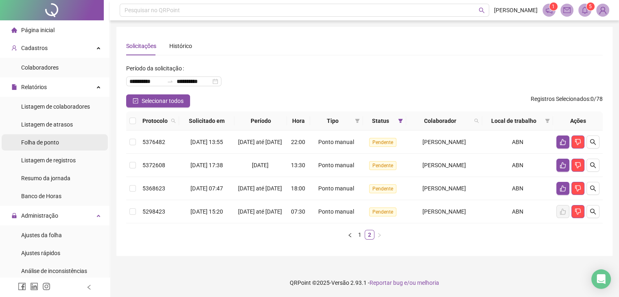
click at [53, 149] on div "Folha de ponto" at bounding box center [40, 142] width 38 height 16
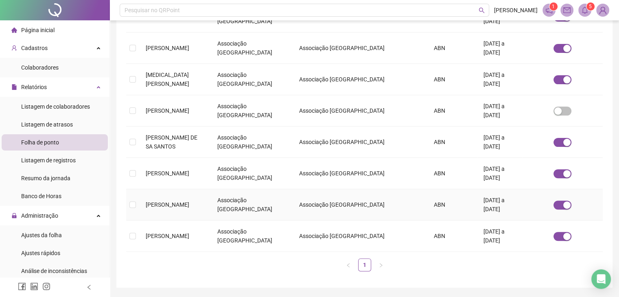
scroll to position [181, 0]
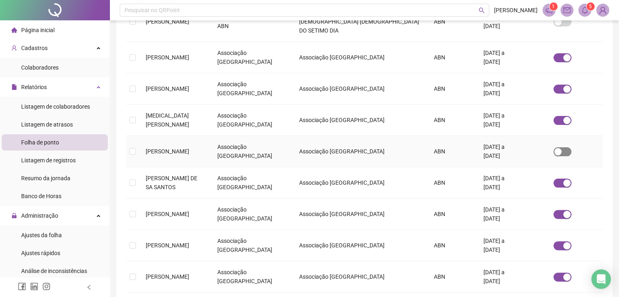
click at [560, 148] on div "button" at bounding box center [557, 151] width 7 height 7
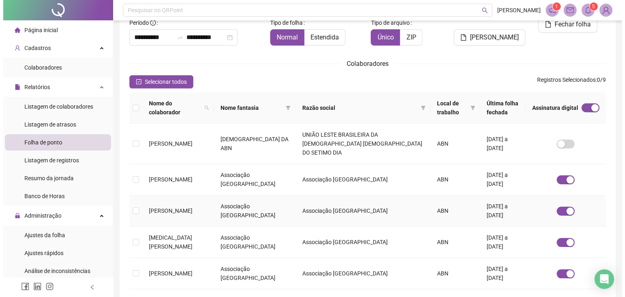
scroll to position [0, 0]
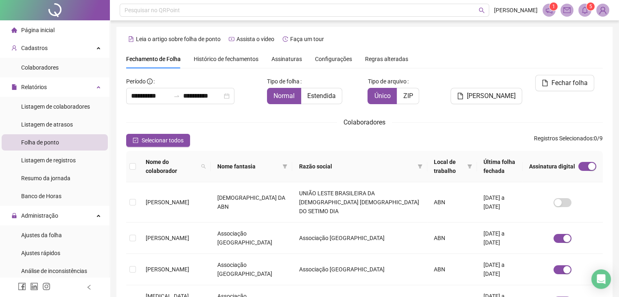
click at [230, 56] on span "Histórico de fechamentos" at bounding box center [226, 59] width 65 height 7
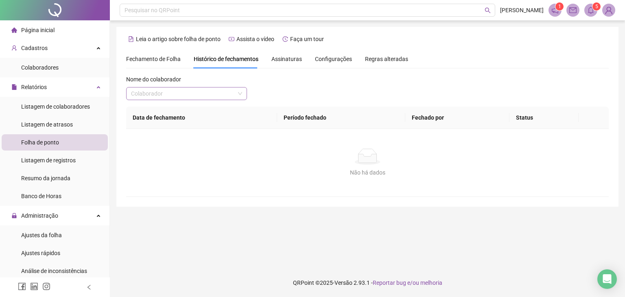
click at [177, 98] on input "search" at bounding box center [183, 94] width 104 height 12
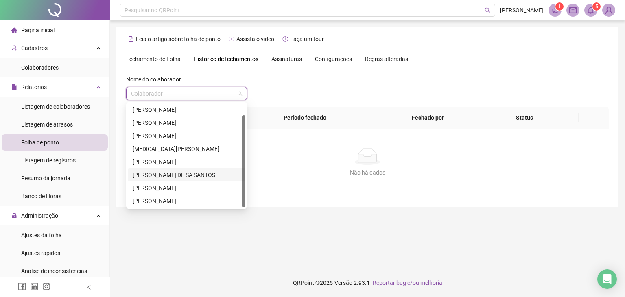
scroll to position [13, 0]
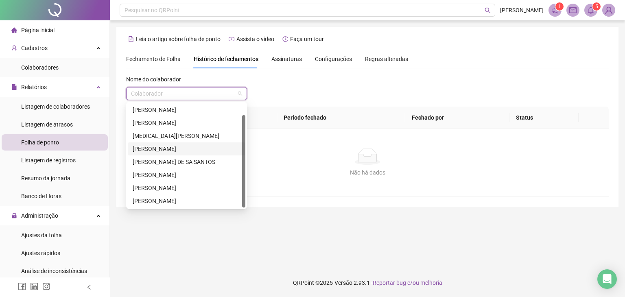
click at [172, 149] on div "[PERSON_NAME]" at bounding box center [187, 148] width 108 height 9
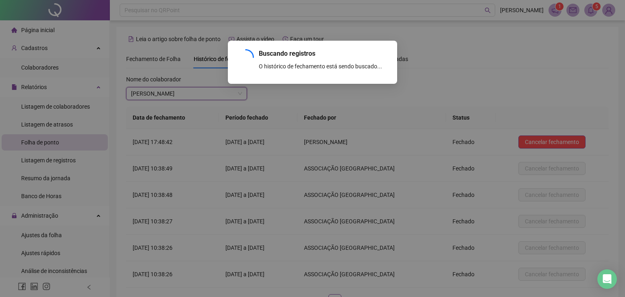
scroll to position [61, 0]
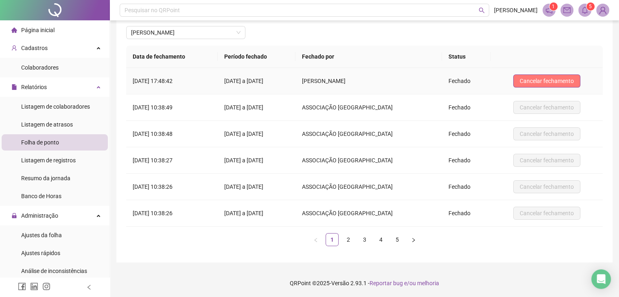
click at [554, 79] on span "Cancelar fechamento" at bounding box center [547, 81] width 54 height 9
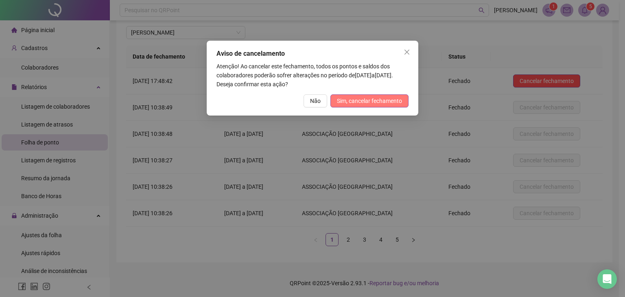
click at [370, 100] on span "Sim, cancelar fechamento" at bounding box center [369, 100] width 65 height 9
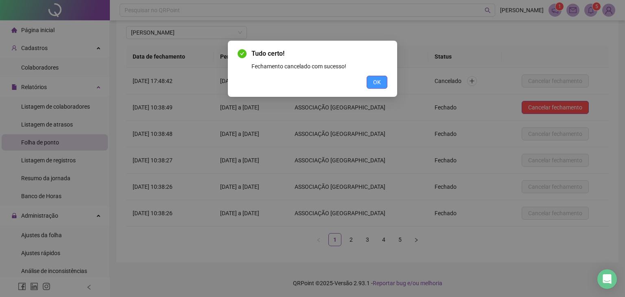
click at [383, 78] on button "OK" at bounding box center [377, 82] width 21 height 13
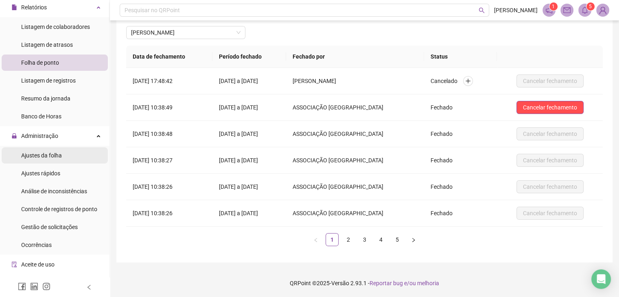
scroll to position [81, 0]
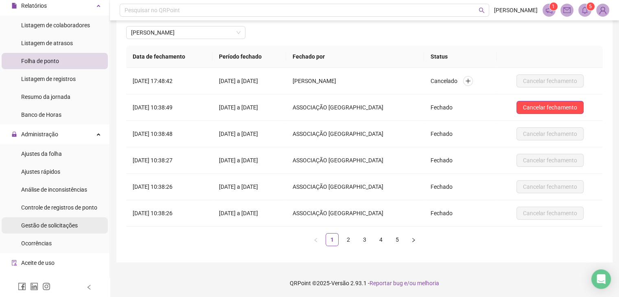
click at [51, 231] on div "Gestão de solicitações" at bounding box center [49, 225] width 57 height 16
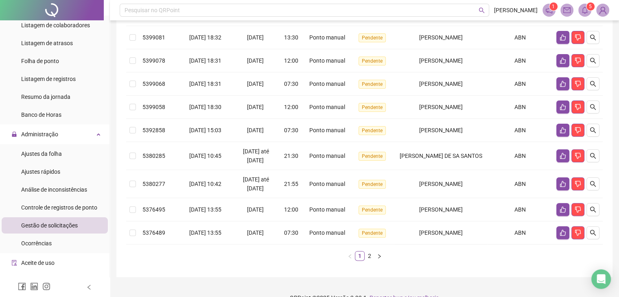
scroll to position [198, 0]
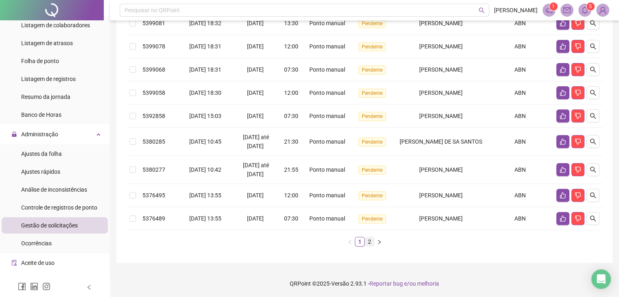
click at [370, 244] on link "2" at bounding box center [369, 241] width 9 height 9
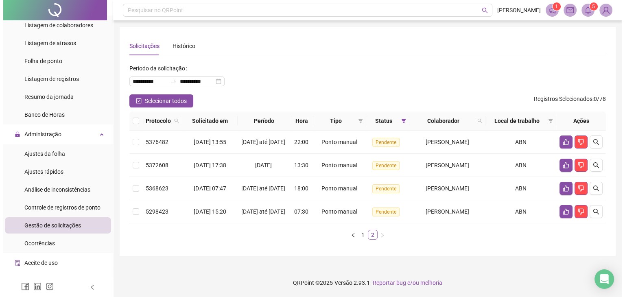
scroll to position [8, 0]
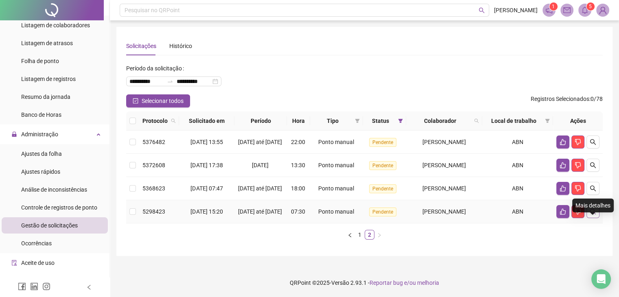
click at [595, 215] on icon "search" at bounding box center [593, 211] width 7 height 7
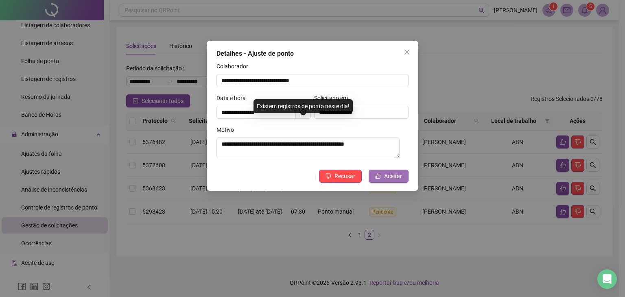
click at [394, 176] on span "Aceitar" at bounding box center [393, 176] width 18 height 9
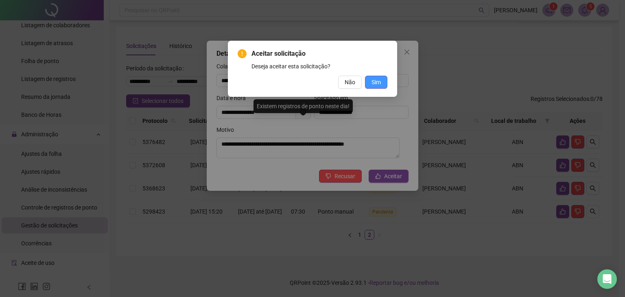
click at [371, 81] on button "Sim" at bounding box center [376, 82] width 22 height 13
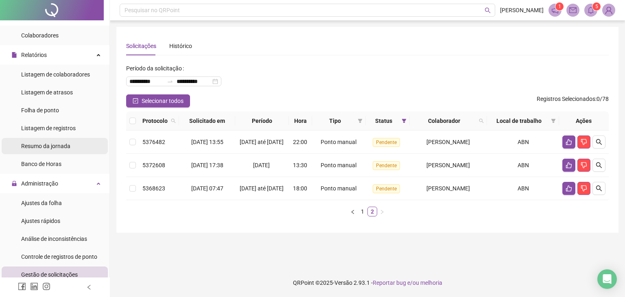
scroll to position [0, 0]
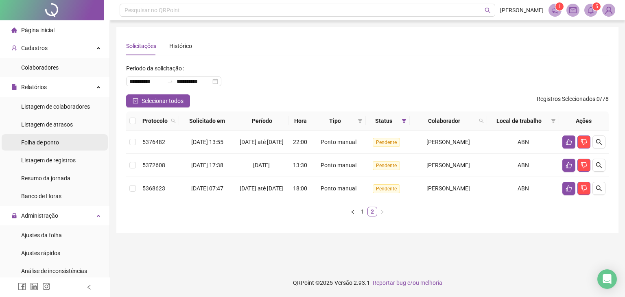
click at [57, 141] on span "Folha de ponto" at bounding box center [40, 142] width 38 height 7
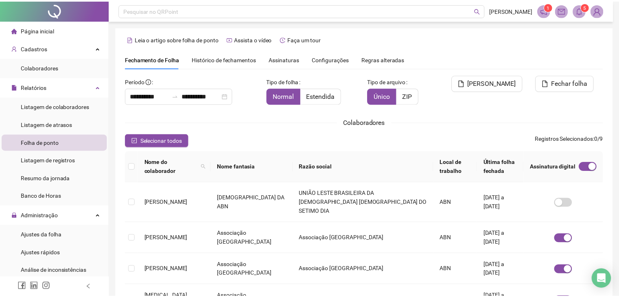
scroll to position [18, 0]
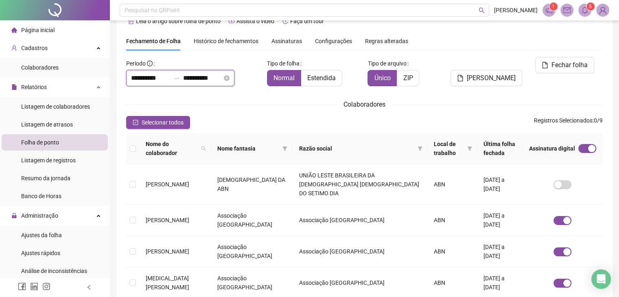
click at [149, 73] on input "**********" at bounding box center [150, 78] width 39 height 10
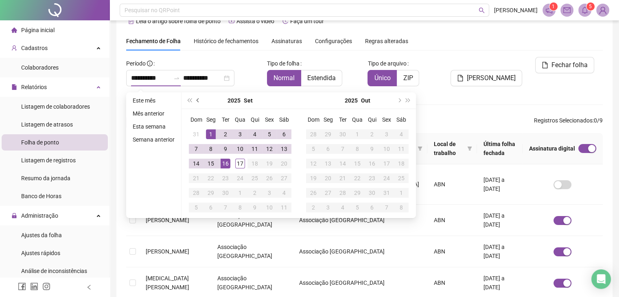
click at [197, 98] on span "prev-year" at bounding box center [199, 100] width 4 height 4
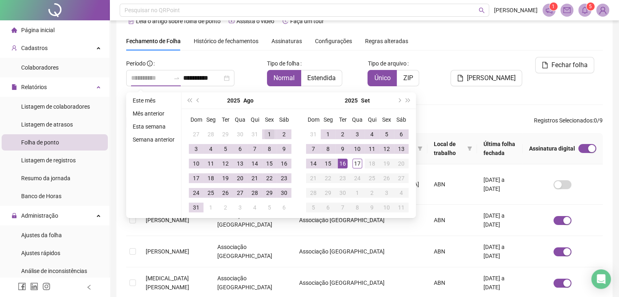
type input "**********"
click at [271, 133] on div "1" at bounding box center [270, 134] width 10 height 10
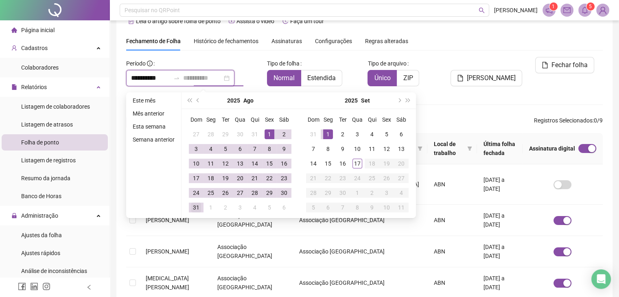
type input "**********"
click at [199, 207] on div "31" at bounding box center [196, 208] width 10 height 10
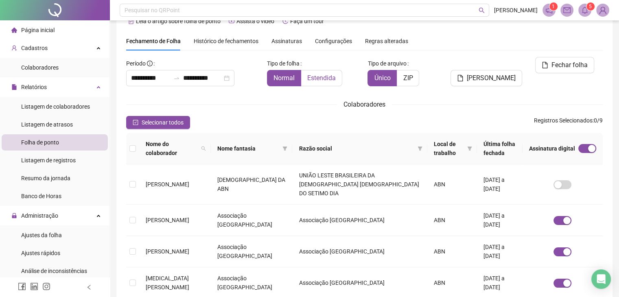
click at [338, 81] on label "Estendida" at bounding box center [321, 78] width 41 height 16
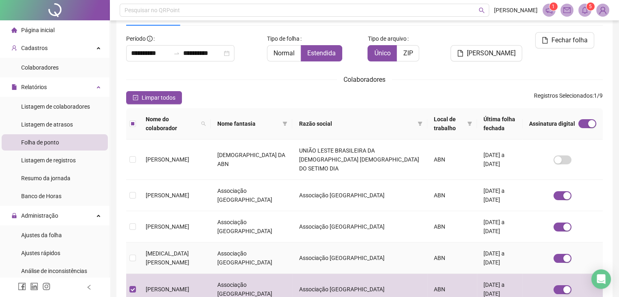
scroll to position [0, 0]
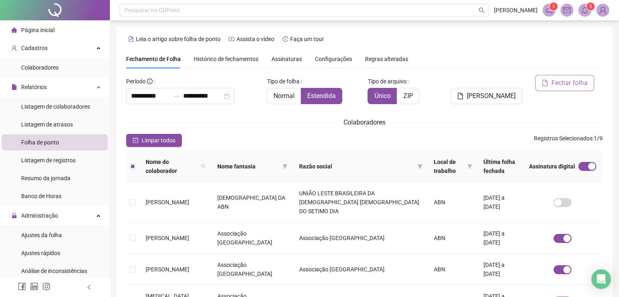
click at [560, 90] on button "Fechar folha" at bounding box center [564, 83] width 59 height 16
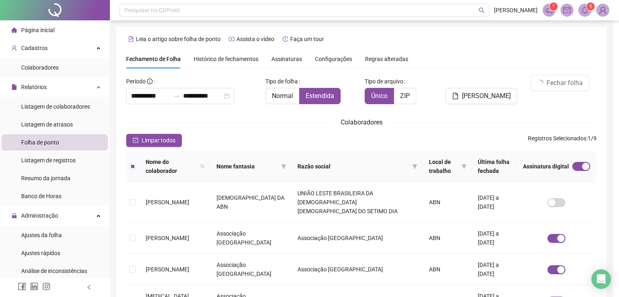
scroll to position [18, 0]
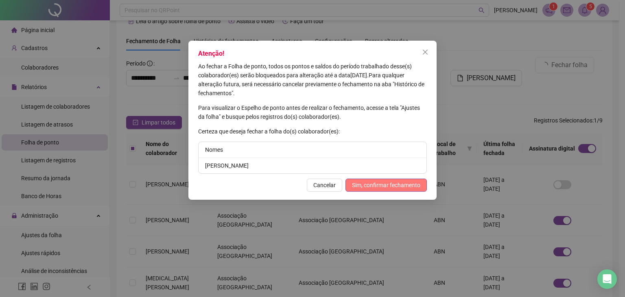
click at [399, 185] on span "Sim, confirmar fechamento" at bounding box center [386, 185] width 68 height 9
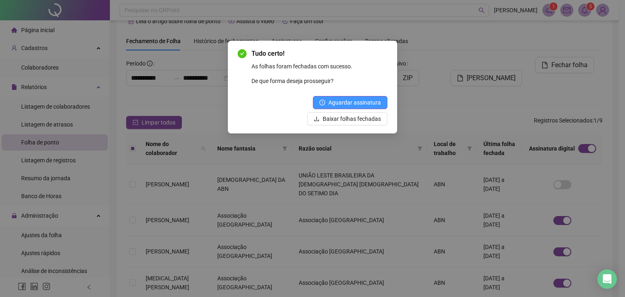
click at [366, 99] on span "Aguardar assinatura" at bounding box center [354, 102] width 53 height 9
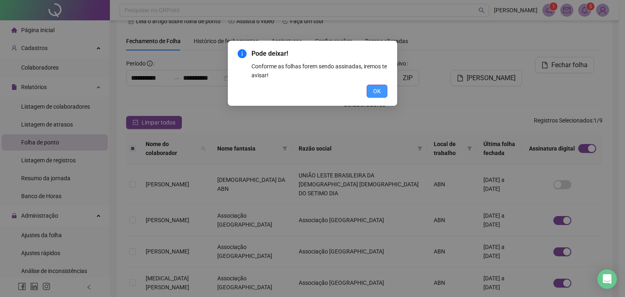
click at [376, 92] on span "OK" at bounding box center [377, 91] width 8 height 9
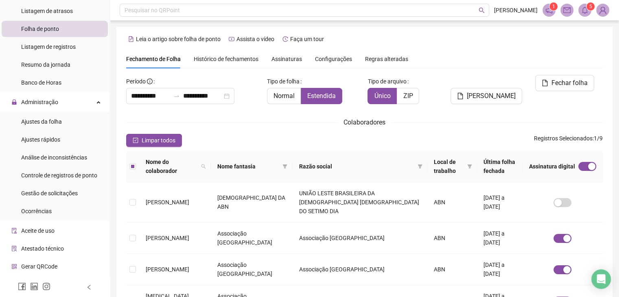
scroll to position [122, 0]
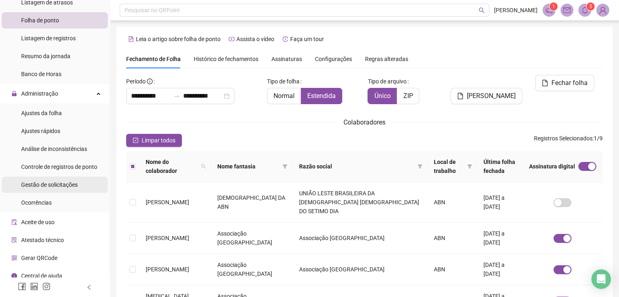
click at [65, 184] on span "Gestão de solicitações" at bounding box center [49, 185] width 57 height 7
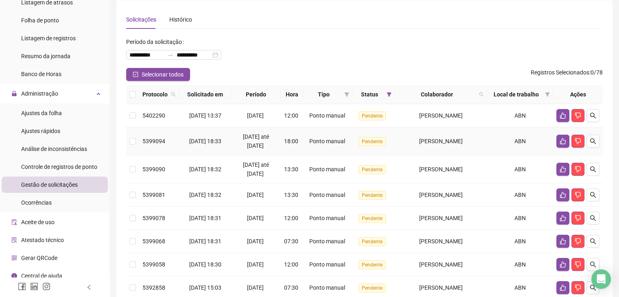
scroll to position [41, 0]
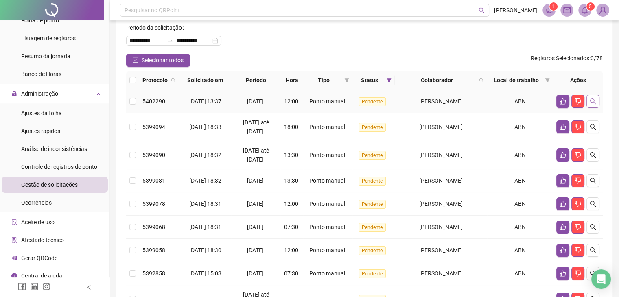
click at [591, 101] on icon "search" at bounding box center [593, 101] width 7 height 7
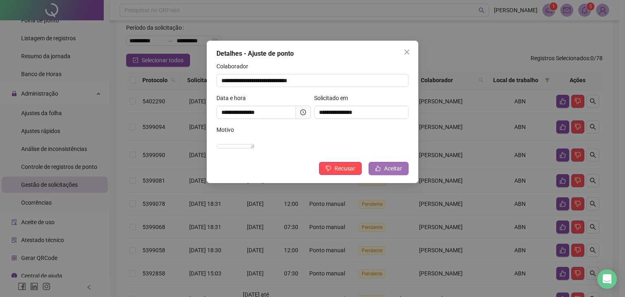
click at [390, 173] on span "Aceitar" at bounding box center [393, 168] width 18 height 9
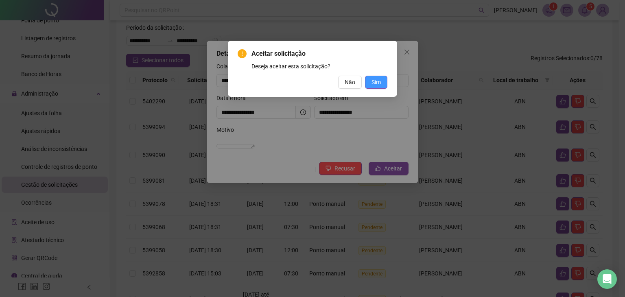
click at [375, 83] on span "Sim" at bounding box center [376, 82] width 9 height 9
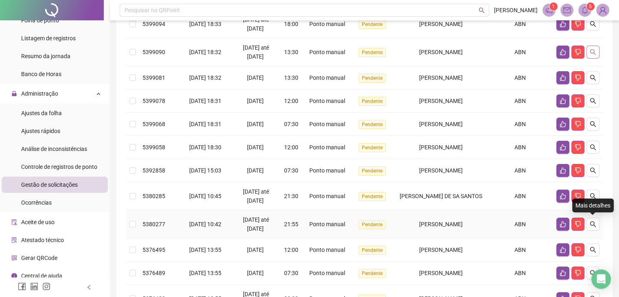
scroll to position [0, 0]
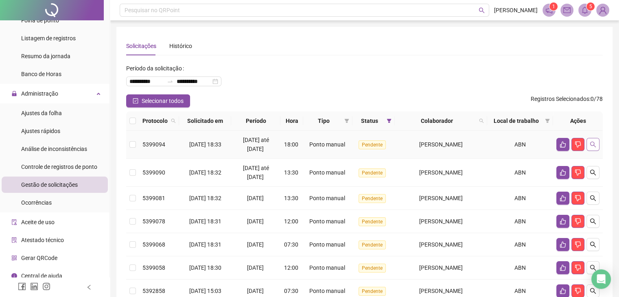
click at [593, 142] on icon "search" at bounding box center [593, 145] width 6 height 6
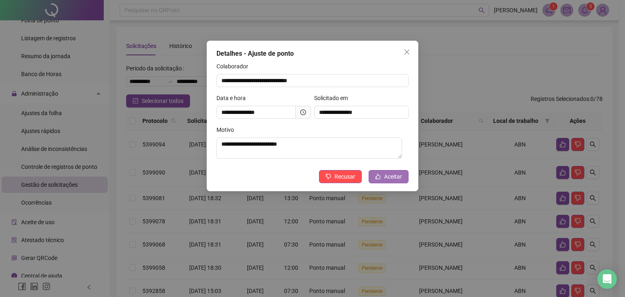
click at [393, 178] on span "Aceitar" at bounding box center [393, 176] width 18 height 9
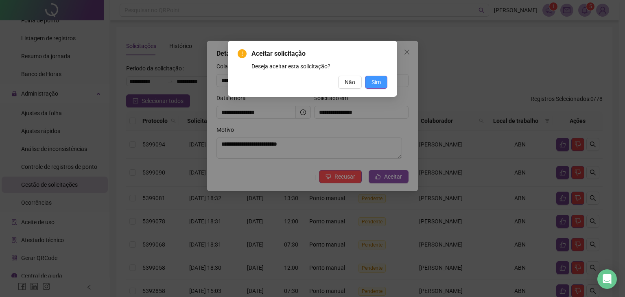
click at [382, 79] on button "Sim" at bounding box center [376, 82] width 22 height 13
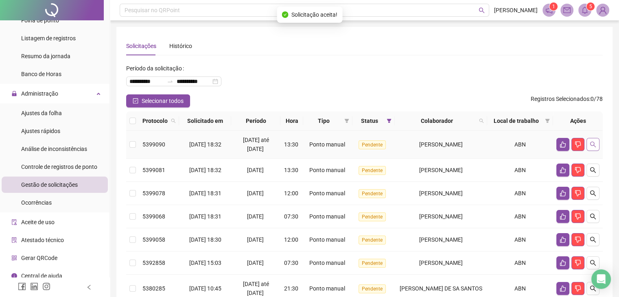
click at [596, 144] on button "button" at bounding box center [592, 144] width 13 height 13
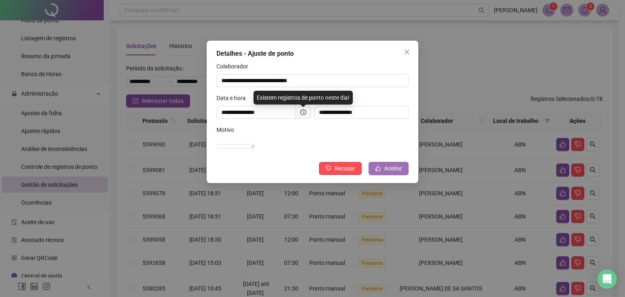
click at [387, 173] on span "Aceitar" at bounding box center [393, 168] width 18 height 9
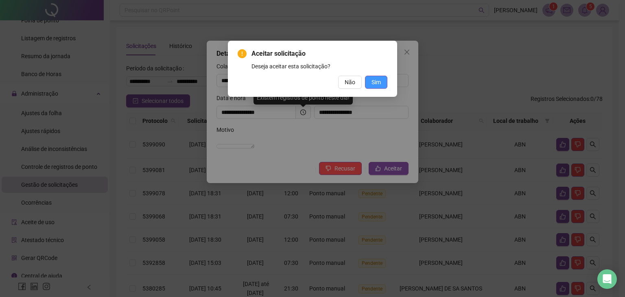
click at [379, 82] on span "Sim" at bounding box center [376, 82] width 9 height 9
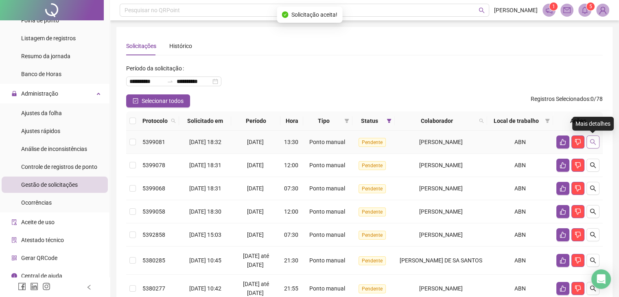
click at [590, 139] on icon "search" at bounding box center [593, 142] width 7 height 7
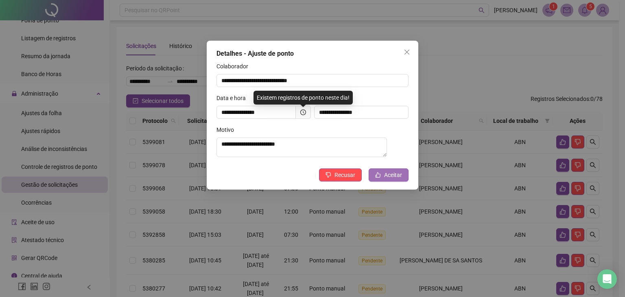
click at [390, 176] on span "Aceitar" at bounding box center [393, 175] width 18 height 9
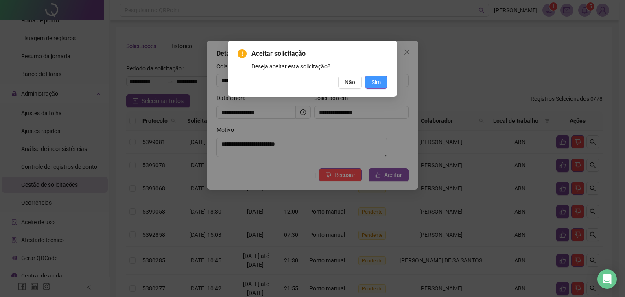
click at [382, 80] on button "Sim" at bounding box center [376, 82] width 22 height 13
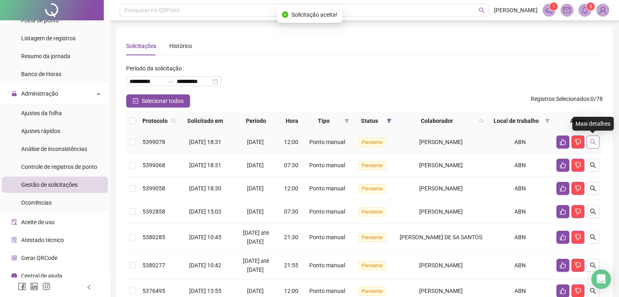
click at [597, 140] on button "button" at bounding box center [592, 142] width 13 height 13
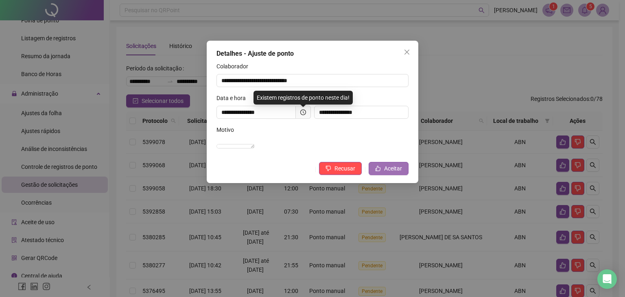
click at [386, 173] on span "Aceitar" at bounding box center [393, 168] width 18 height 9
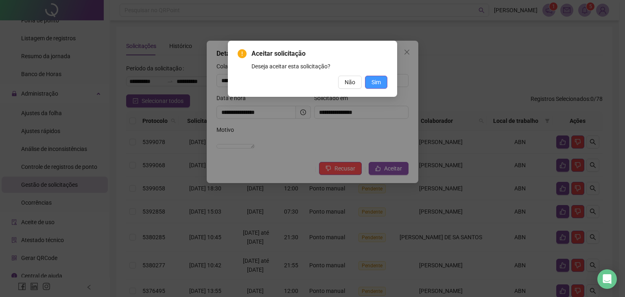
click at [385, 80] on button "Sim" at bounding box center [376, 82] width 22 height 13
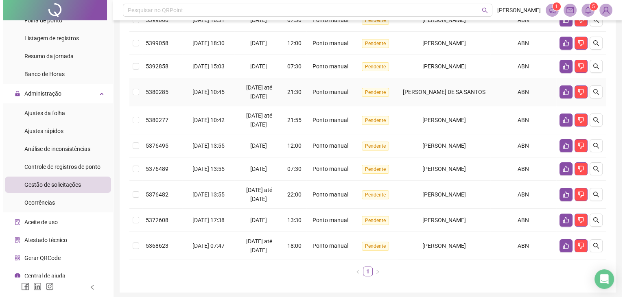
scroll to position [81, 0]
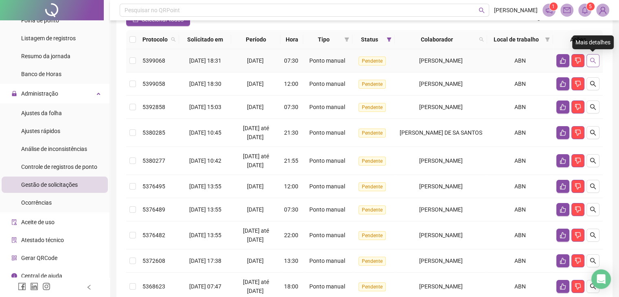
click at [589, 62] on button "button" at bounding box center [592, 60] width 13 height 13
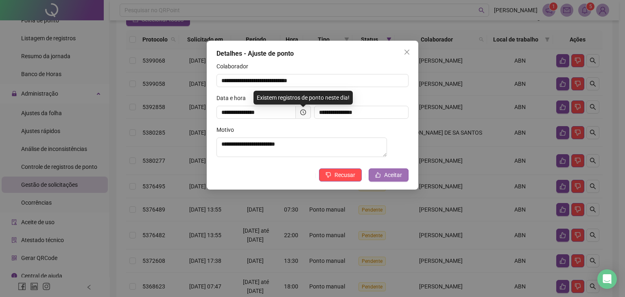
click at [390, 178] on span "Aceitar" at bounding box center [393, 175] width 18 height 9
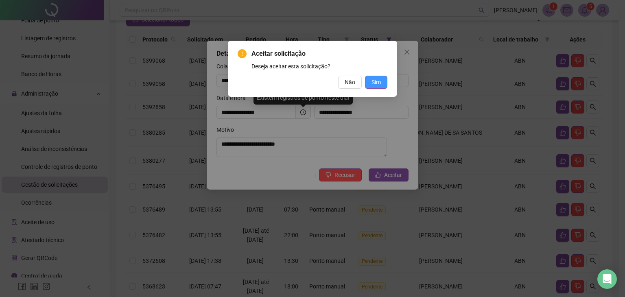
click at [378, 82] on span "Sim" at bounding box center [376, 82] width 9 height 9
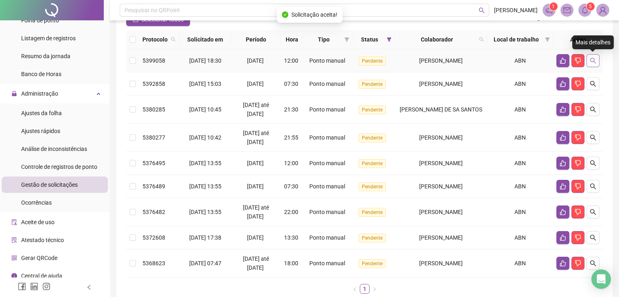
click at [595, 62] on icon "search" at bounding box center [593, 61] width 6 height 6
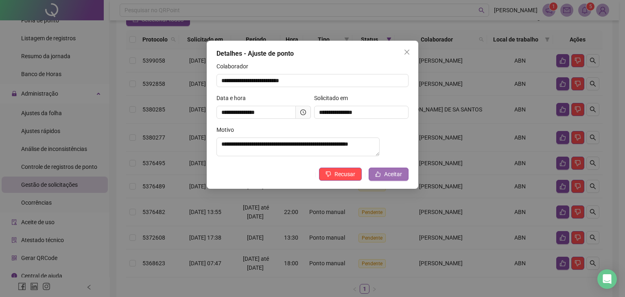
click at [381, 177] on icon "like" at bounding box center [378, 173] width 5 height 5
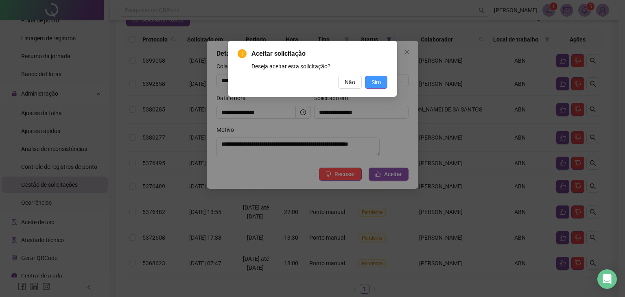
click at [376, 80] on span "Sim" at bounding box center [376, 82] width 9 height 9
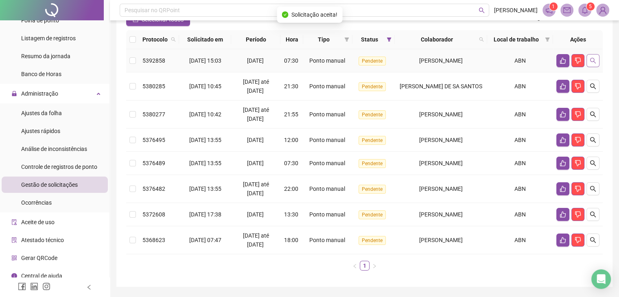
click at [593, 64] on button "button" at bounding box center [592, 60] width 13 height 13
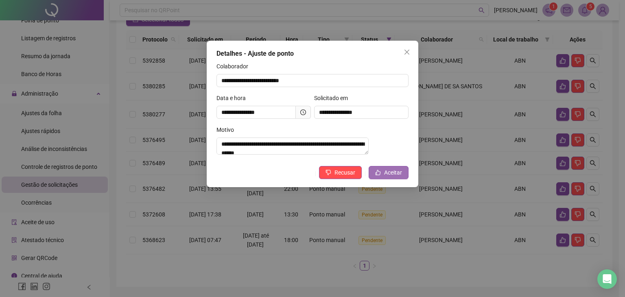
click at [389, 177] on span "Aceitar" at bounding box center [393, 172] width 18 height 9
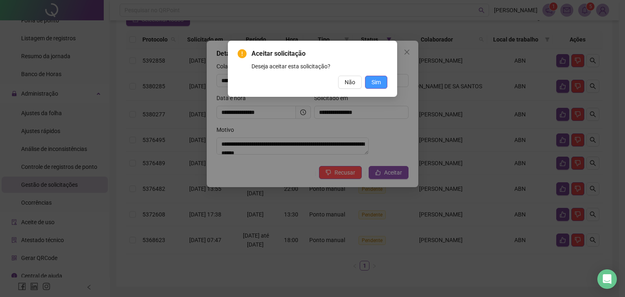
click at [373, 82] on span "Sim" at bounding box center [376, 82] width 9 height 9
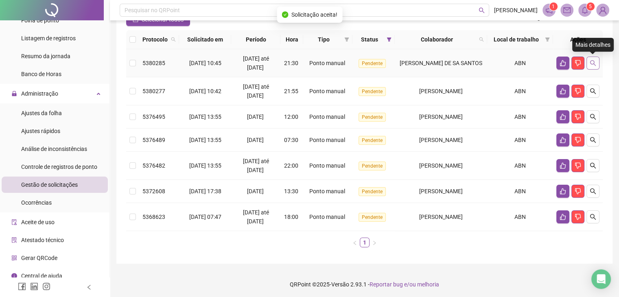
click at [597, 62] on button "button" at bounding box center [592, 63] width 13 height 13
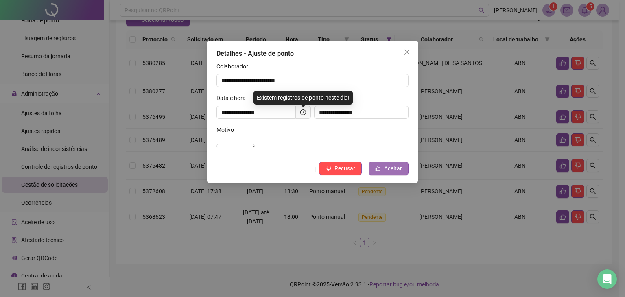
click at [391, 173] on span "Aceitar" at bounding box center [393, 168] width 18 height 9
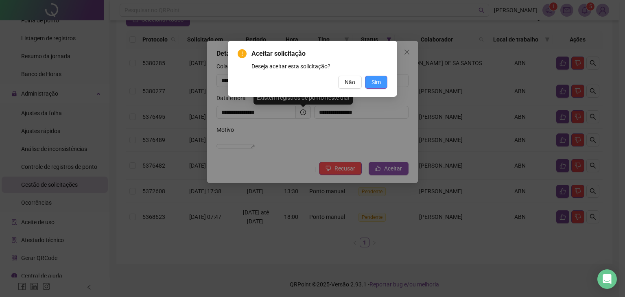
click at [379, 85] on span "Sim" at bounding box center [376, 82] width 9 height 9
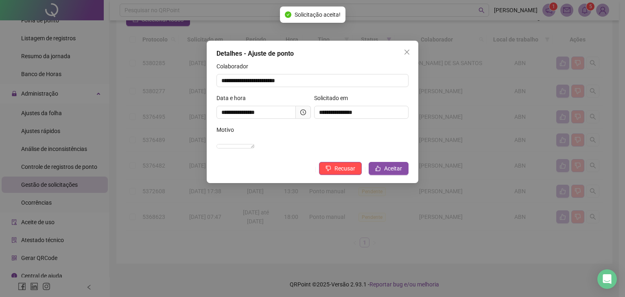
scroll to position [55, 0]
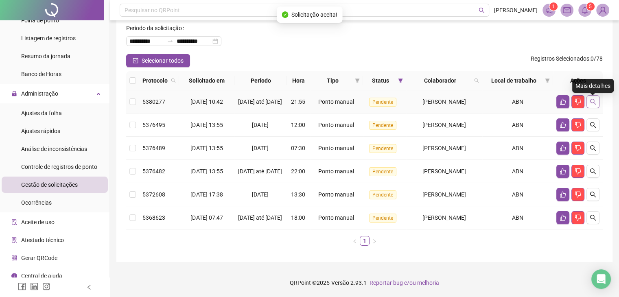
click at [594, 99] on icon "search" at bounding box center [593, 102] width 6 height 6
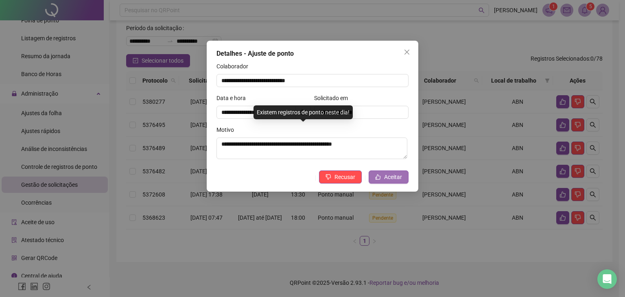
click at [383, 177] on button "Aceitar" at bounding box center [389, 177] width 40 height 13
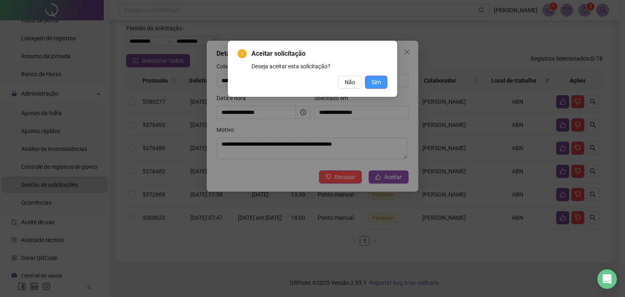
click at [378, 85] on span "Sim" at bounding box center [376, 82] width 9 height 9
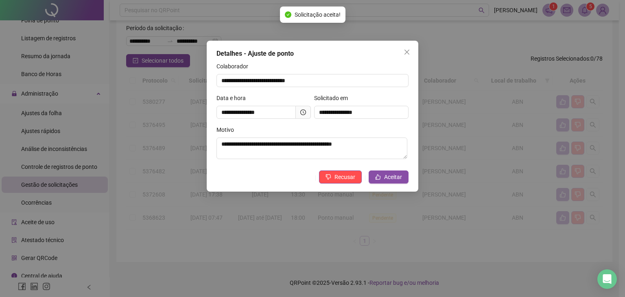
scroll to position [26, 0]
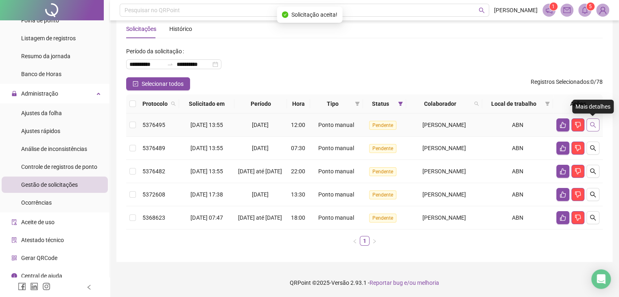
click at [591, 122] on icon "search" at bounding box center [593, 125] width 6 height 6
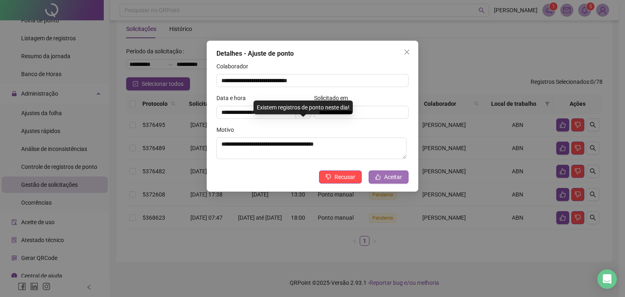
click at [394, 176] on span "Aceitar" at bounding box center [393, 177] width 18 height 9
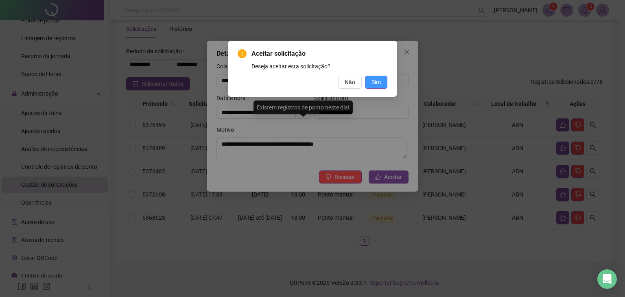
click at [380, 80] on span "Sim" at bounding box center [376, 82] width 9 height 9
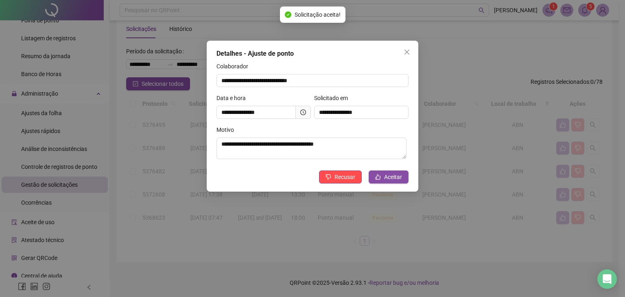
scroll to position [3, 0]
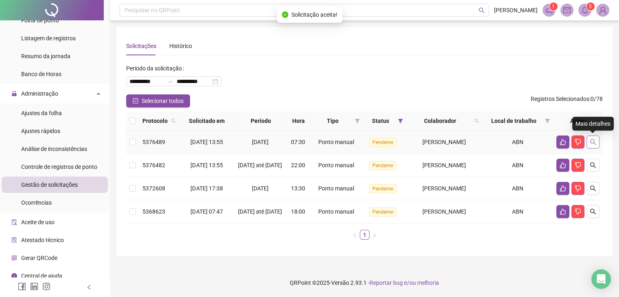
click at [592, 139] on icon "search" at bounding box center [593, 142] width 7 height 7
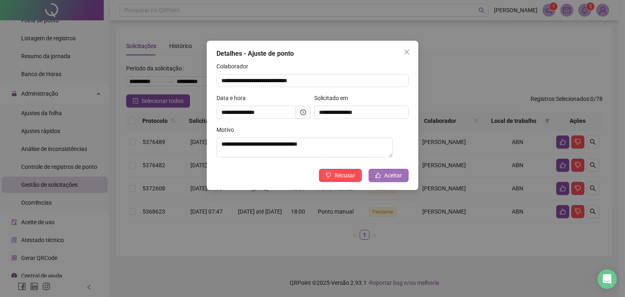
click at [389, 175] on span "Aceitar" at bounding box center [393, 175] width 18 height 9
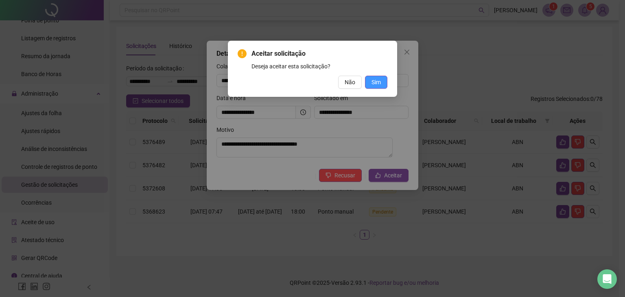
click at [378, 79] on span "Sim" at bounding box center [376, 82] width 9 height 9
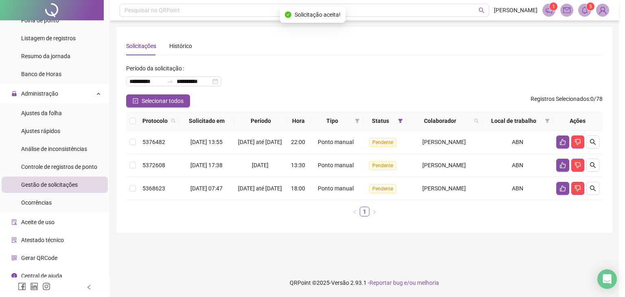
scroll to position [0, 0]
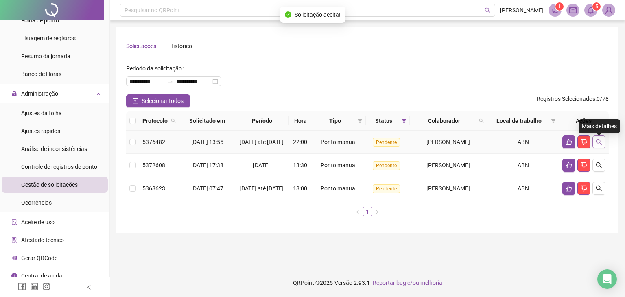
click at [598, 144] on icon "search" at bounding box center [599, 142] width 7 height 7
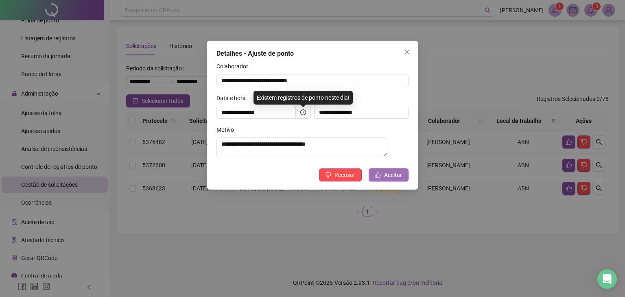
click at [387, 176] on span "Aceitar" at bounding box center [393, 175] width 18 height 9
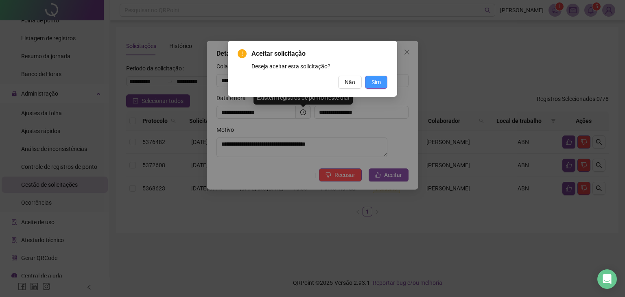
click at [379, 81] on span "Sim" at bounding box center [376, 82] width 9 height 9
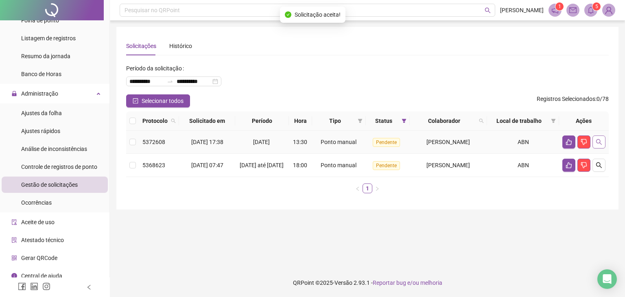
click at [598, 142] on icon "search" at bounding box center [599, 142] width 7 height 7
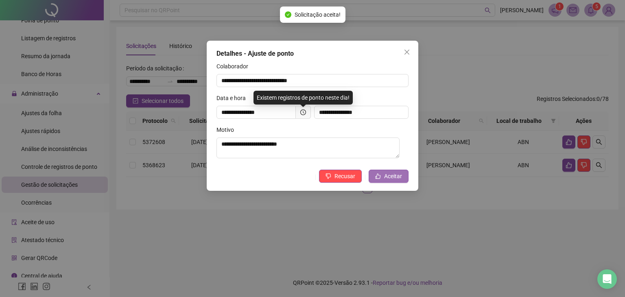
click at [388, 174] on span "Aceitar" at bounding box center [393, 176] width 18 height 9
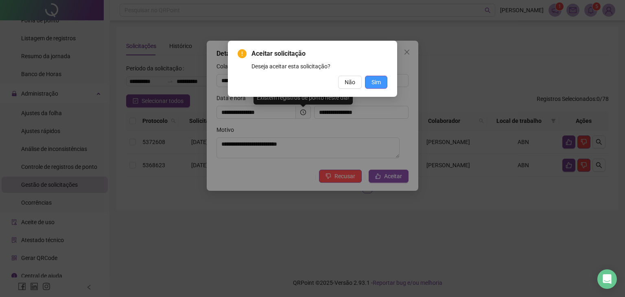
click at [378, 78] on span "Sim" at bounding box center [376, 82] width 9 height 9
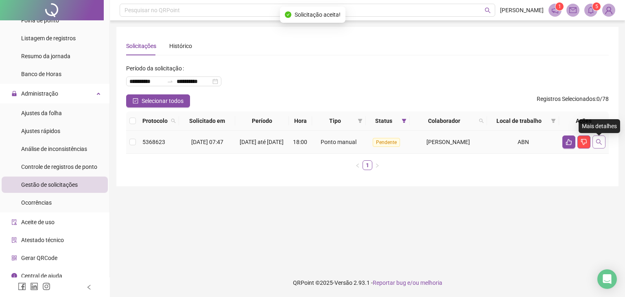
click at [599, 142] on icon "search" at bounding box center [599, 142] width 6 height 6
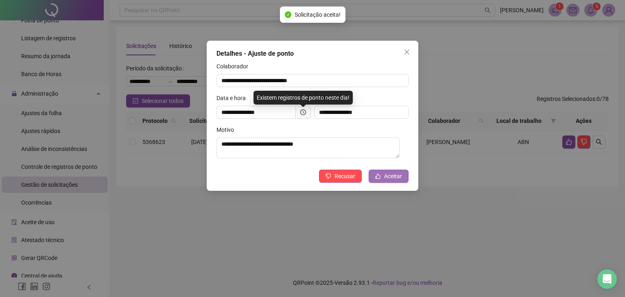
click at [386, 175] on span "Aceitar" at bounding box center [393, 176] width 18 height 9
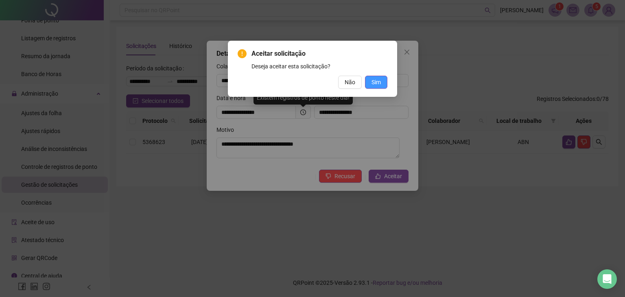
click at [379, 79] on span "Sim" at bounding box center [376, 82] width 9 height 9
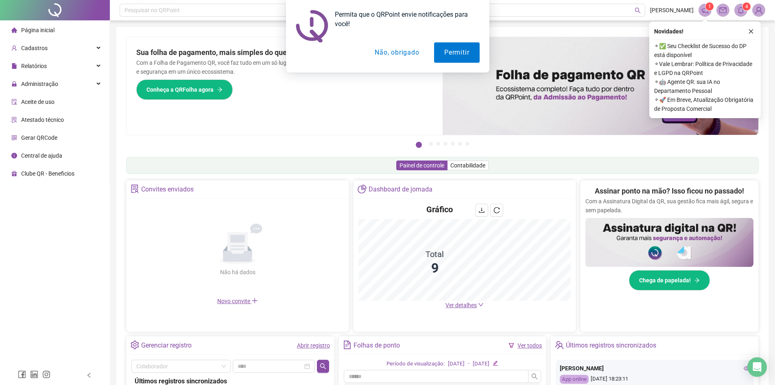
click at [397, 51] on button "Não, obrigado" at bounding box center [397, 52] width 65 height 20
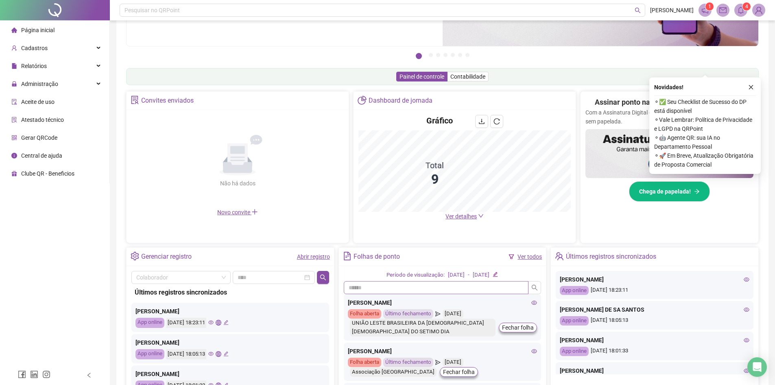
scroll to position [145, 0]
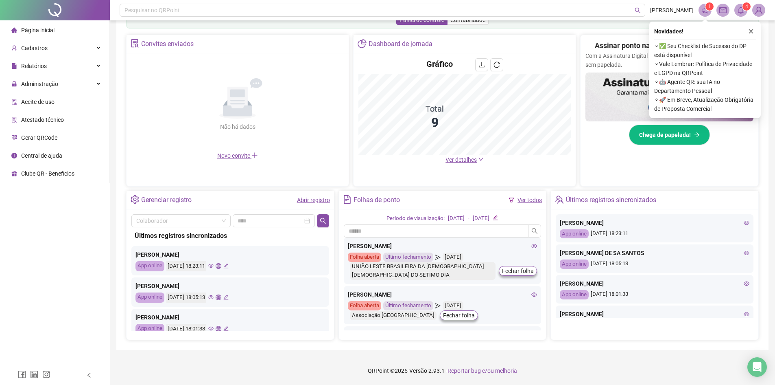
click at [530, 200] on link "Ver todos" at bounding box center [530, 200] width 24 height 7
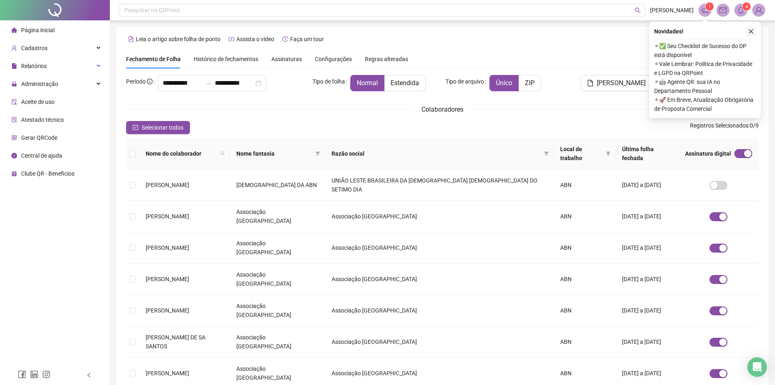
click at [753, 35] on button "button" at bounding box center [751, 31] width 10 height 10
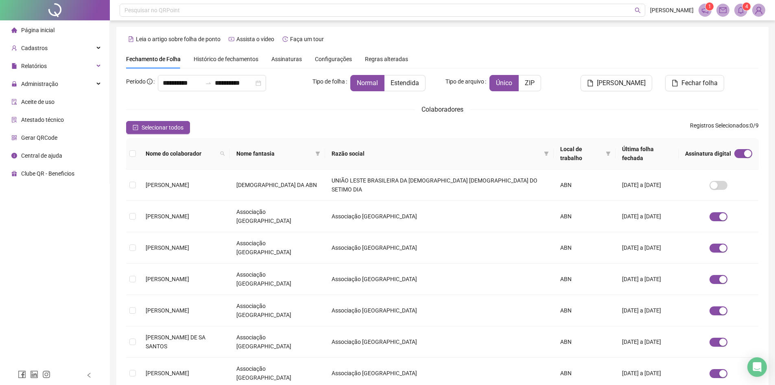
click at [235, 57] on span "Histórico de fechamentos" at bounding box center [226, 59] width 65 height 7
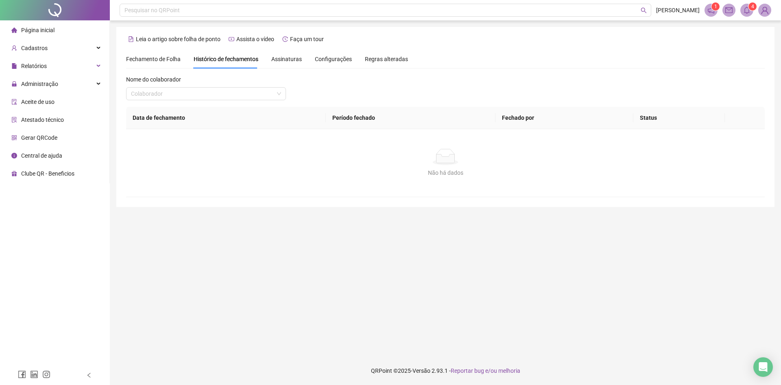
click at [284, 57] on span "Assinaturas" at bounding box center [286, 59] width 31 height 6
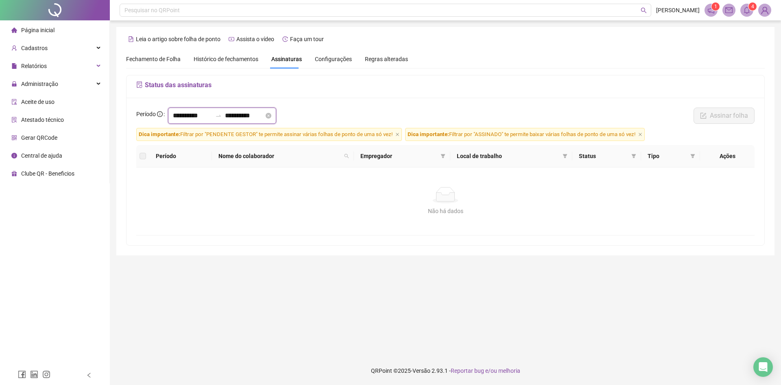
click at [192, 113] on input "**********" at bounding box center [192, 116] width 39 height 10
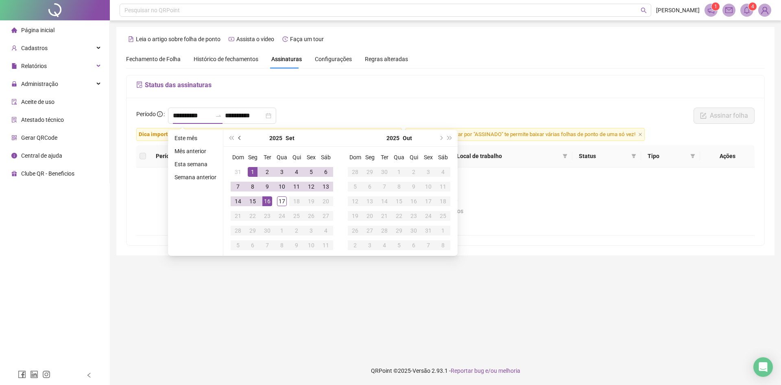
click at [237, 138] on button "prev-year" at bounding box center [240, 138] width 9 height 16
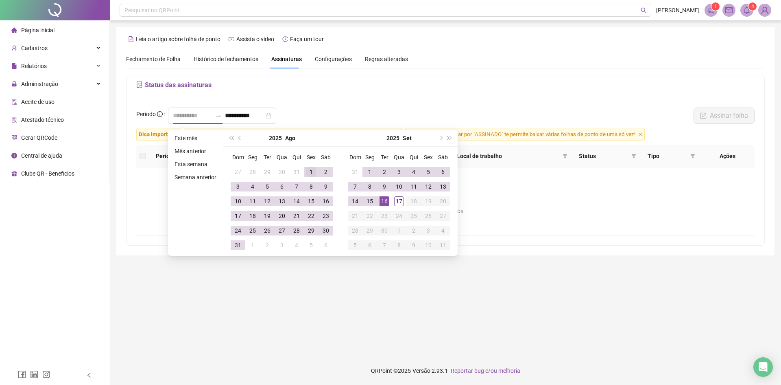
type input "**********"
click at [308, 169] on div "1" at bounding box center [311, 172] width 10 height 10
type input "**********"
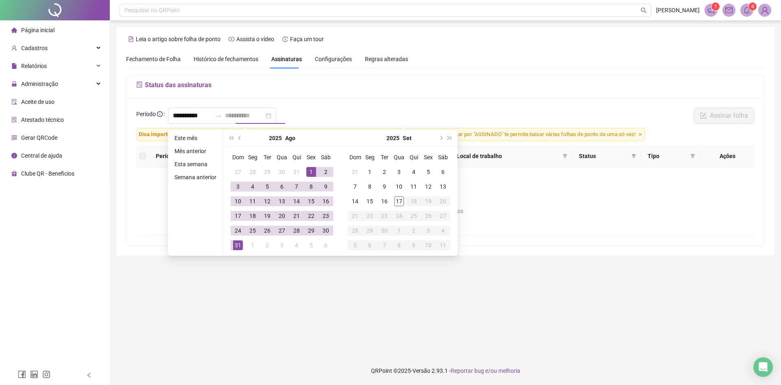
click at [236, 247] on div "31" at bounding box center [238, 245] width 10 height 10
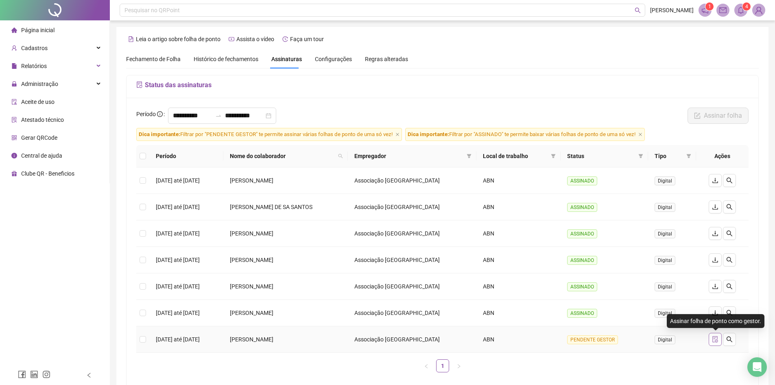
click at [719, 339] on icon "file-done" at bounding box center [715, 339] width 7 height 7
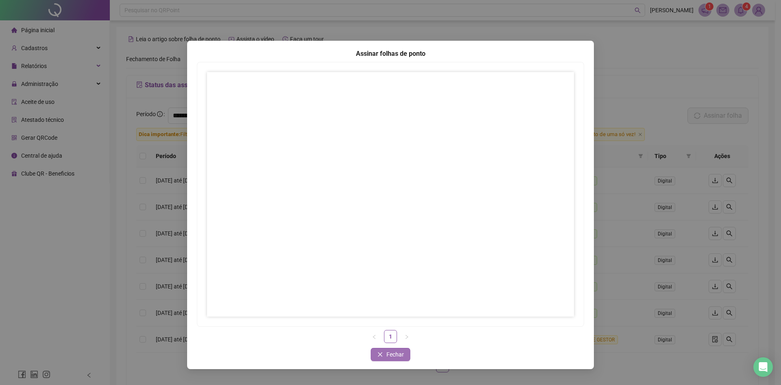
click at [397, 353] on span "Fechar" at bounding box center [396, 354] width 18 height 9
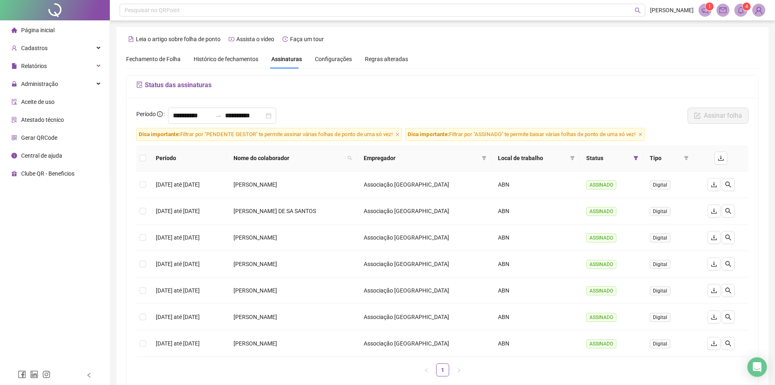
click at [340, 61] on span "Configurações" at bounding box center [333, 59] width 37 height 6
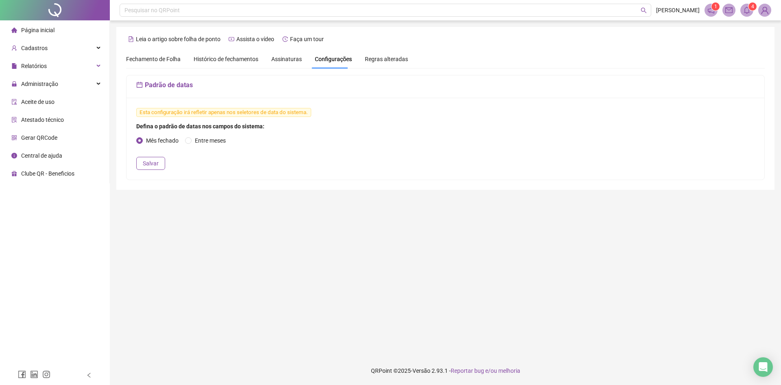
click at [228, 54] on div "Histórico de fechamentos" at bounding box center [226, 59] width 65 height 19
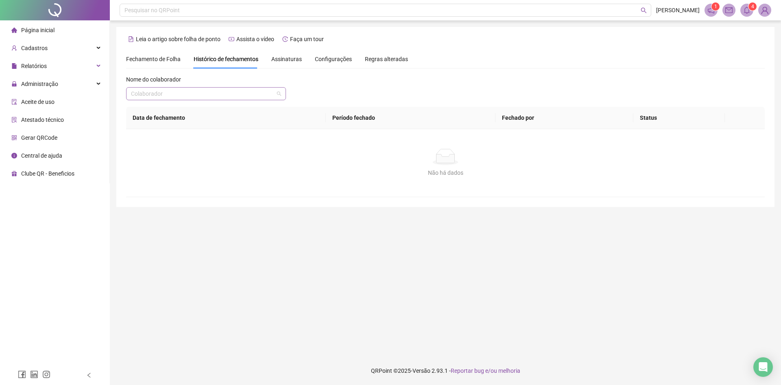
click at [170, 94] on input "search" at bounding box center [202, 94] width 143 height 12
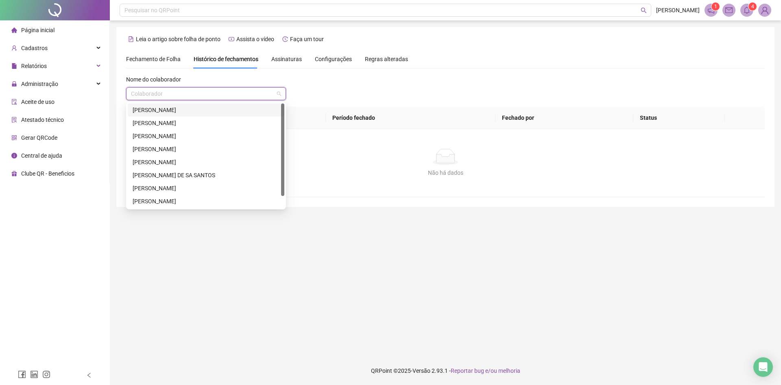
click at [171, 108] on div "[PERSON_NAME]" at bounding box center [206, 109] width 147 height 9
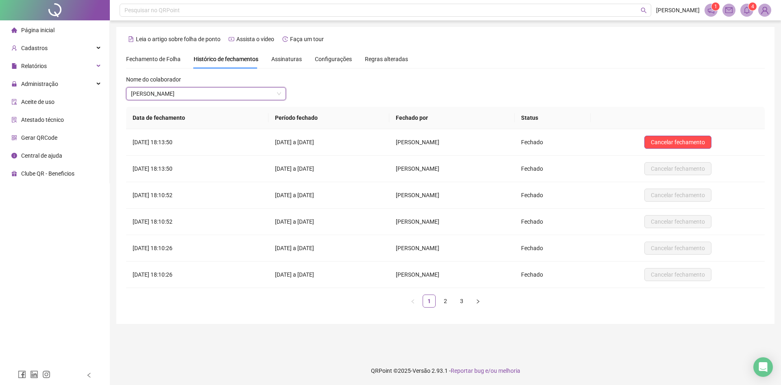
click at [279, 56] on span "Assinaturas" at bounding box center [286, 59] width 31 height 6
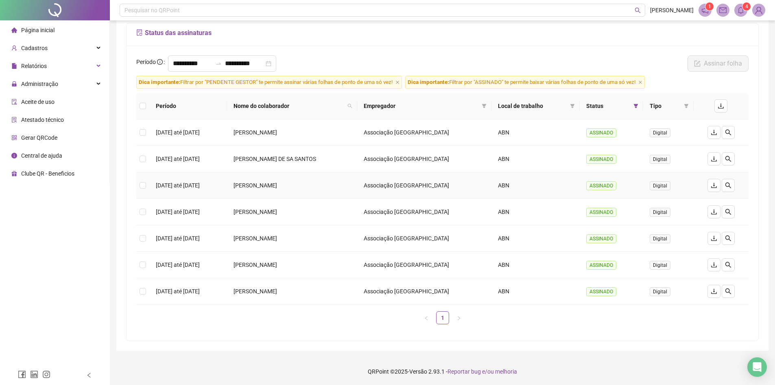
scroll to position [53, 0]
click at [44, 45] on span "Cadastros" at bounding box center [34, 48] width 26 height 7
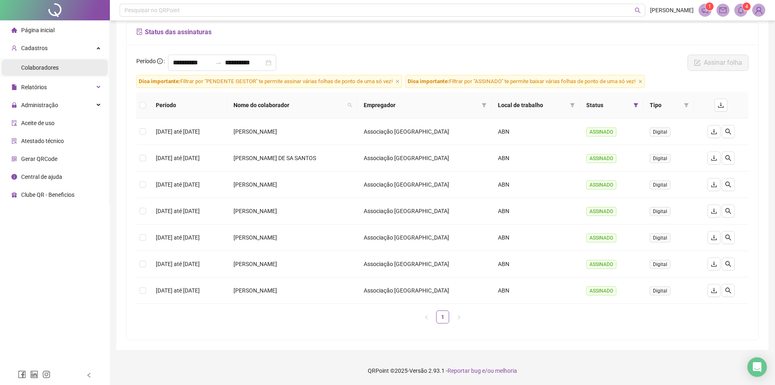
click at [65, 67] on li "Colaboradores" at bounding box center [55, 67] width 106 height 16
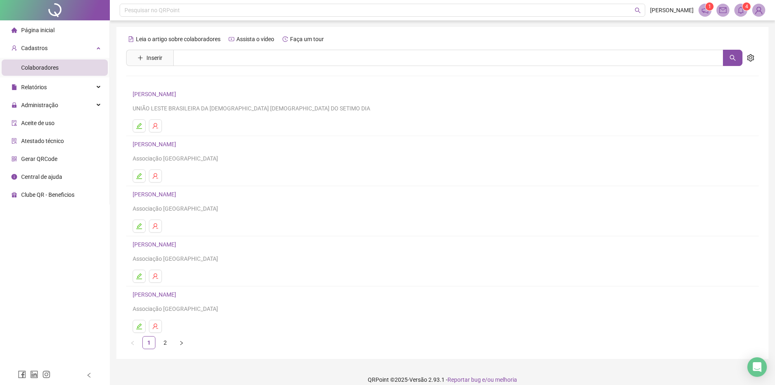
click at [175, 92] on link "[PERSON_NAME]" at bounding box center [156, 94] width 46 height 7
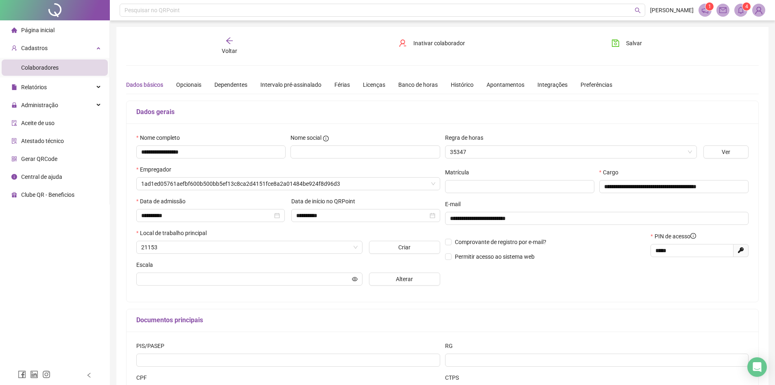
type input "**********"
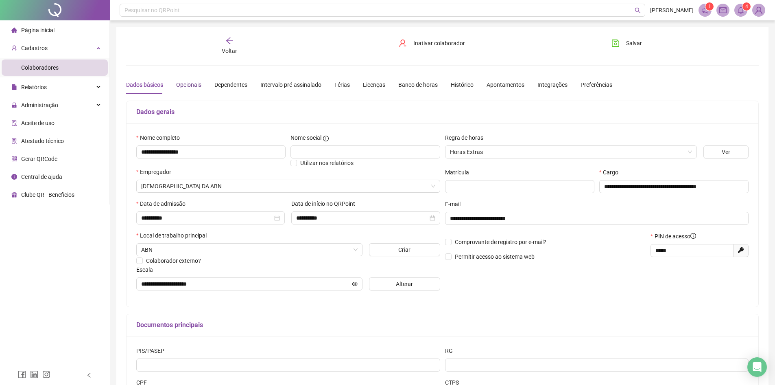
click at [187, 82] on div "Opcionais" at bounding box center [188, 84] width 25 height 9
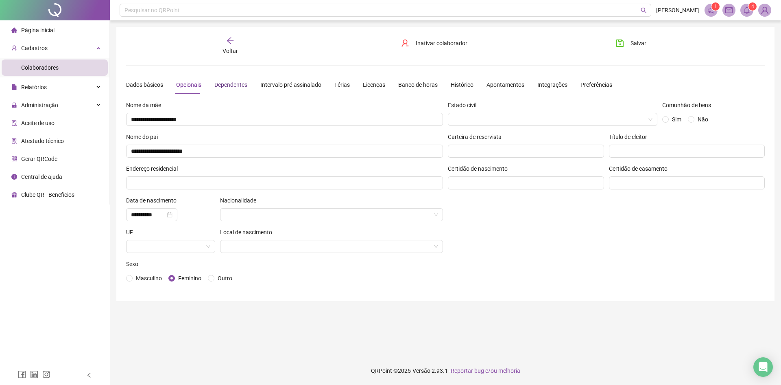
click at [220, 85] on div "Dependentes" at bounding box center [230, 84] width 33 height 9
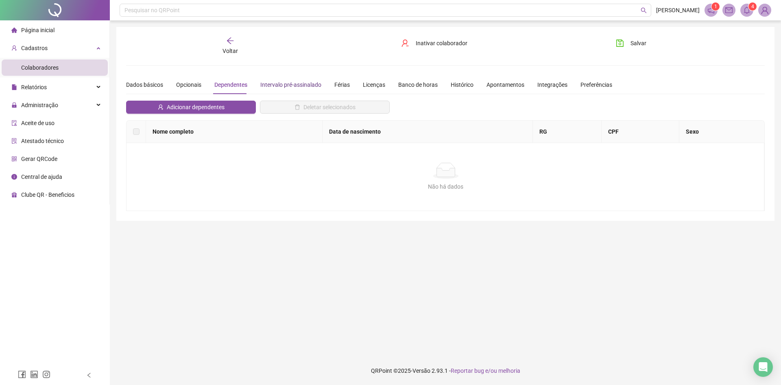
click at [271, 81] on div "Intervalo pré-assinalado" at bounding box center [290, 84] width 61 height 9
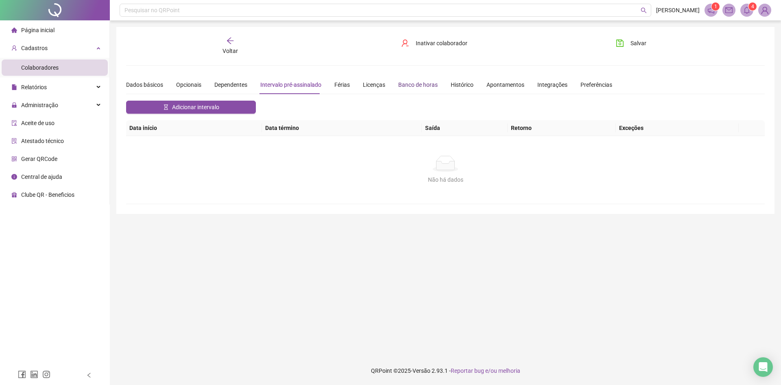
click at [412, 85] on div "Banco de horas" at bounding box center [417, 84] width 39 height 9
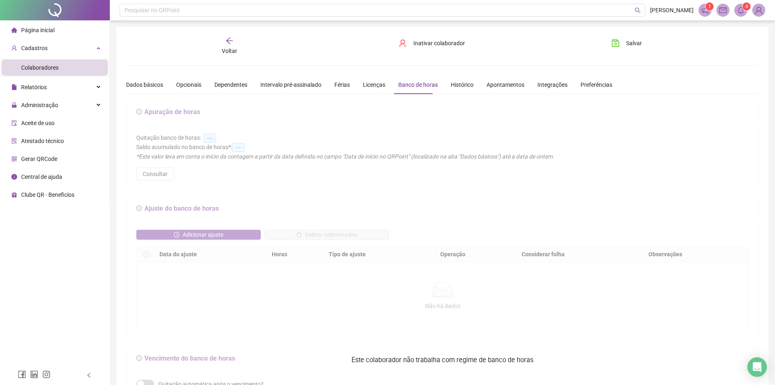
click at [470, 86] on div "Dados básicos Opcionais Dependentes Intervalo pré-assinalado Férias Licenças Ba…" at bounding box center [369, 84] width 486 height 19
click at [463, 85] on div "Histórico" at bounding box center [462, 84] width 23 height 9
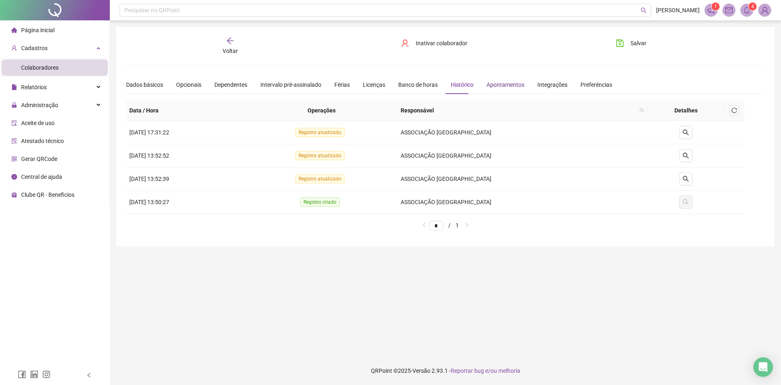
click at [501, 85] on div "Apontamentos" at bounding box center [506, 84] width 38 height 9
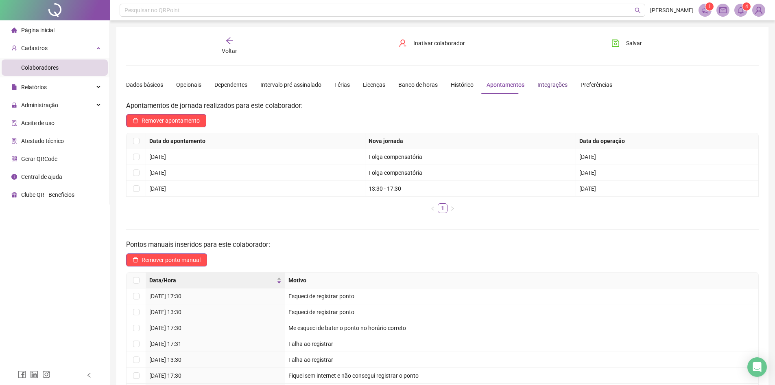
click at [541, 88] on div "Integrações" at bounding box center [553, 84] width 30 height 9
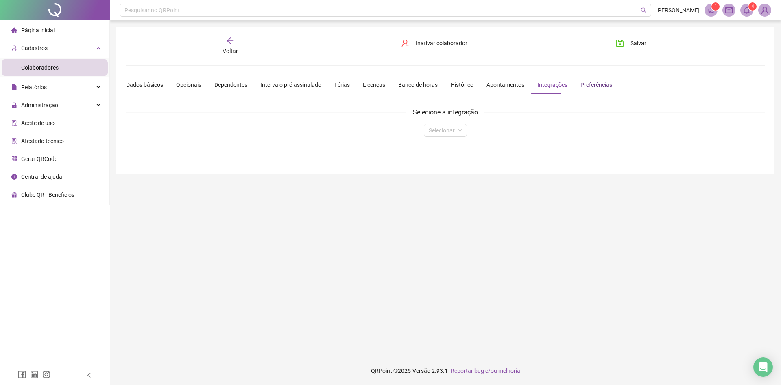
click at [584, 86] on div "Preferências" at bounding box center [597, 84] width 32 height 9
click at [33, 30] on span "Página inicial" at bounding box center [37, 30] width 33 height 7
